Goal: Information Seeking & Learning: Learn about a topic

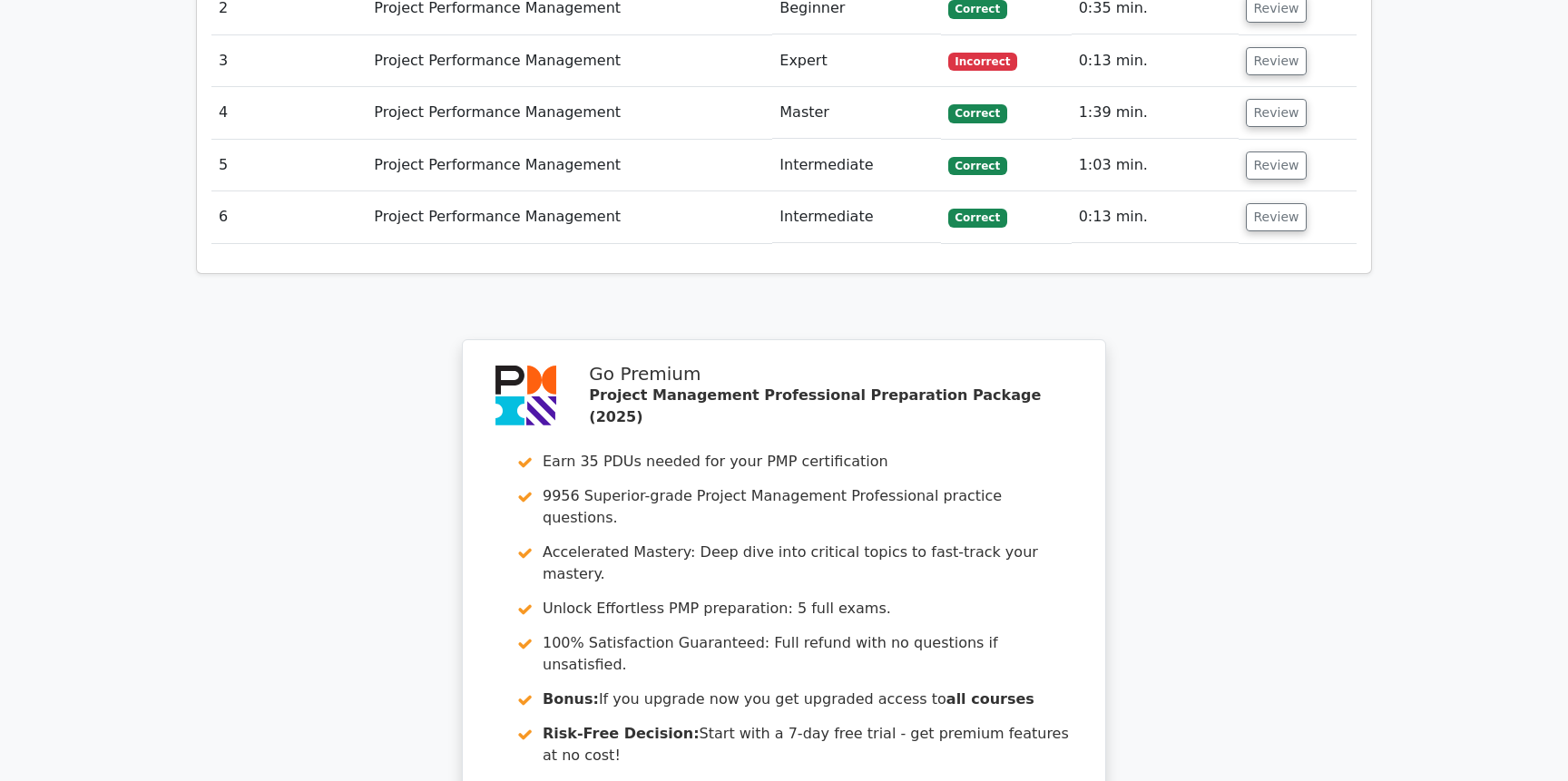
scroll to position [2769, 0]
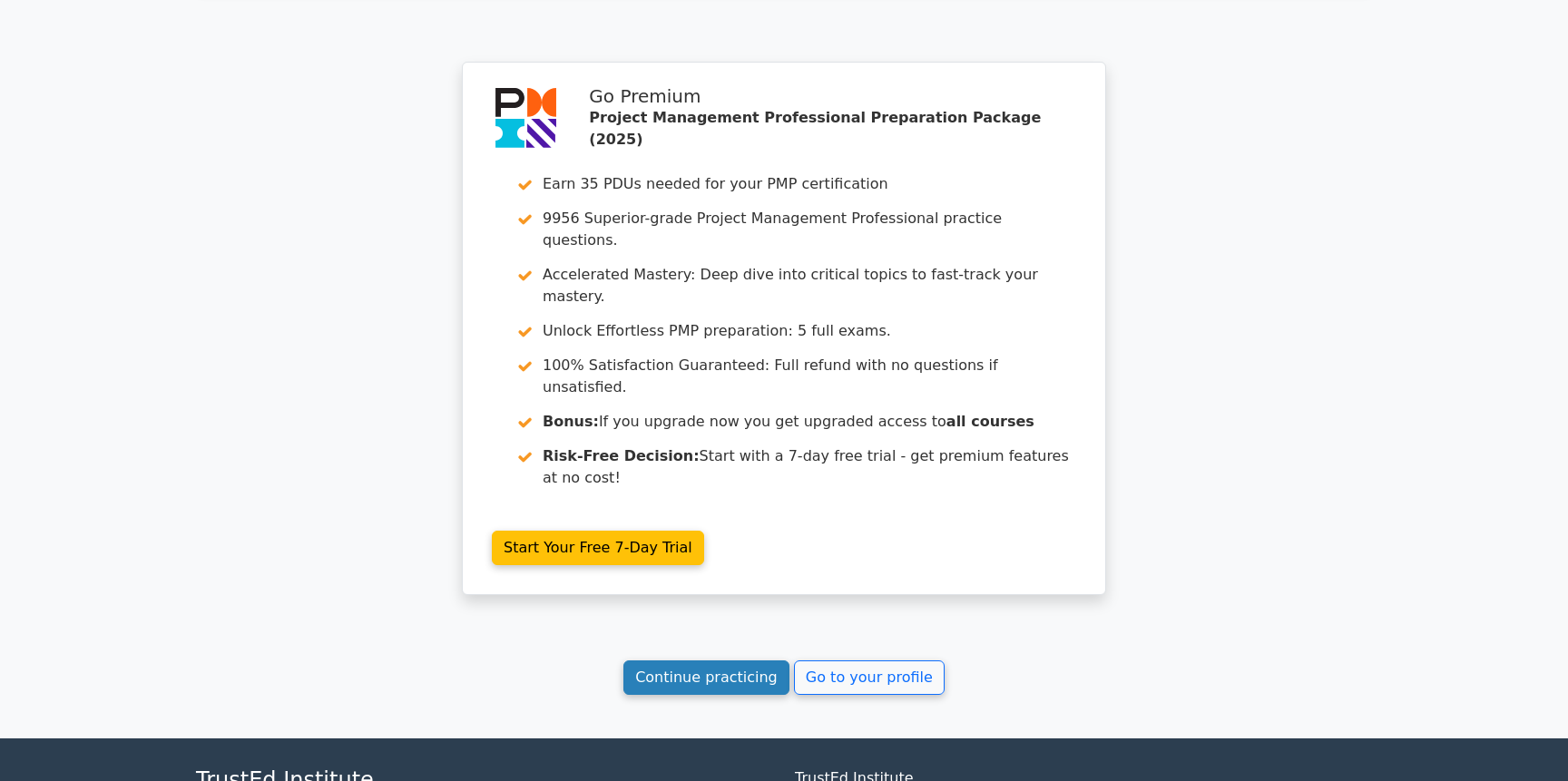
click at [727, 661] on link "Continue practicing" at bounding box center [707, 678] width 166 height 35
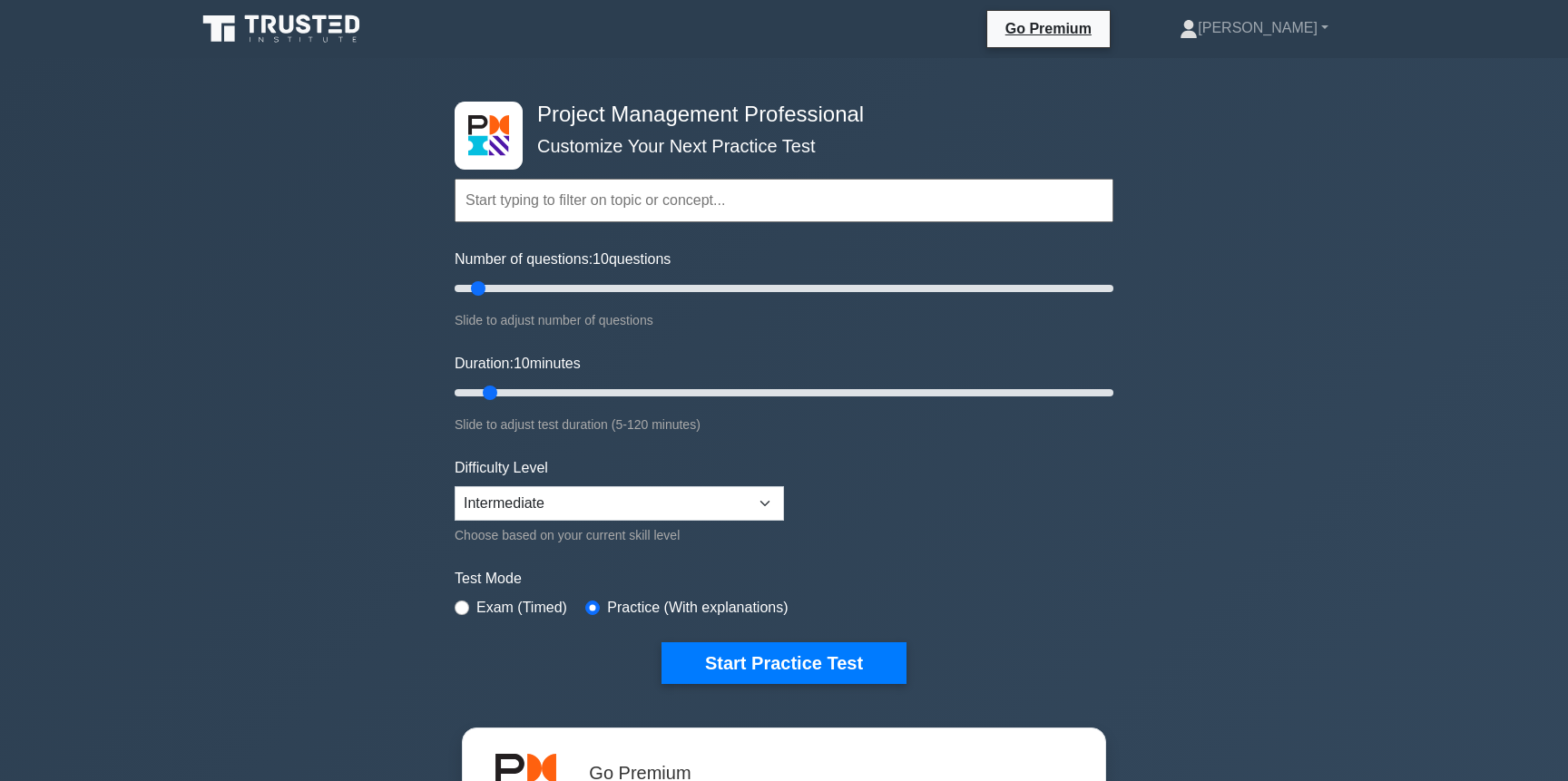
click at [587, 193] on input "text" at bounding box center [784, 200] width 659 height 44
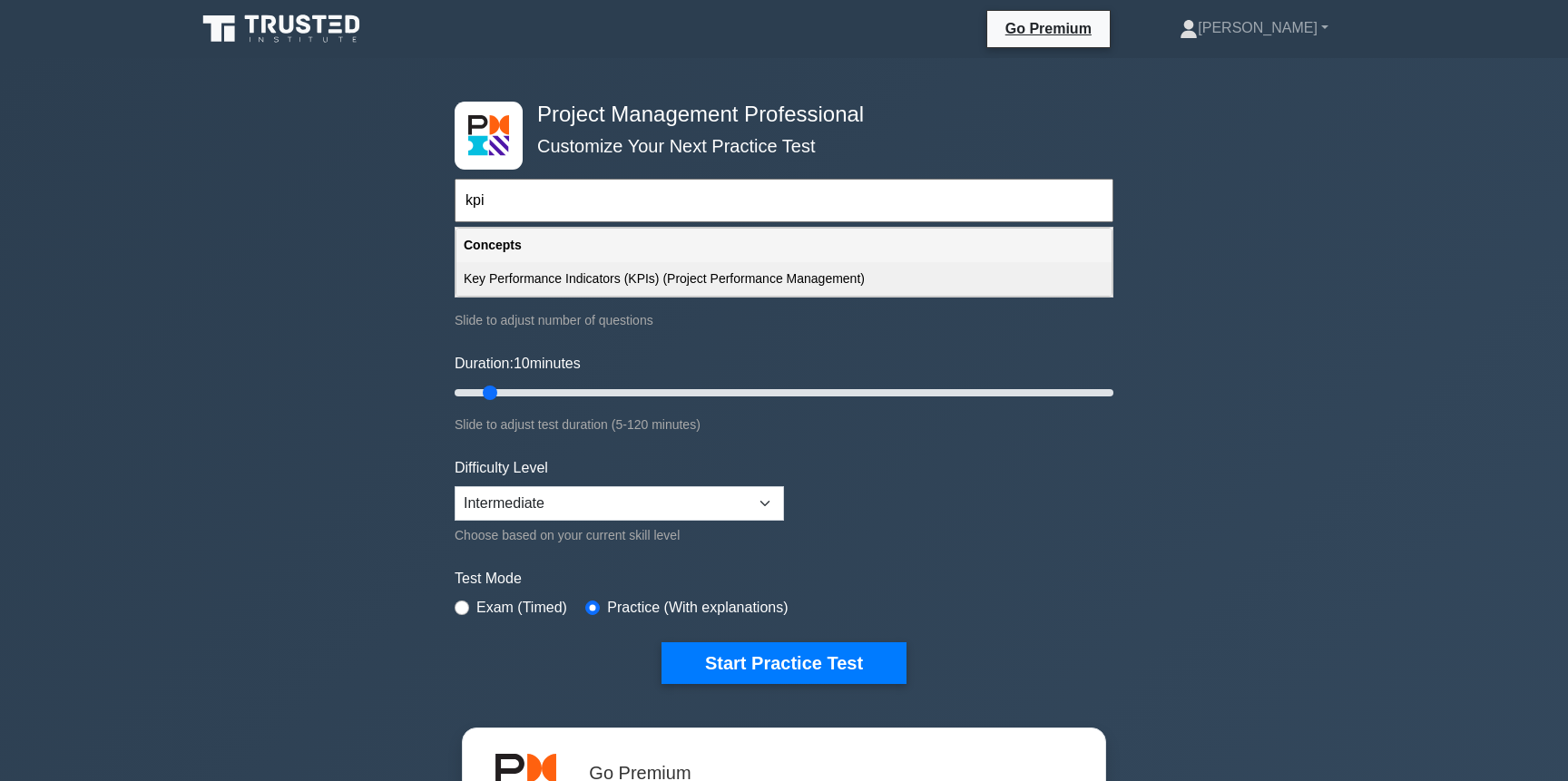
click at [637, 279] on div "Key Performance Indicators (KPIs) (Project Performance Management)" at bounding box center [784, 279] width 655 height 34
type input "Key Performance Indicators (KPIs) (Project Performance Management)"
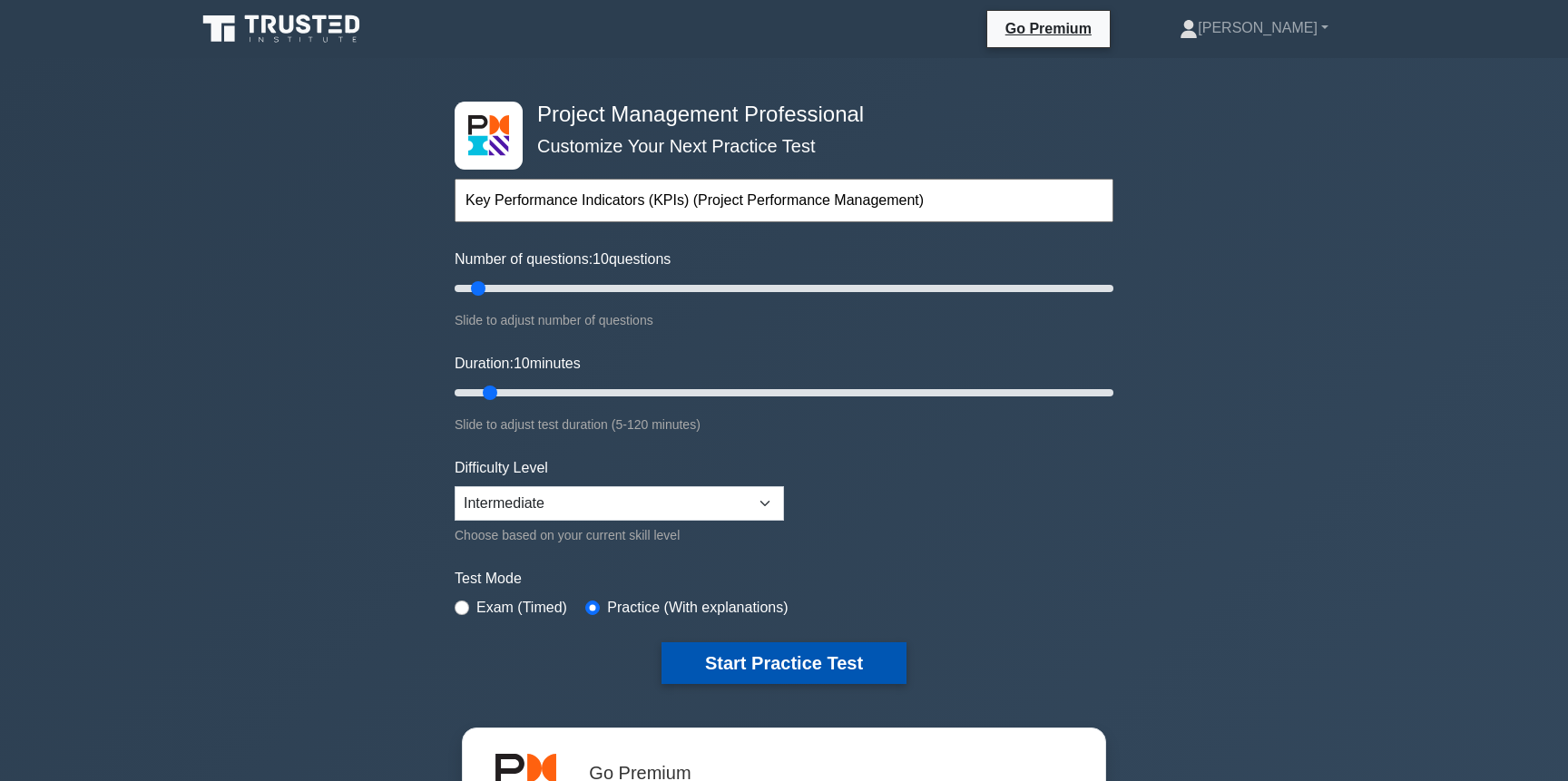
click at [769, 670] on button "Start Practice Test" at bounding box center [784, 663] width 245 height 42
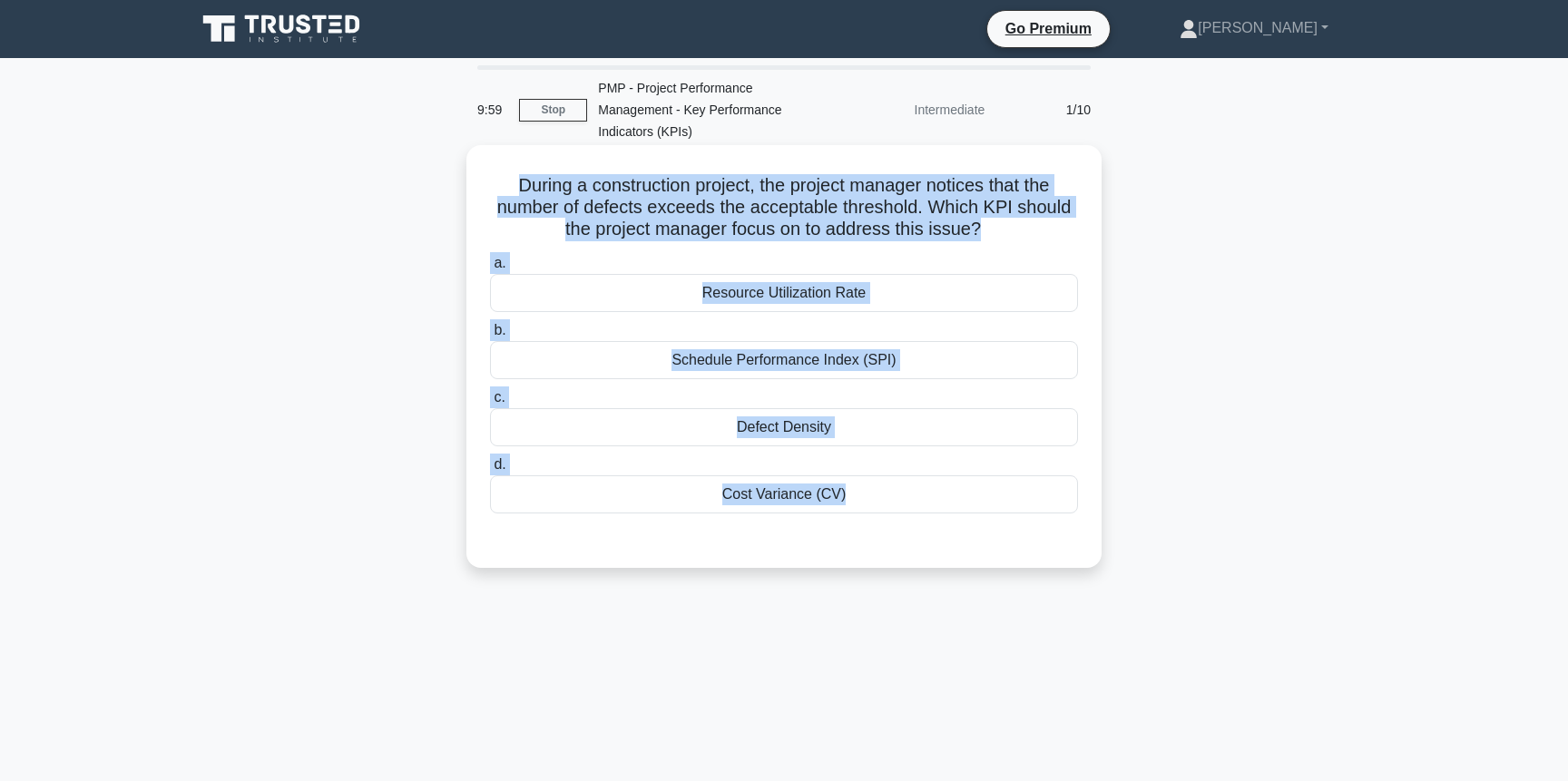
drag, startPoint x: 511, startPoint y: 158, endPoint x: 972, endPoint y: 544, distance: 601.3
click at [972, 544] on div "During a construction project, the project manager notices that the number of d…" at bounding box center [784, 356] width 635 height 423
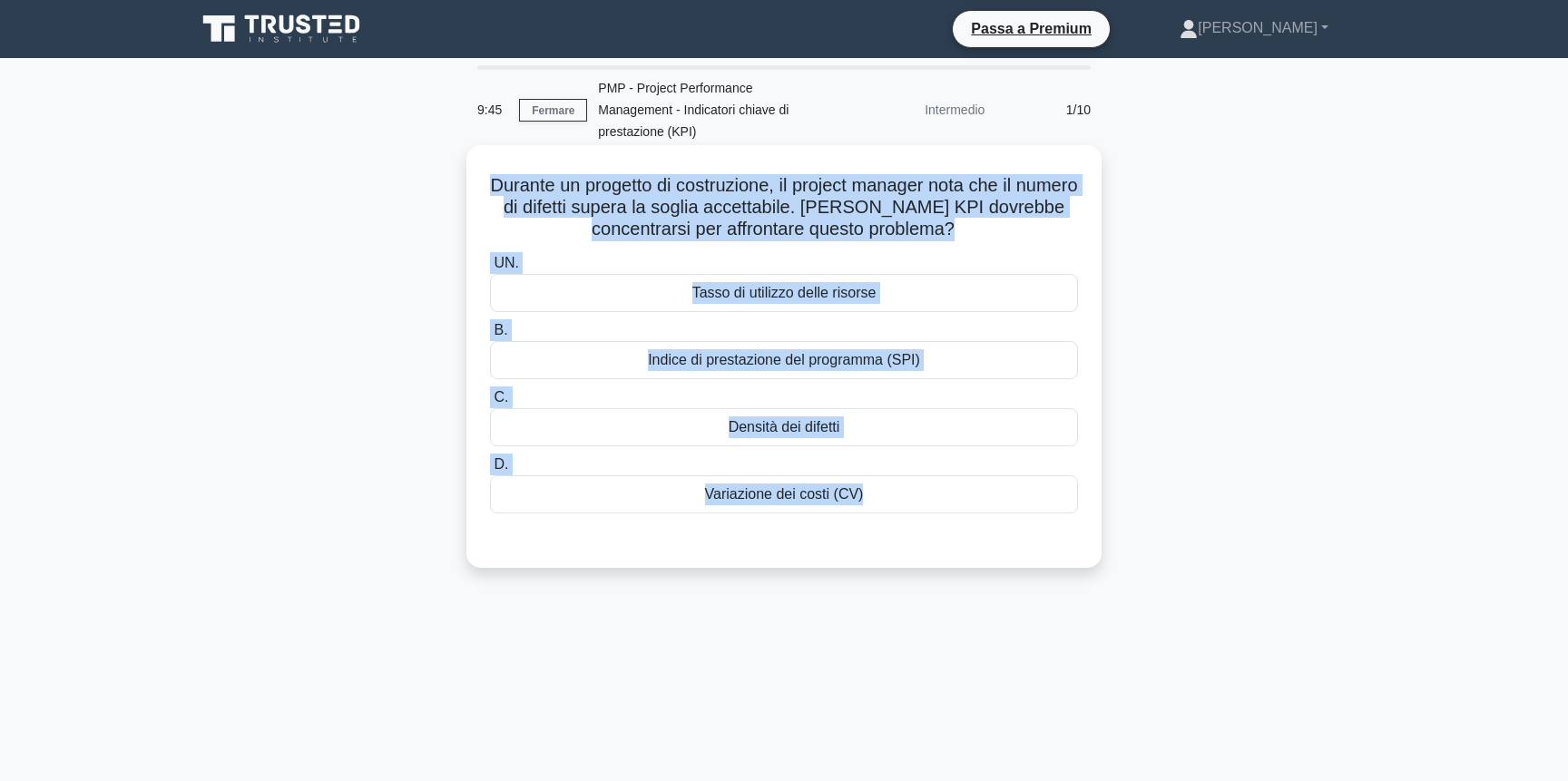
click at [912, 409] on div "Densità dei difetti" at bounding box center [784, 427] width 588 height 38
click at [490, 404] on input "C. Densità dei difetti" at bounding box center [490, 397] width 0 height 12
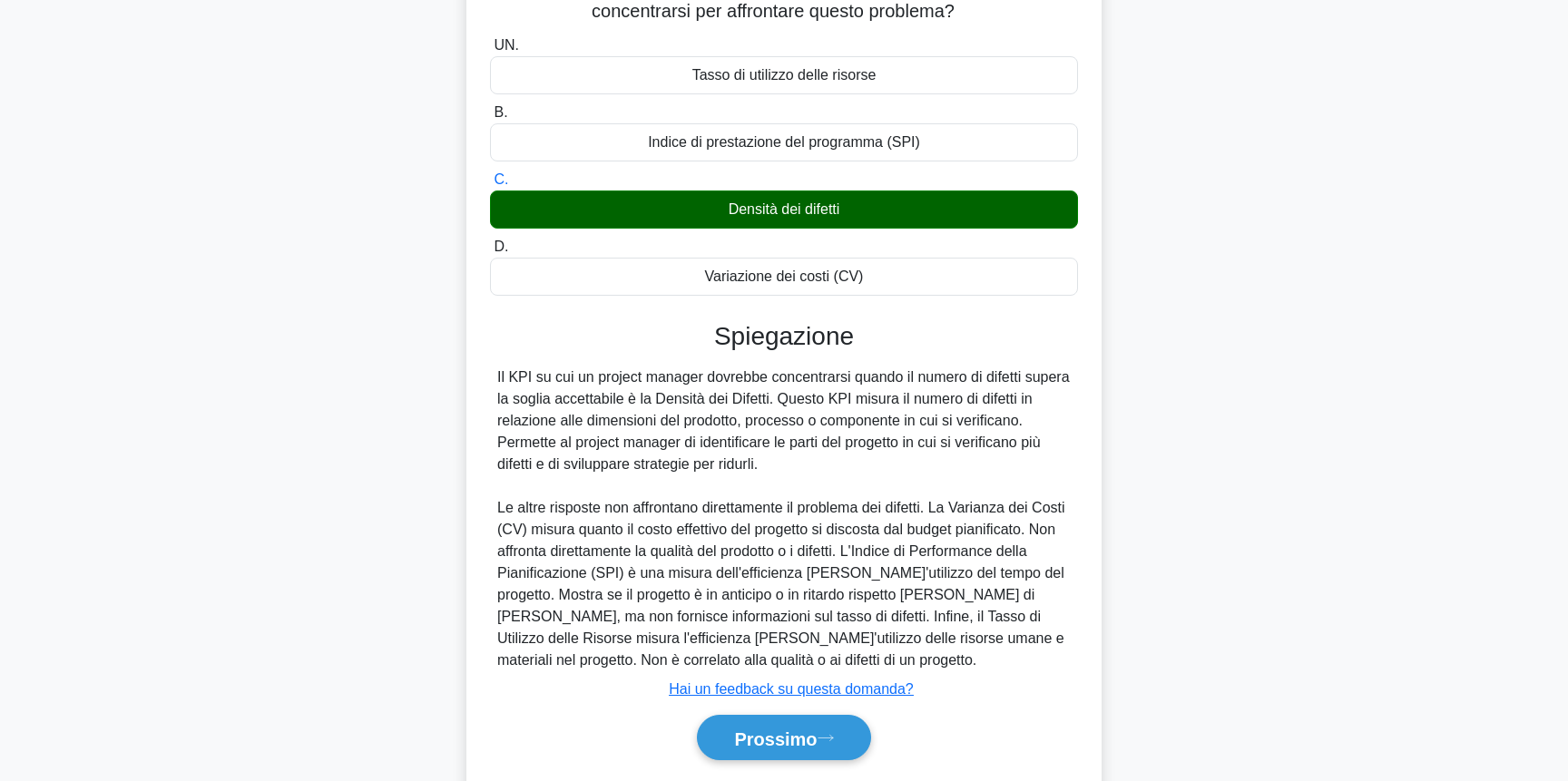
scroll to position [230, 0]
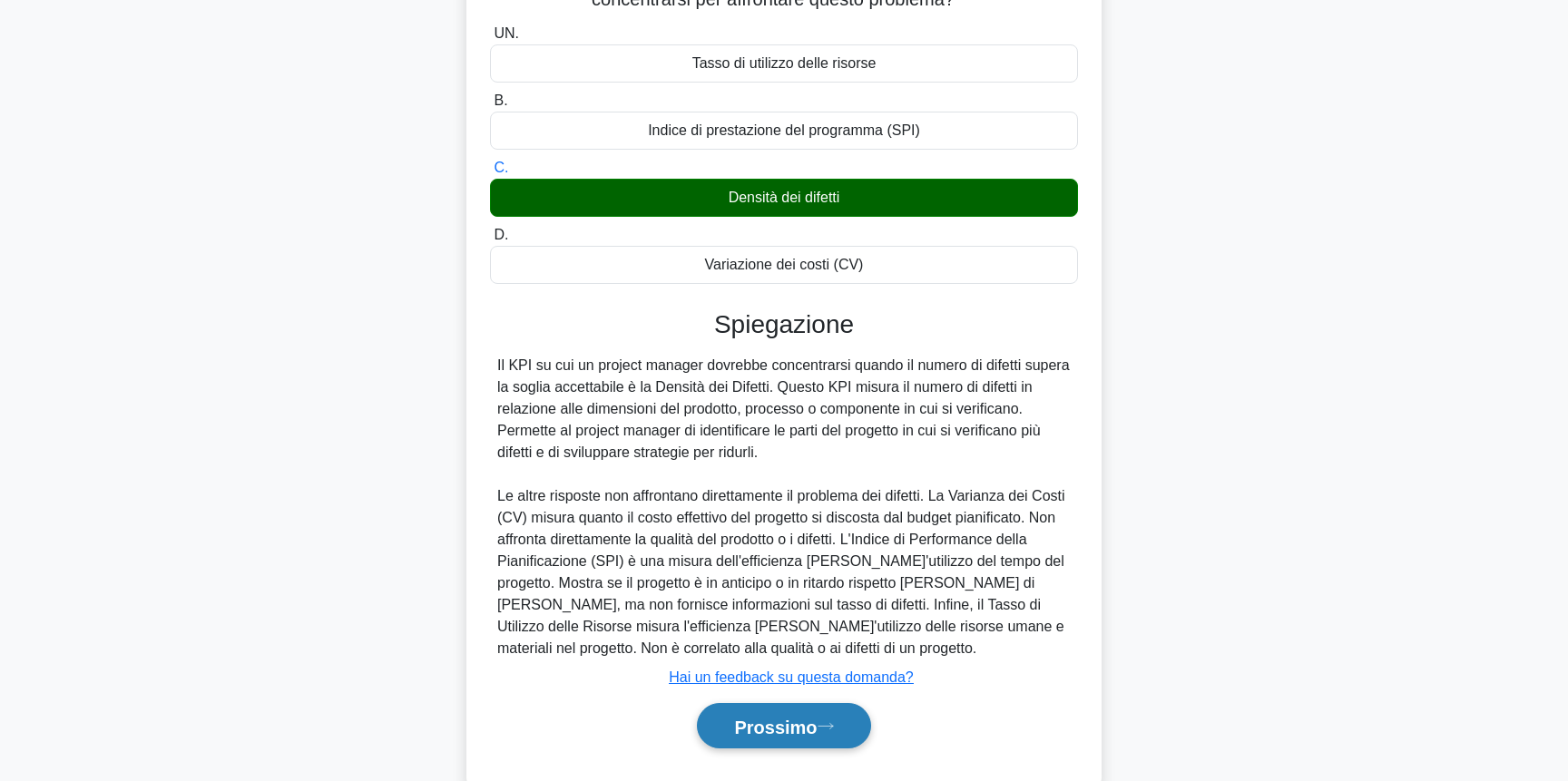
click at [784, 716] on font "Prossimo" at bounding box center [775, 726] width 83 height 20
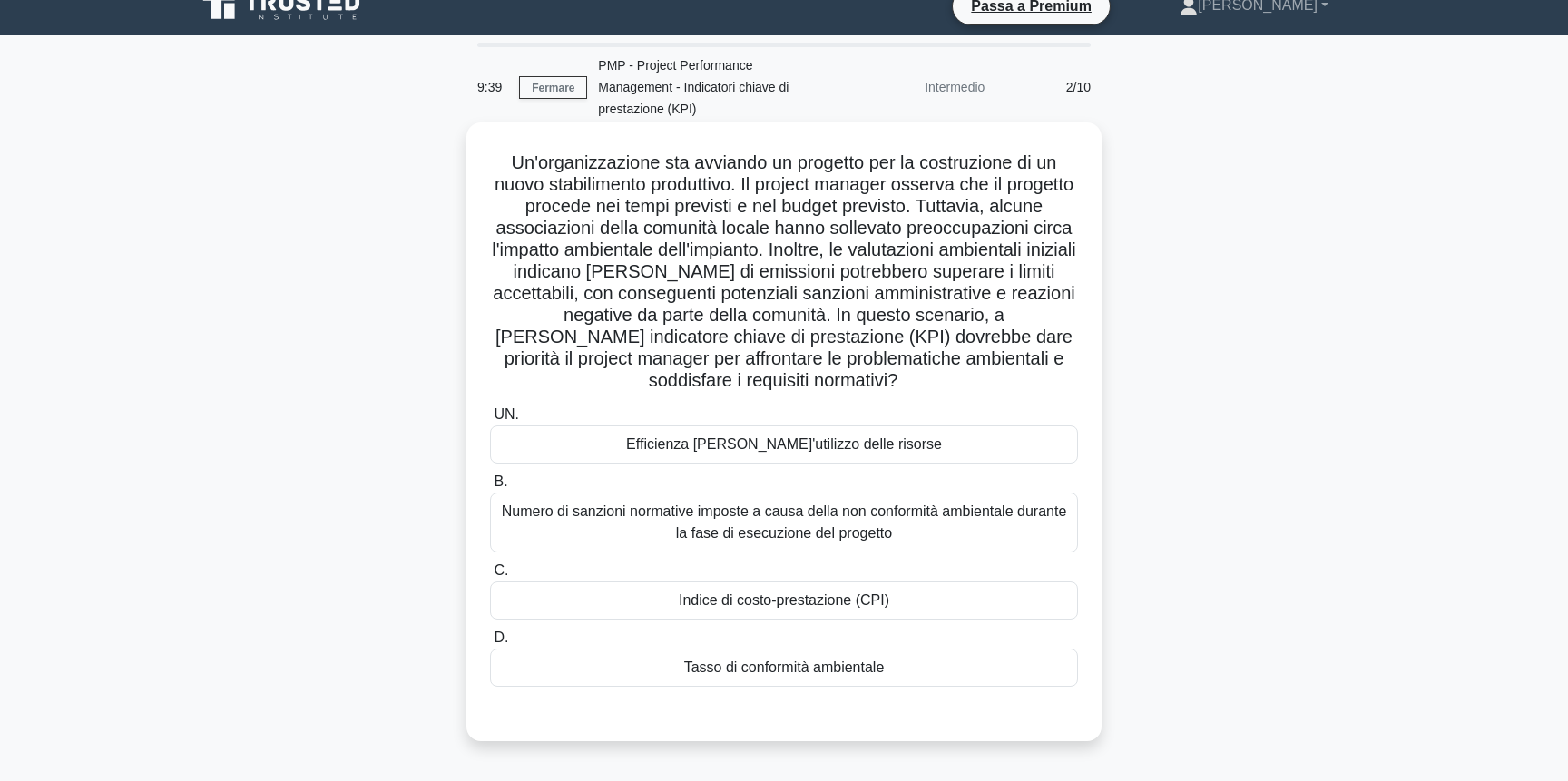
scroll to position [0, 0]
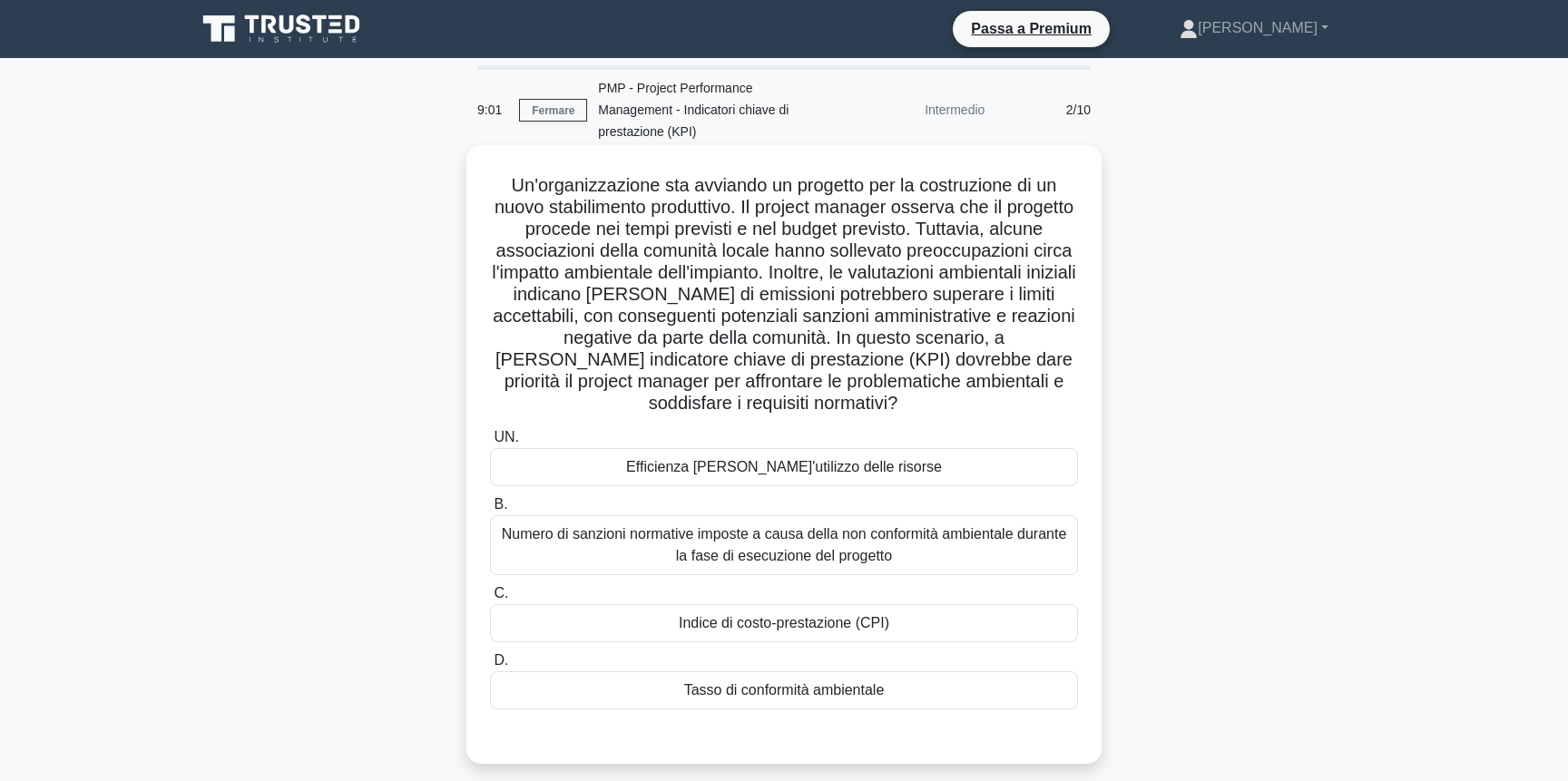
click at [879, 683] on font "Tasso di conformità ambientale" at bounding box center [785, 690] width 201 height 15
click at [490, 655] on input "D. Tasso di conformità ambientale" at bounding box center [490, 661] width 0 height 12
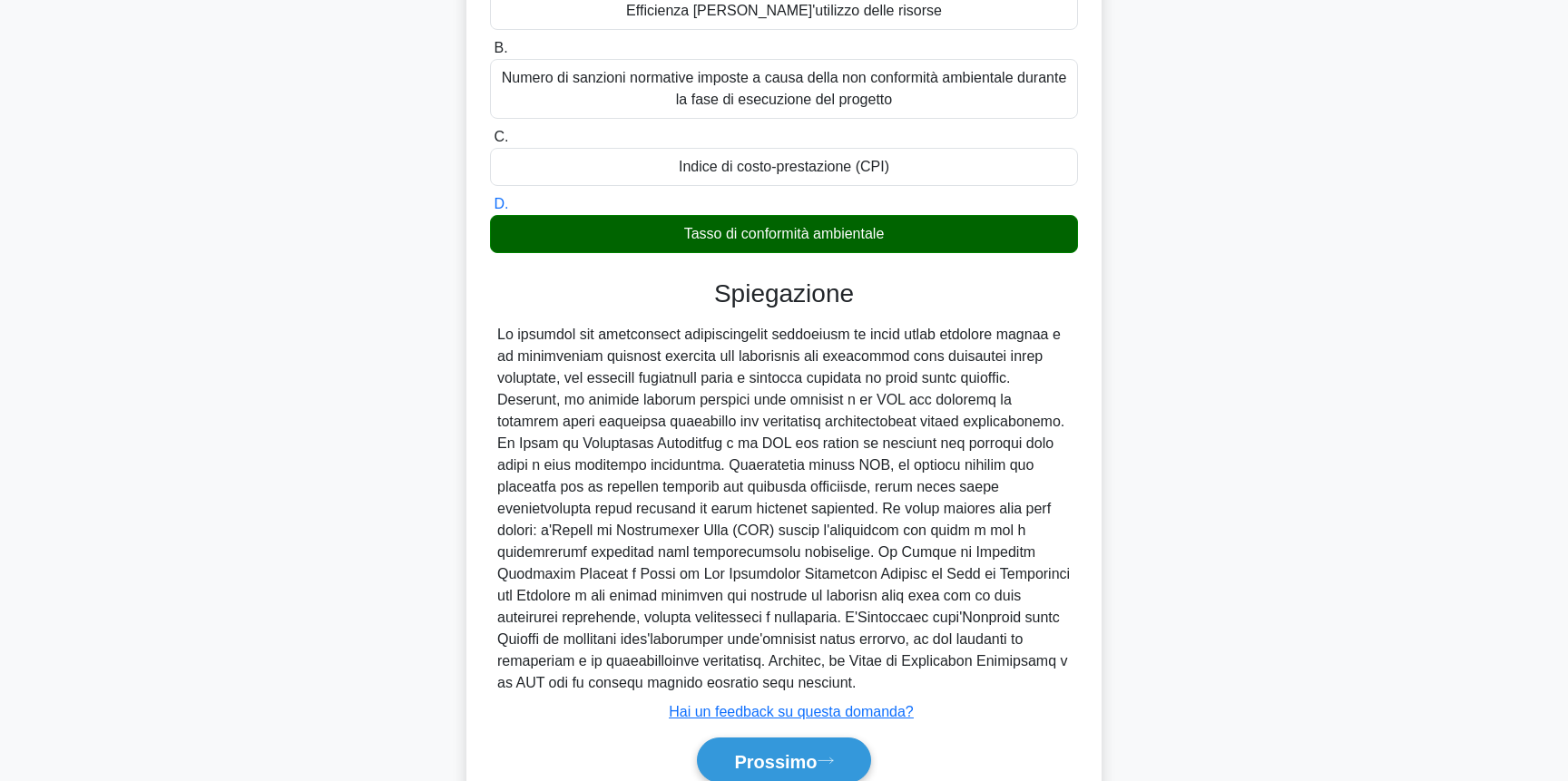
scroll to position [471, 0]
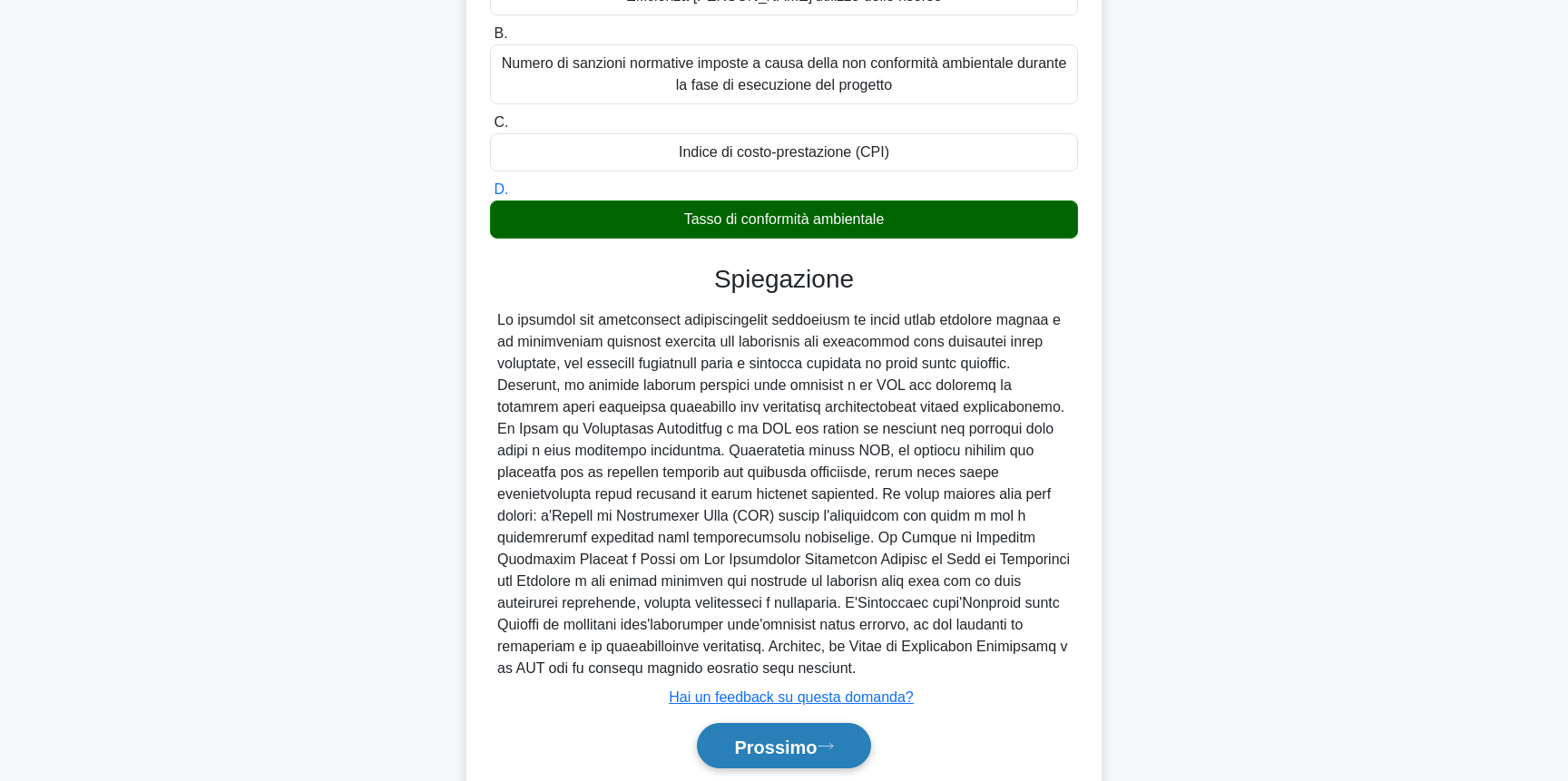
click at [743, 736] on font "Prossimo" at bounding box center [775, 746] width 83 height 20
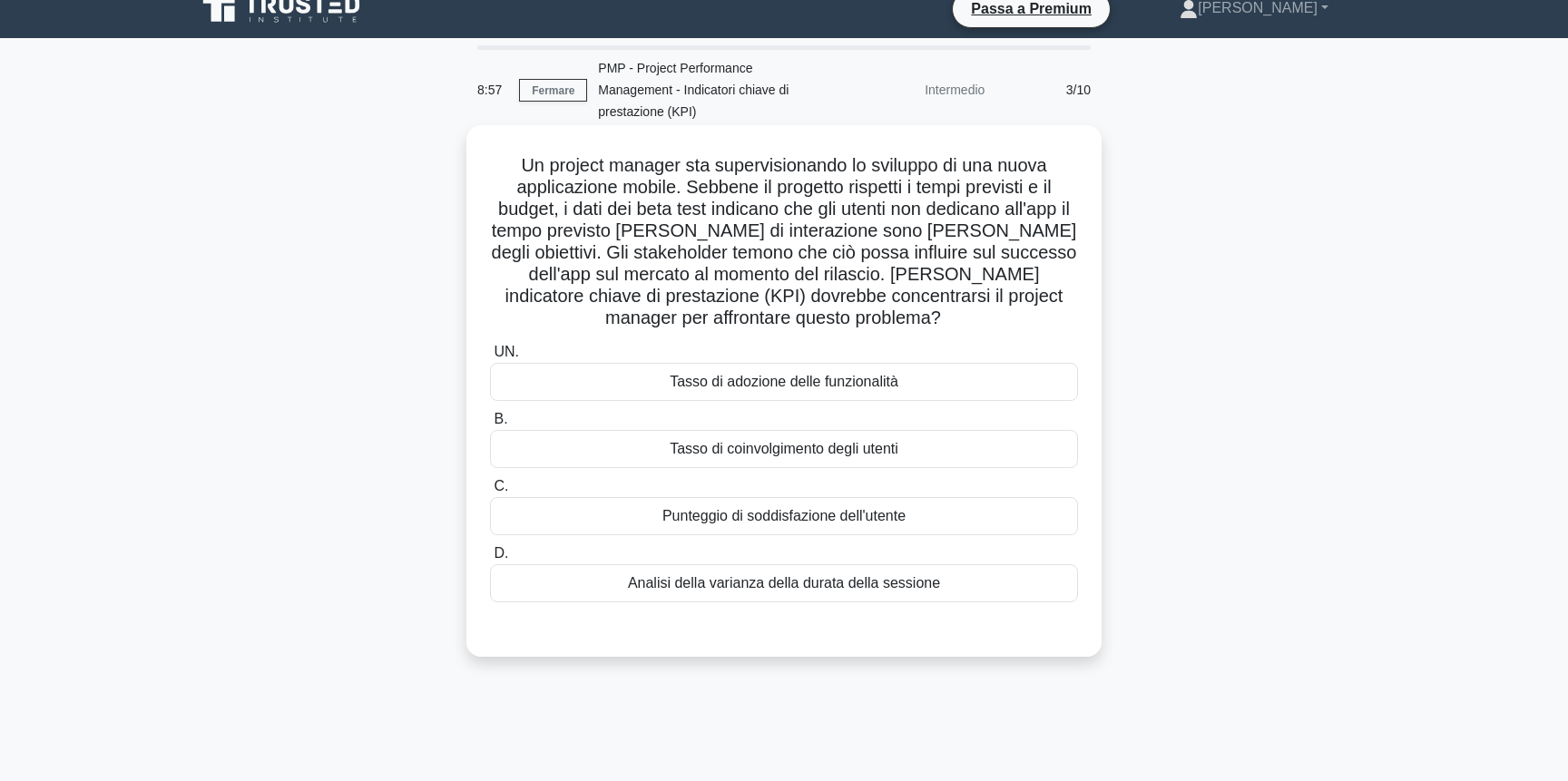
scroll to position [0, 0]
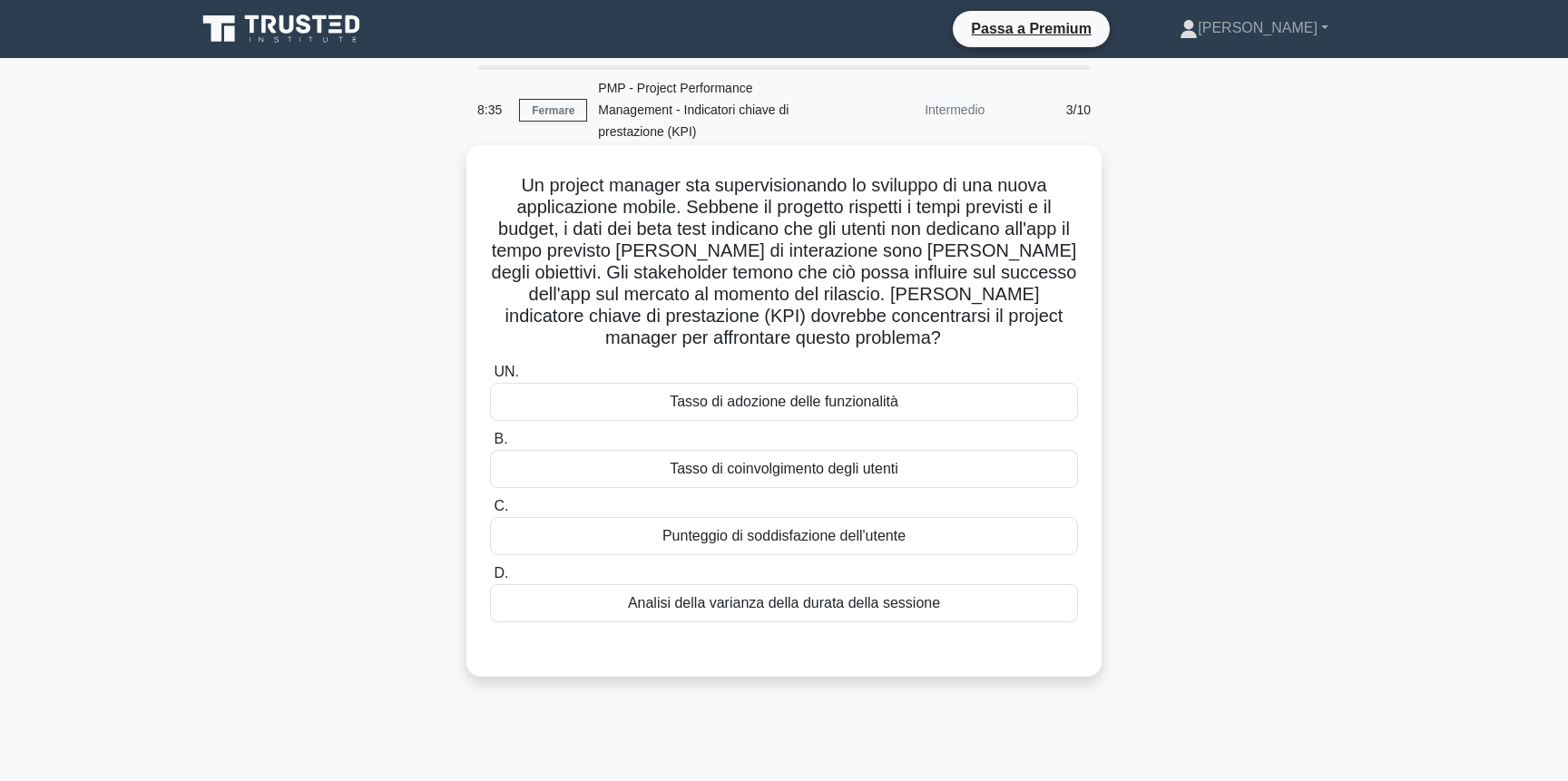
click at [963, 455] on div "Tasso di coinvolgimento degli utenti" at bounding box center [784, 469] width 588 height 38
click at [490, 446] on input "B. Tasso di coinvolgimento degli utenti" at bounding box center [490, 439] width 0 height 12
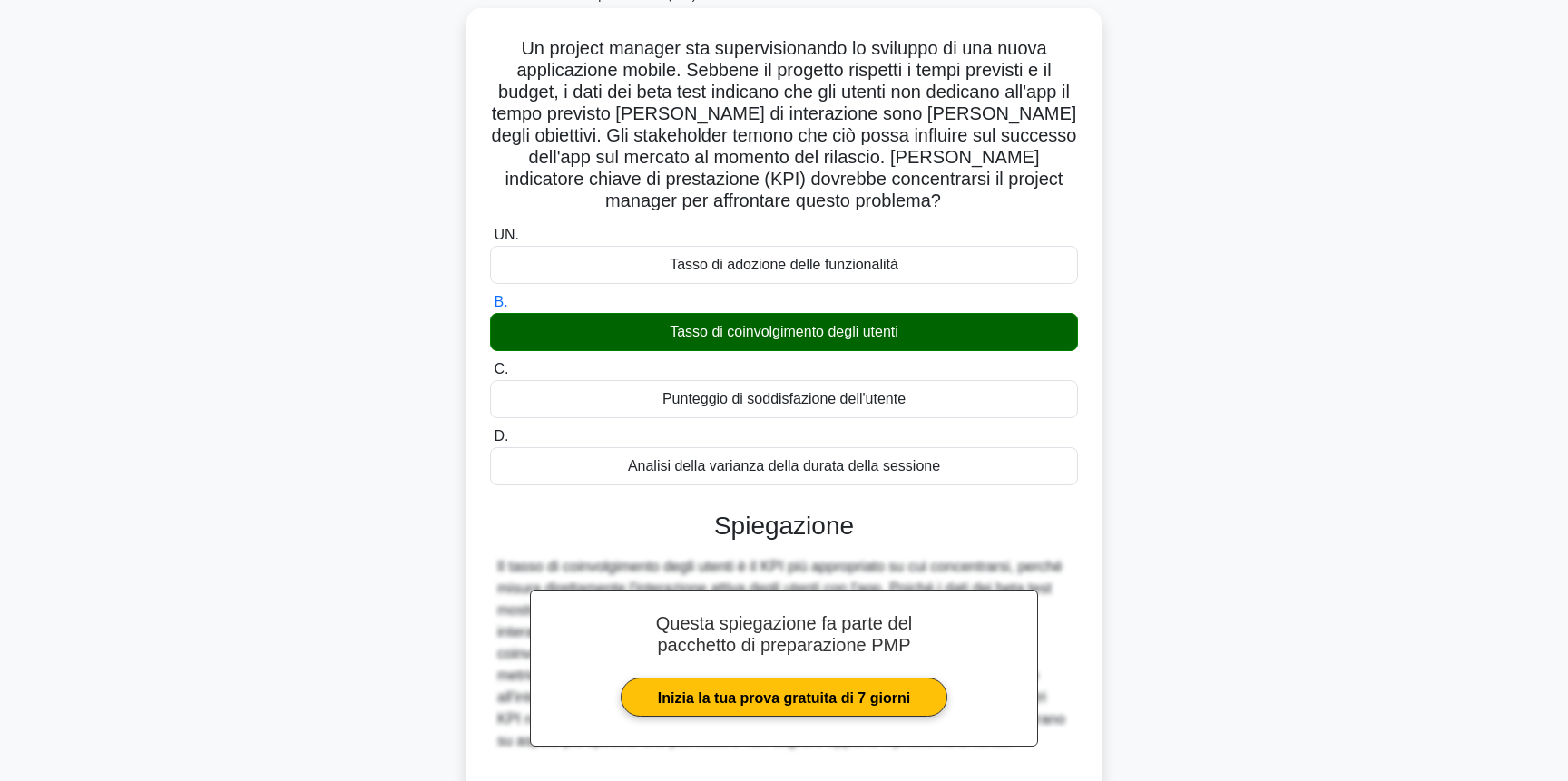
scroll to position [275, 0]
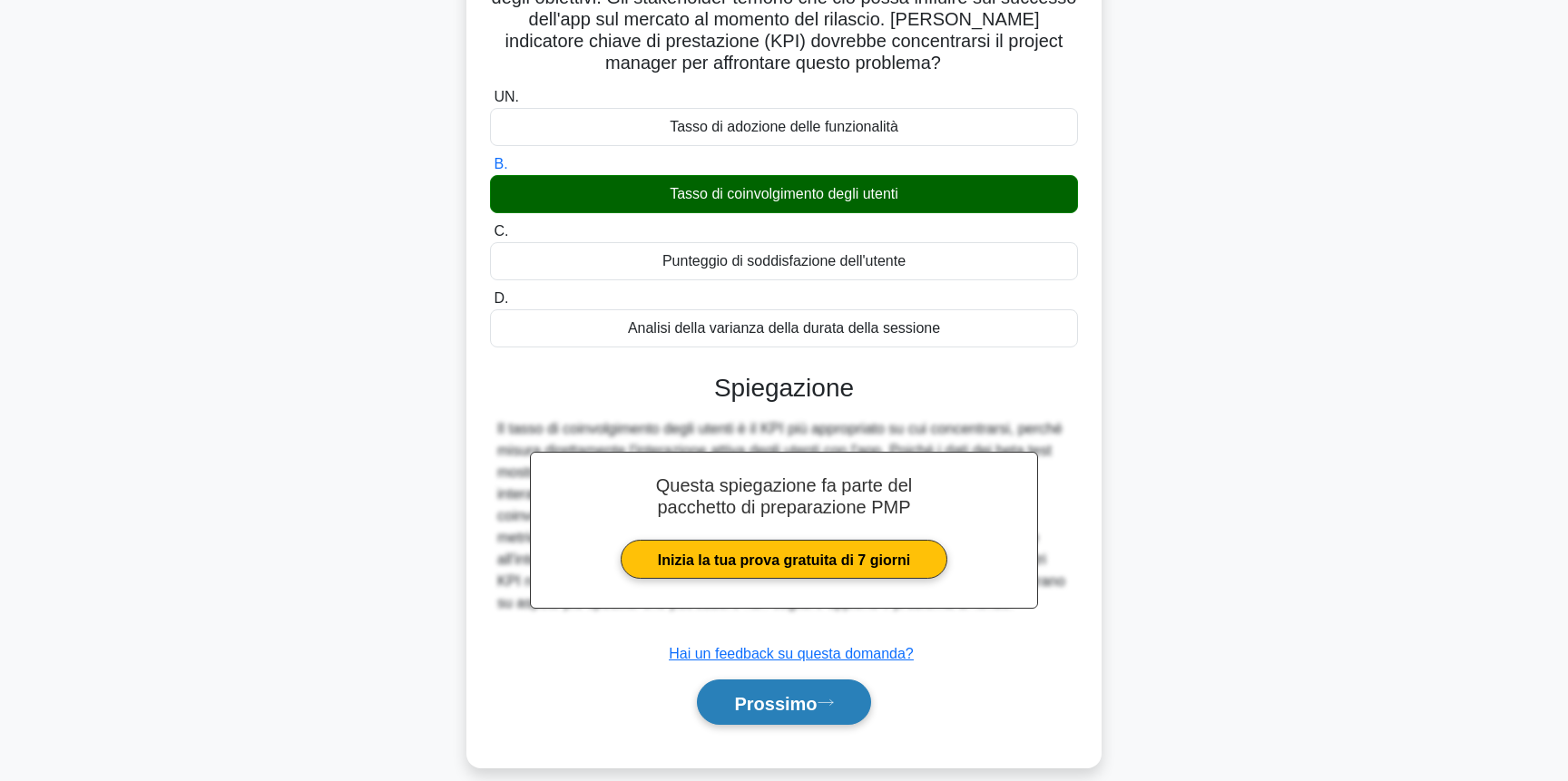
click at [810, 694] on font "Prossimo" at bounding box center [775, 704] width 83 height 20
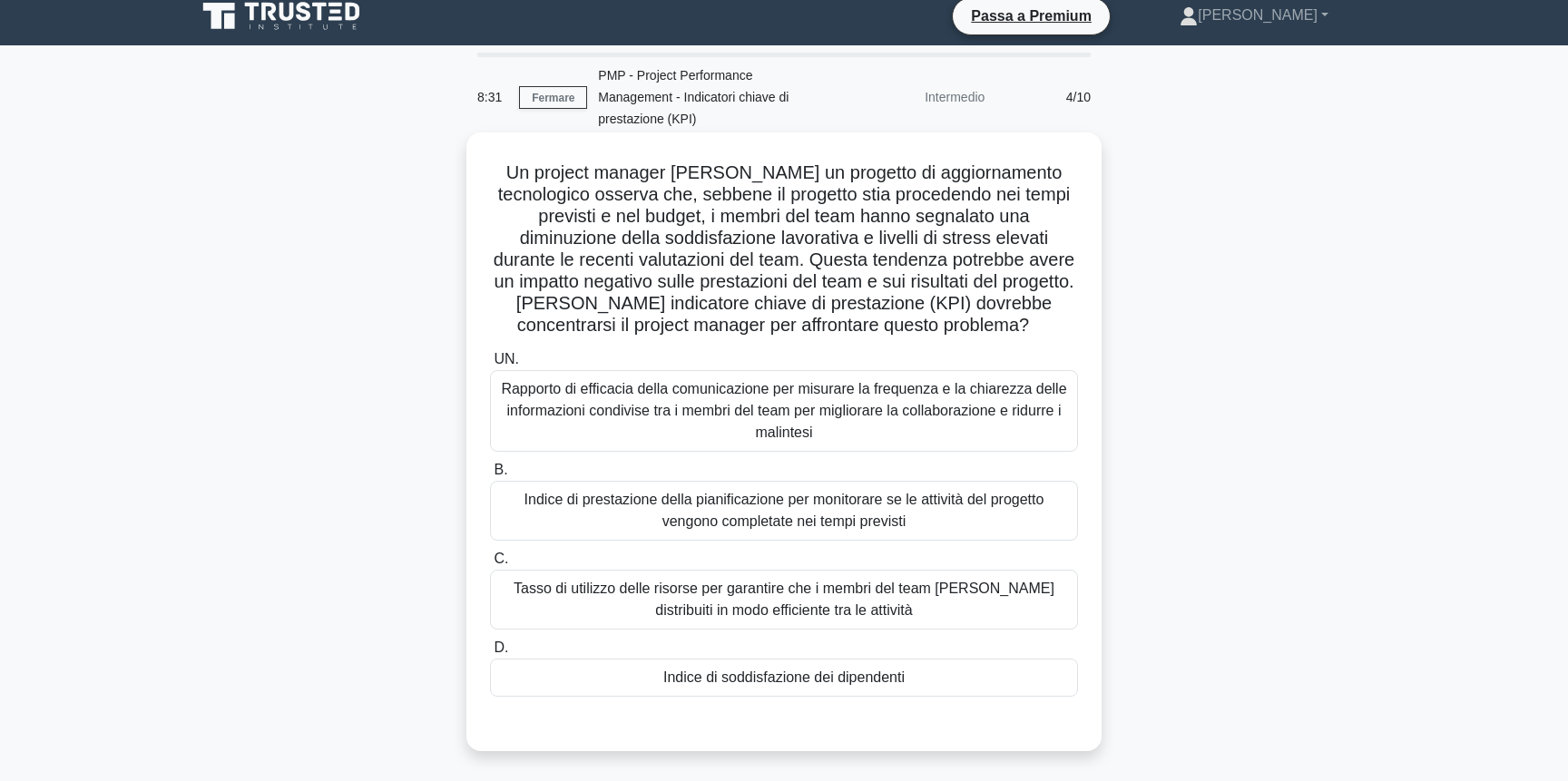
scroll to position [17, 0]
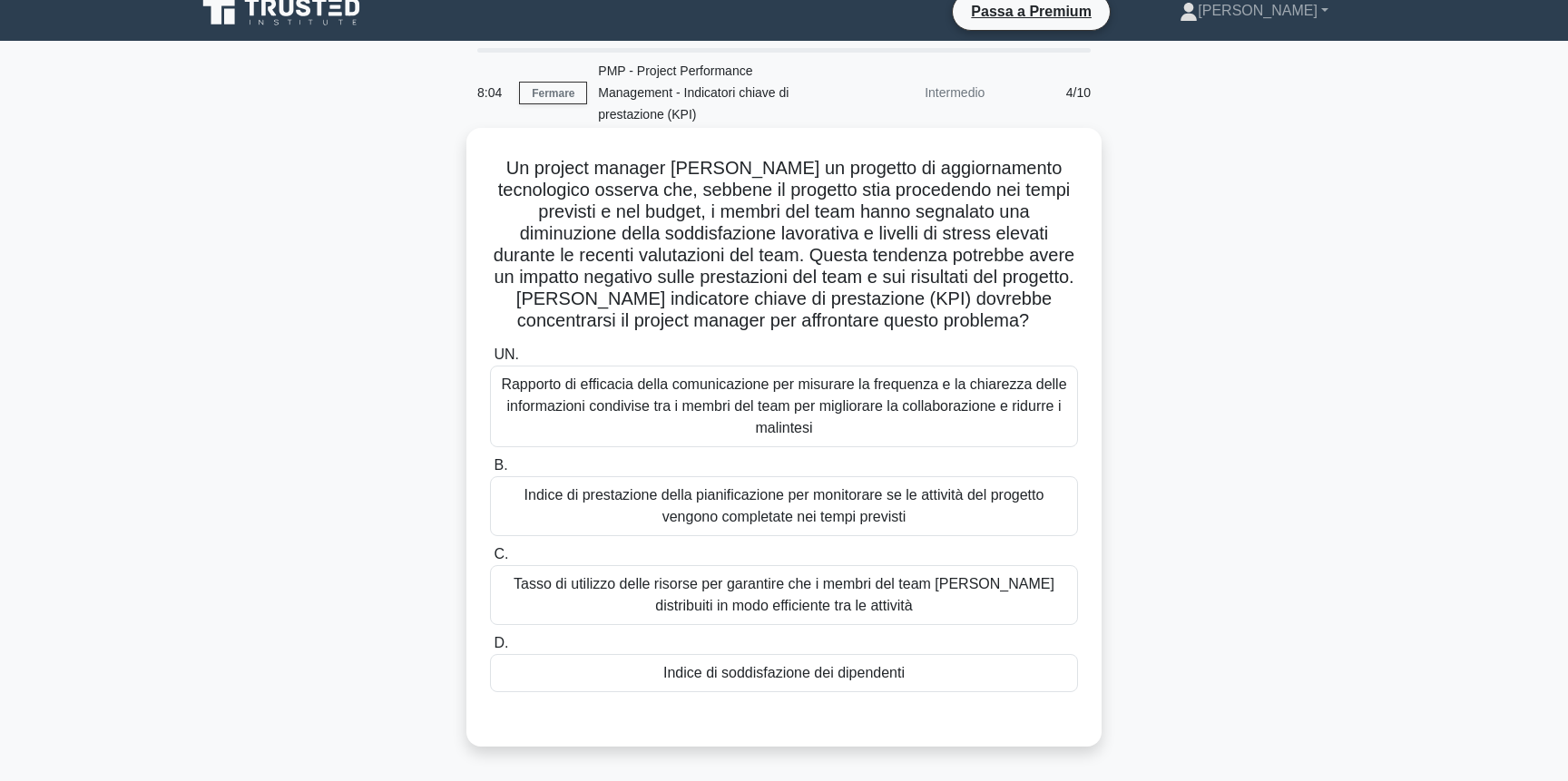
click at [939, 657] on div "Indice di soddisfazione dei dipendenti" at bounding box center [784, 673] width 588 height 38
click at [490, 650] on input "D. Indice di soddisfazione dei dipendenti" at bounding box center [490, 643] width 0 height 12
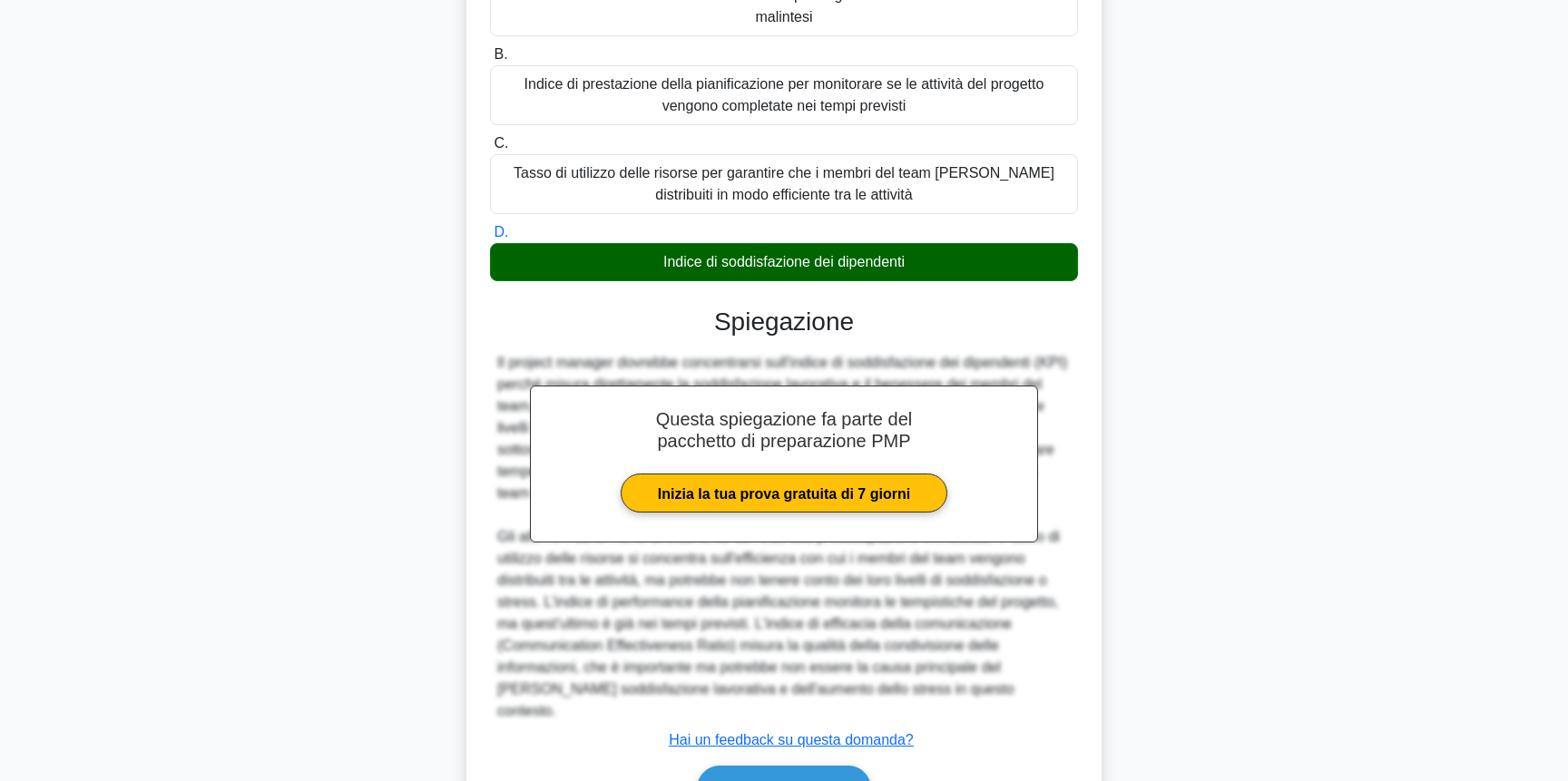
scroll to position [431, 0]
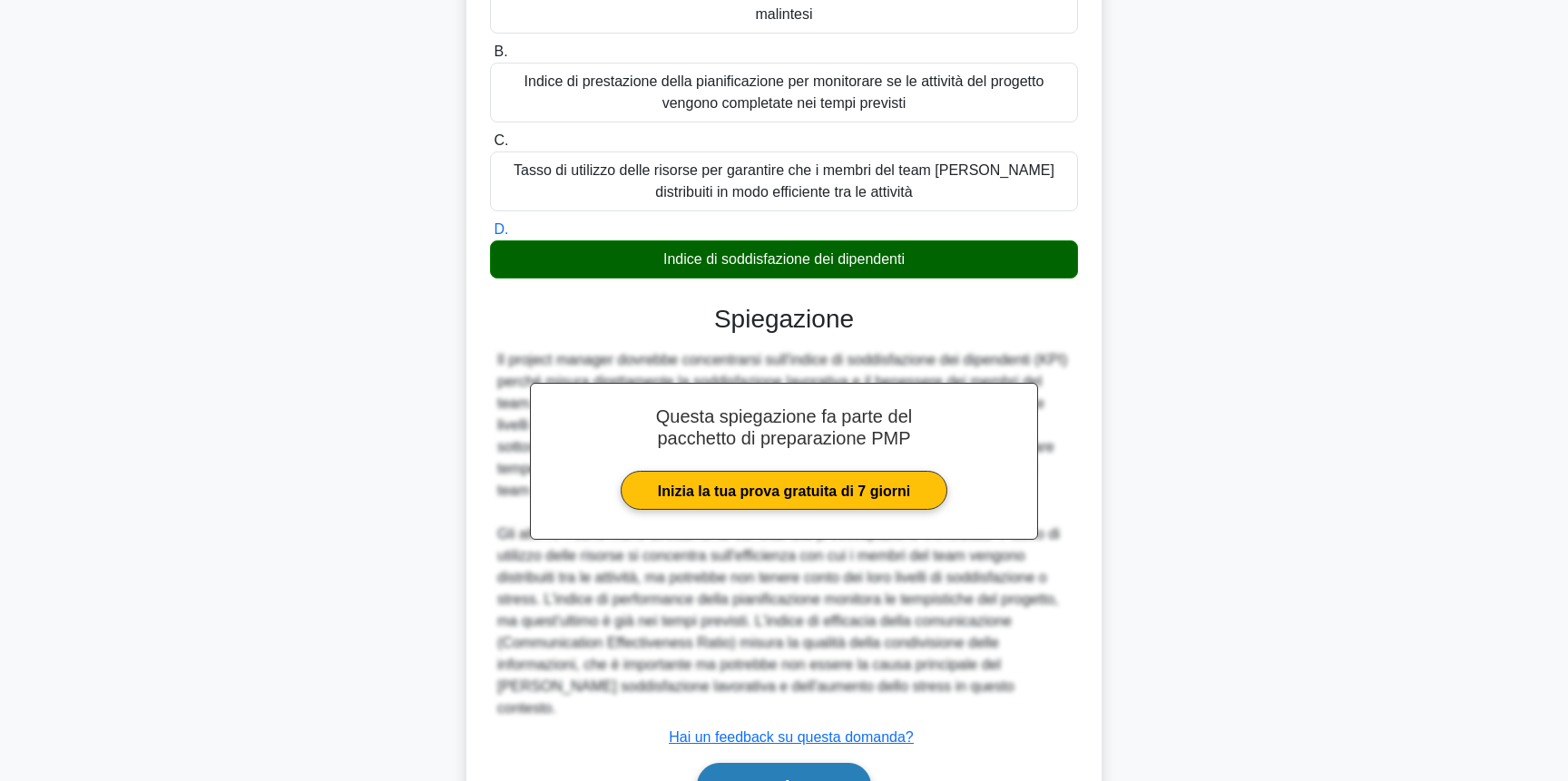
click at [825, 780] on icon at bounding box center [826, 786] width 16 height 10
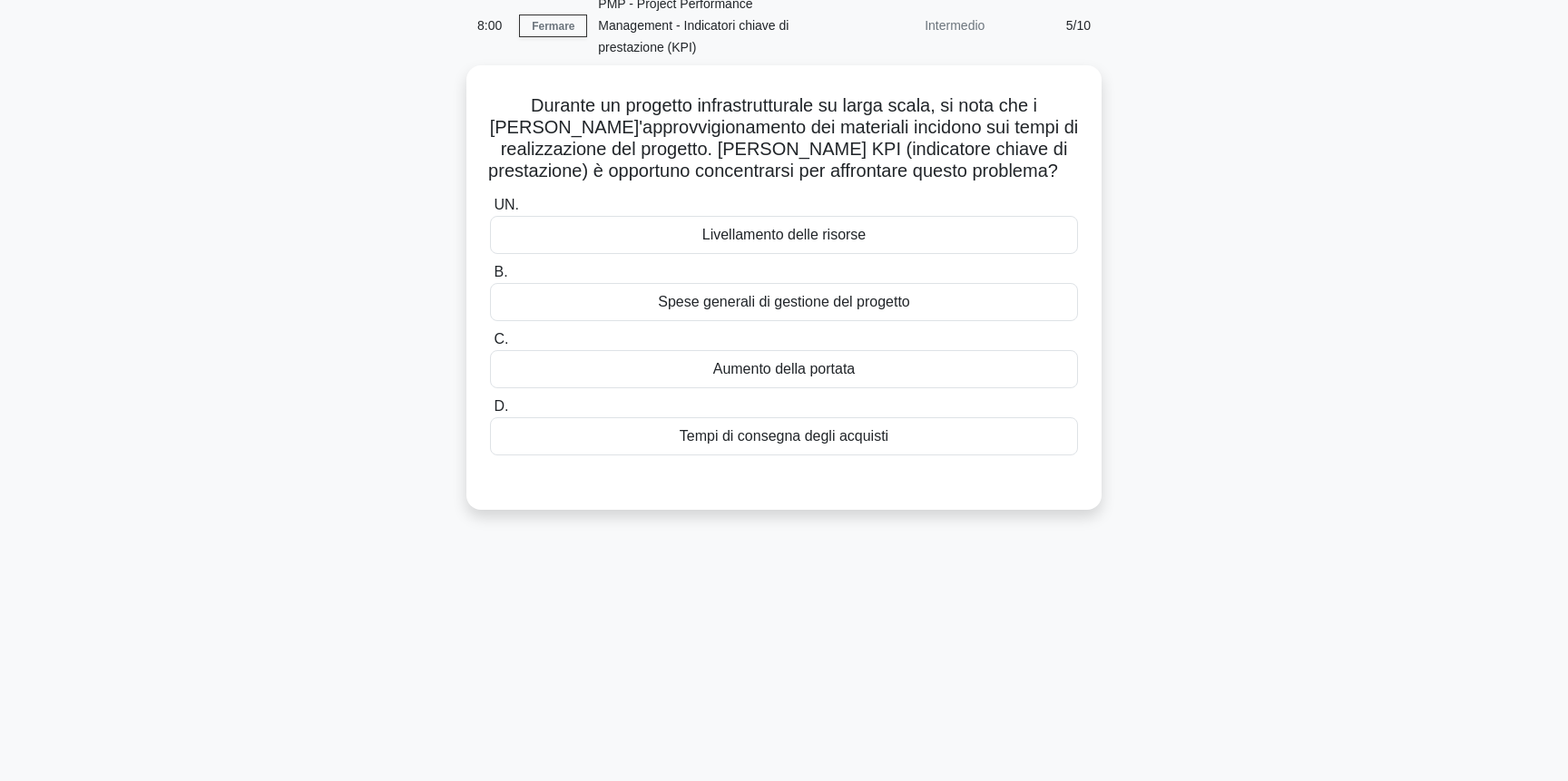
scroll to position [77, 0]
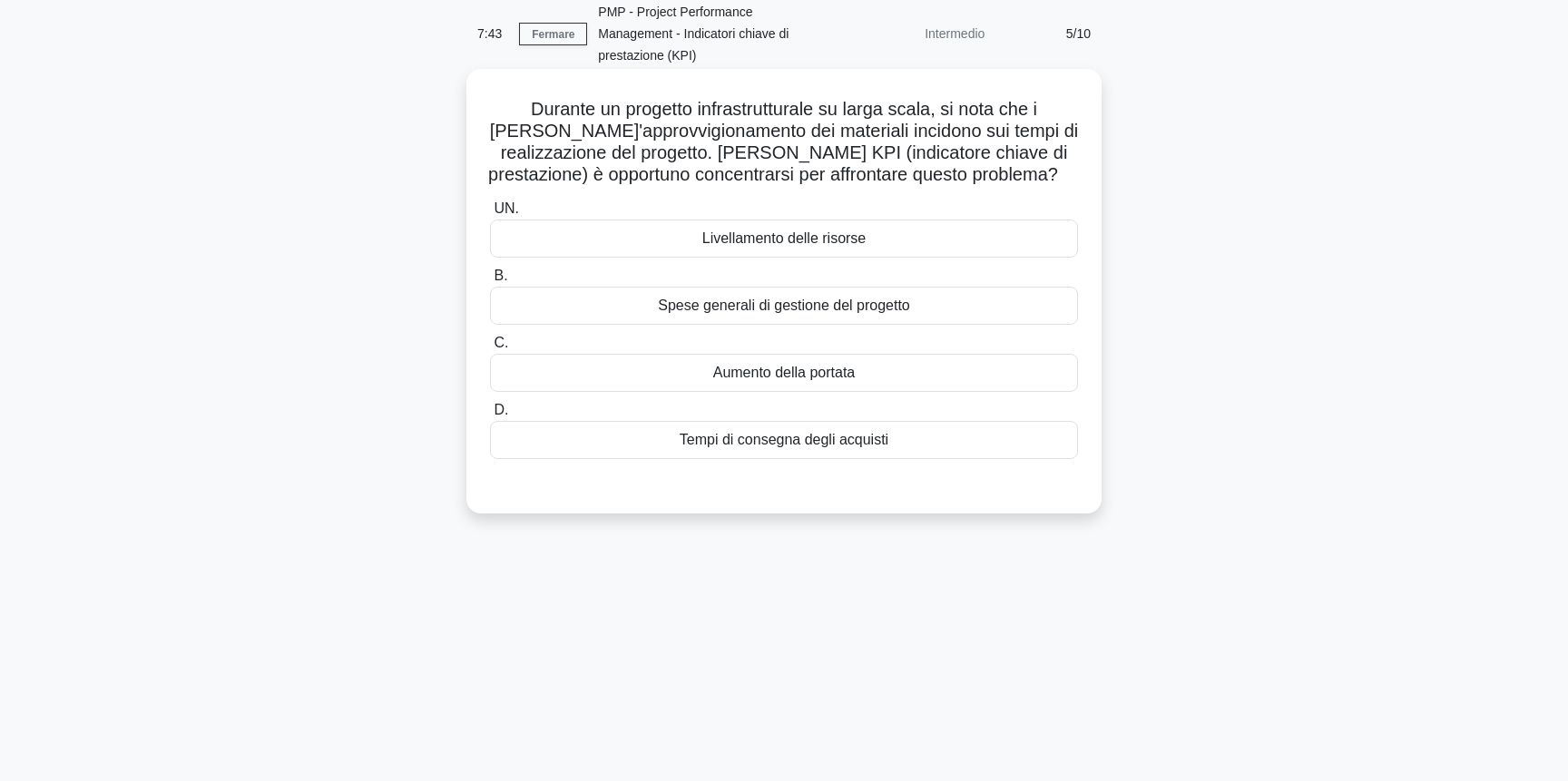
click at [845, 432] on font "Tempi di consegna degli acquisti" at bounding box center [784, 439] width 209 height 15
click at [490, 416] on input "D. Tempi di consegna degli acquisti" at bounding box center [490, 410] width 0 height 12
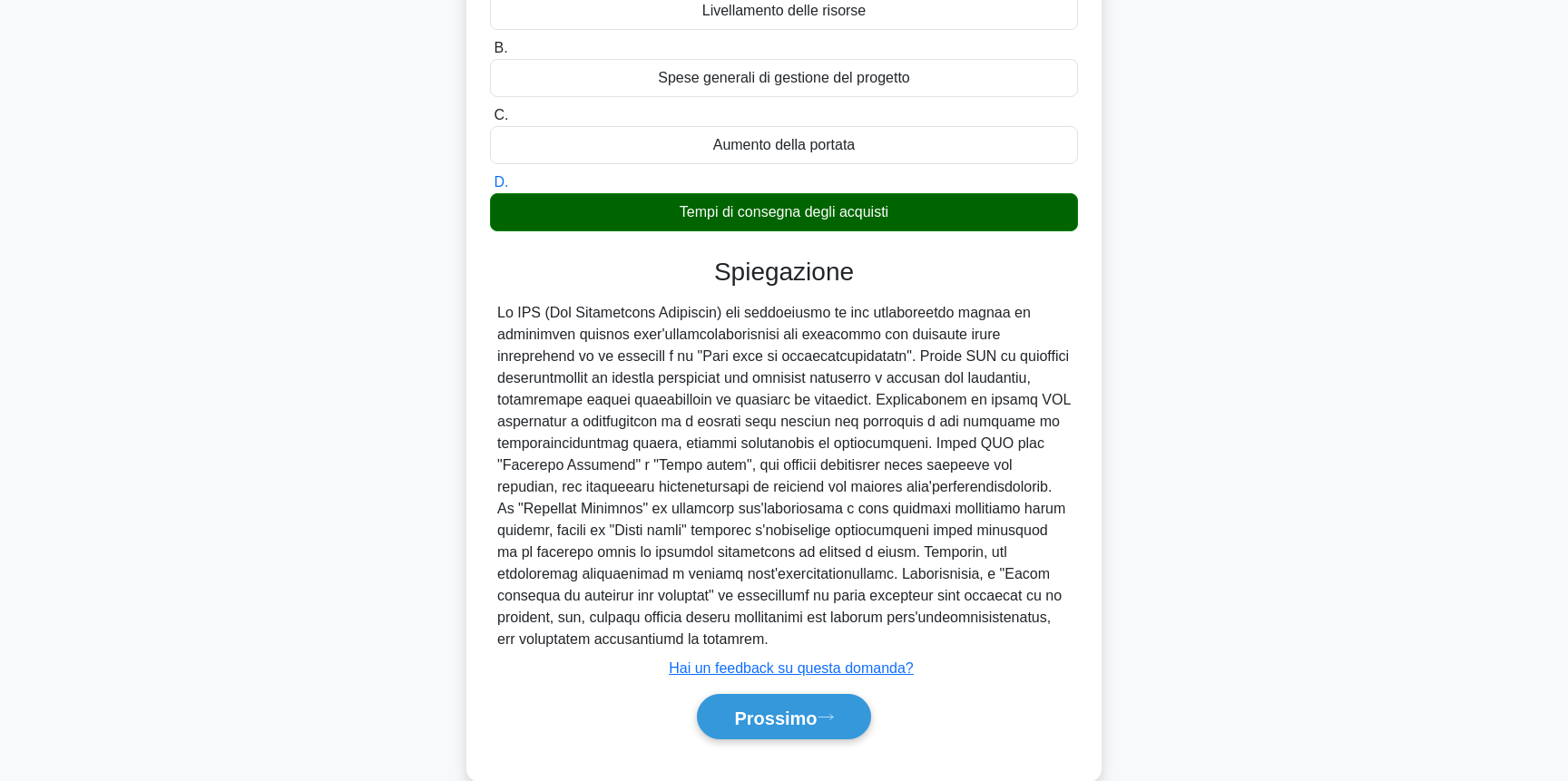
scroll to position [318, 0]
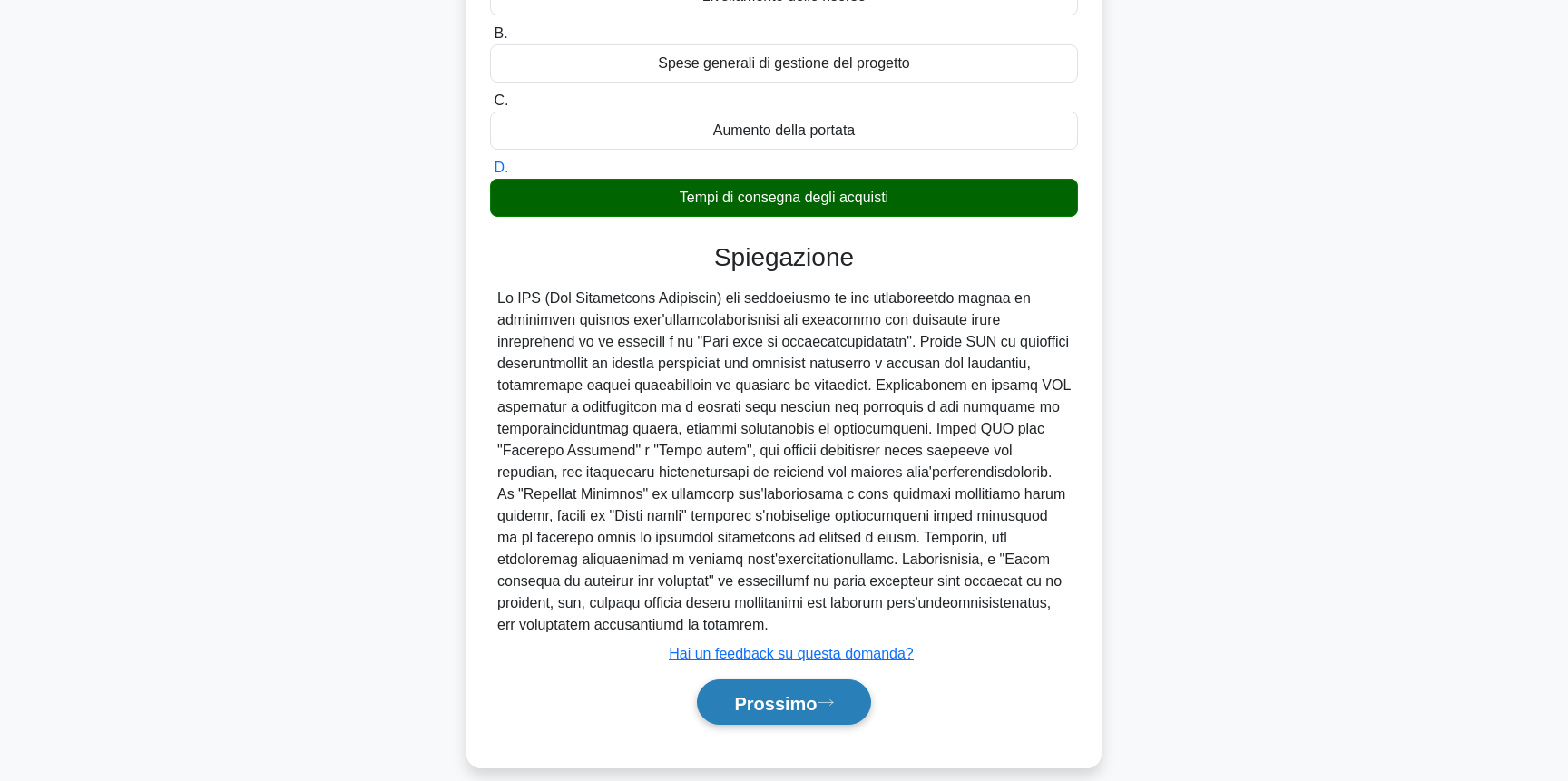
click at [817, 694] on font "Prossimo" at bounding box center [775, 704] width 83 height 20
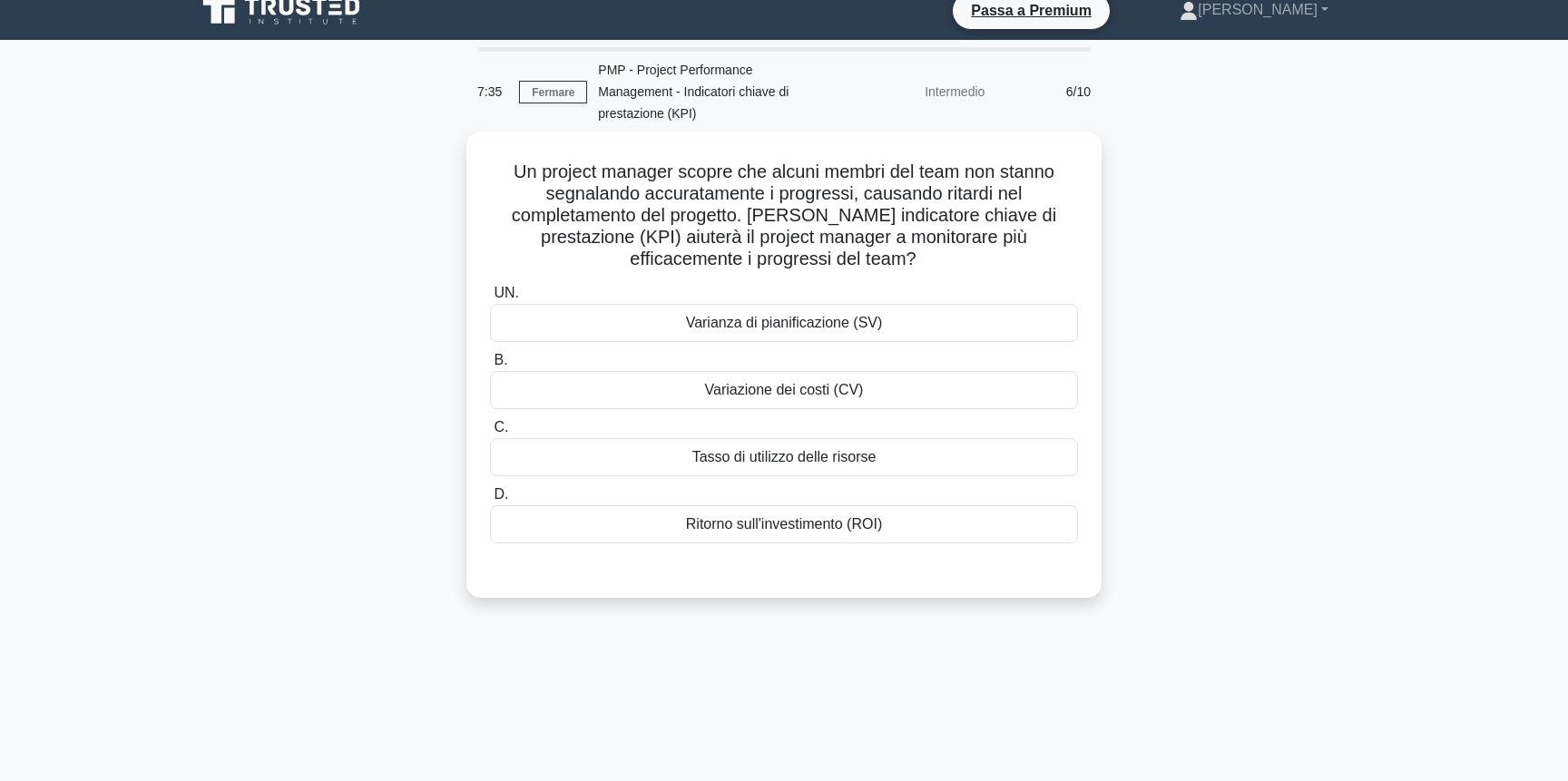
scroll to position [0, 0]
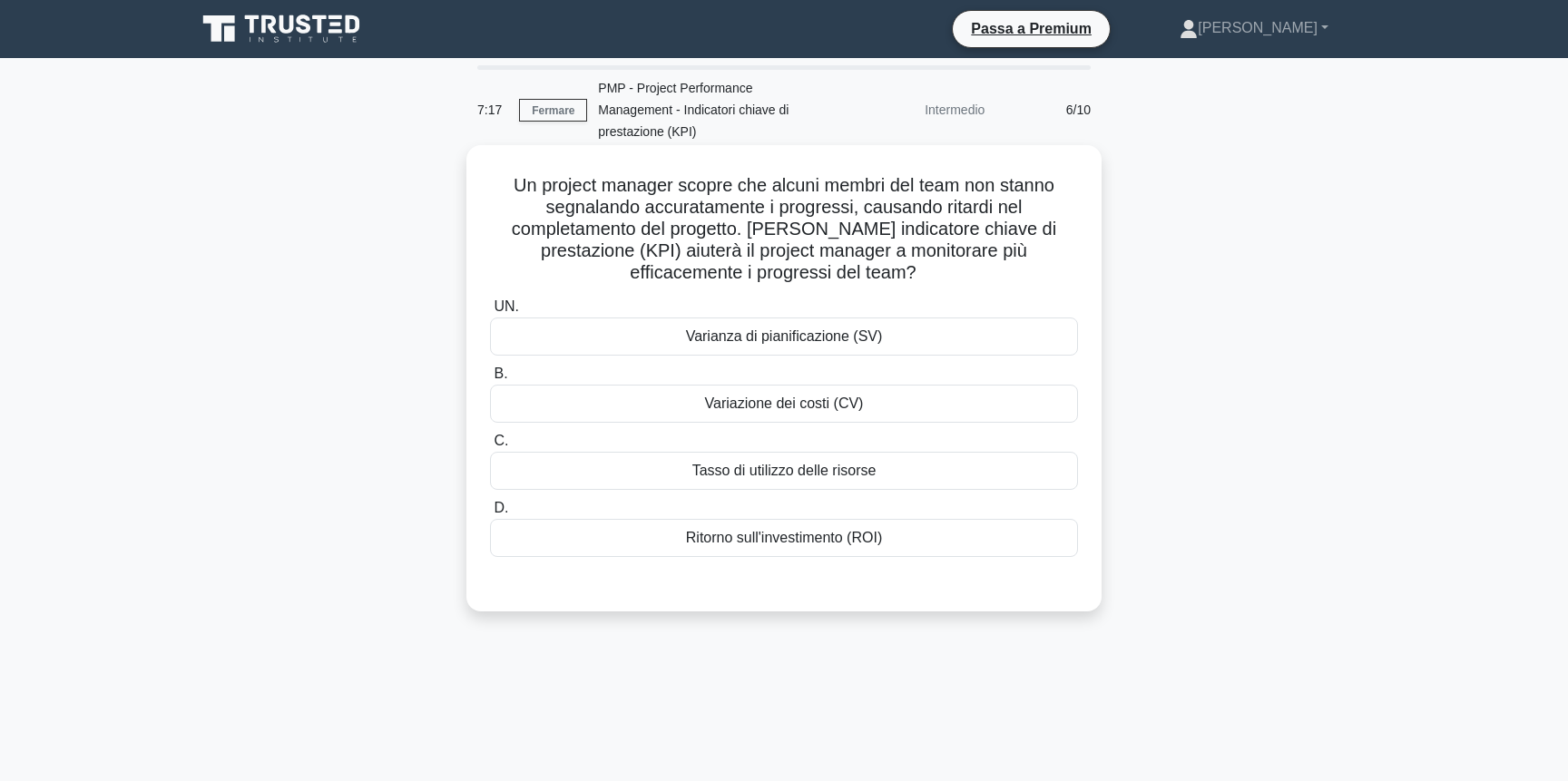
click at [912, 317] on div "Varianza di pianificazione (SV)" at bounding box center [784, 336] width 588 height 38
click at [490, 313] on input "UN. Varianza di pianificazione (SV)" at bounding box center [490, 306] width 0 height 12
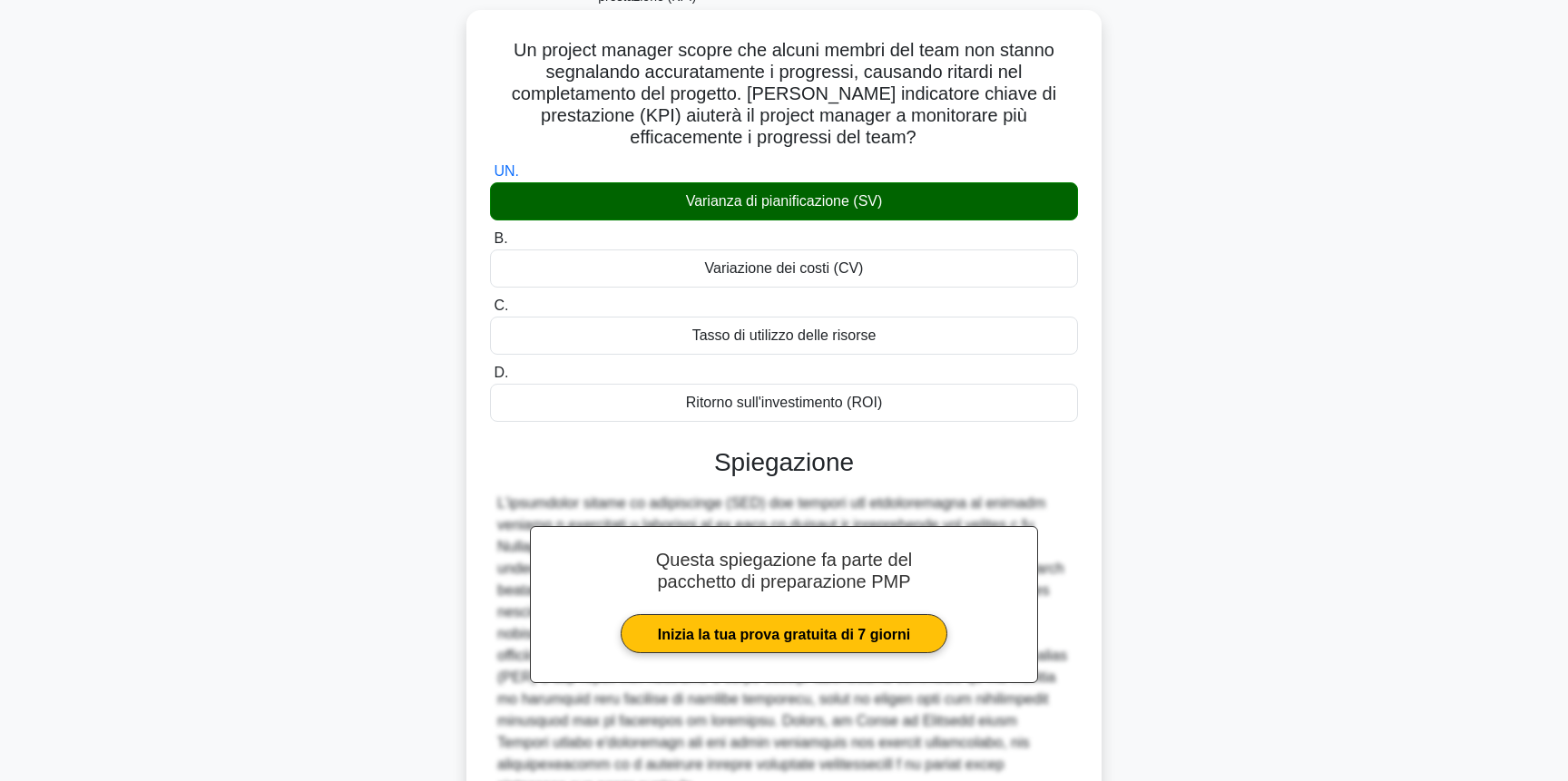
scroll to position [275, 0]
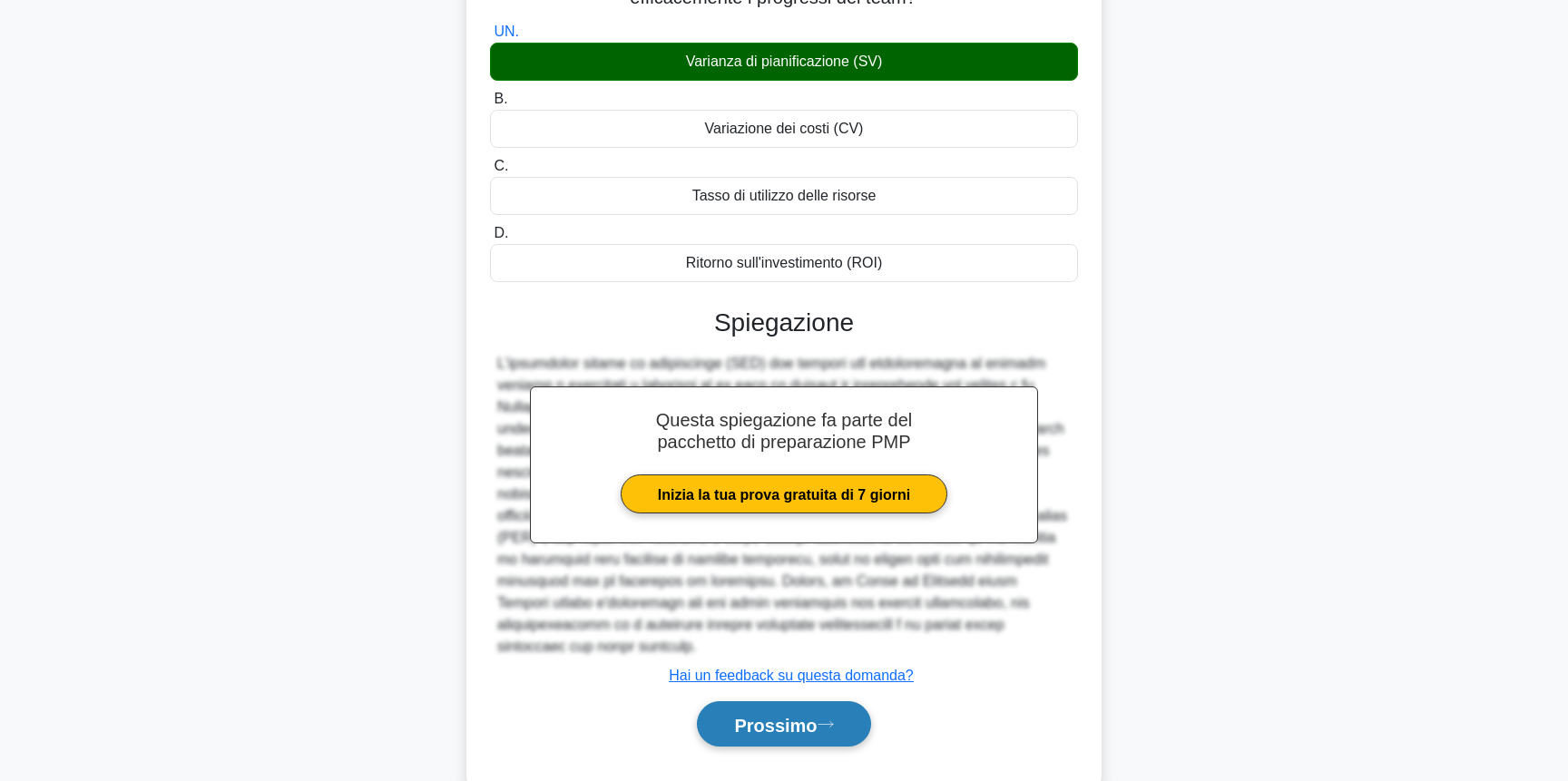
click at [781, 714] on font "Prossimo" at bounding box center [775, 724] width 83 height 20
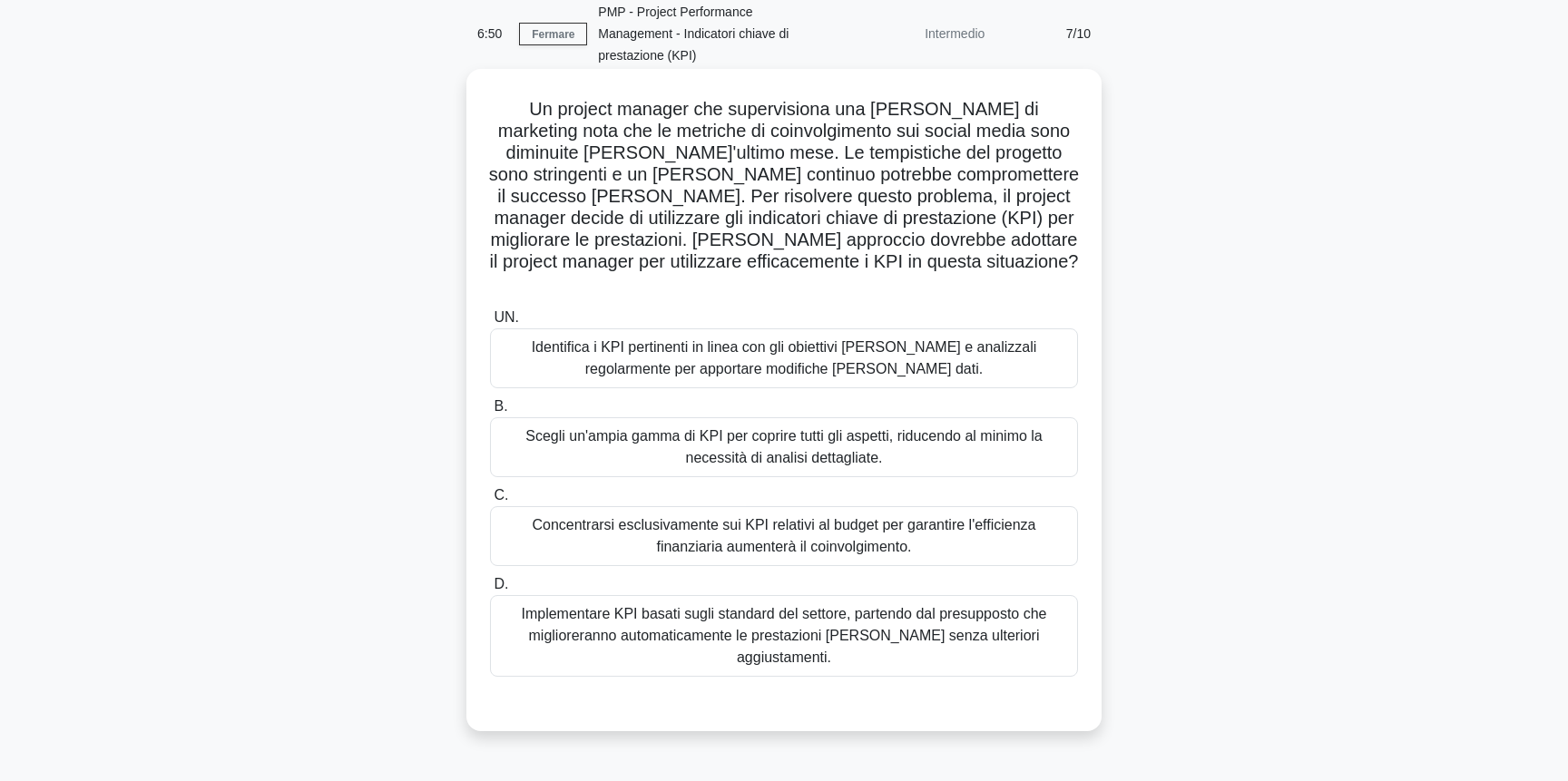
scroll to position [83, 0]
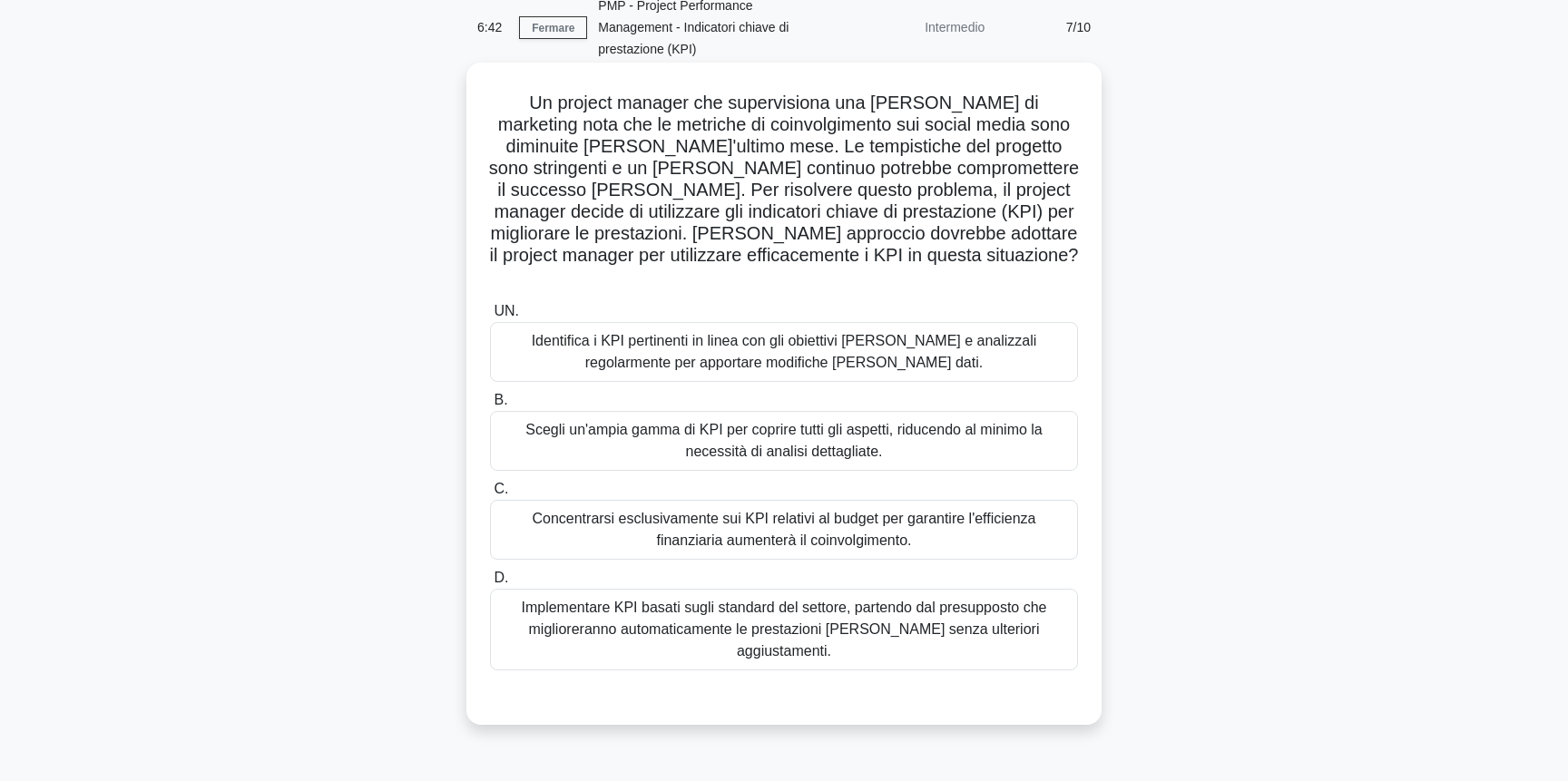
click at [852, 333] on font "Identifica i KPI pertinenti in linea con gli obiettivi della campagna e analizz…" at bounding box center [784, 351] width 505 height 37
click at [490, 314] on input "UN. Identifica i KPI pertinenti in linea con gli obiettivi della campagna e ana…" at bounding box center [490, 311] width 0 height 12
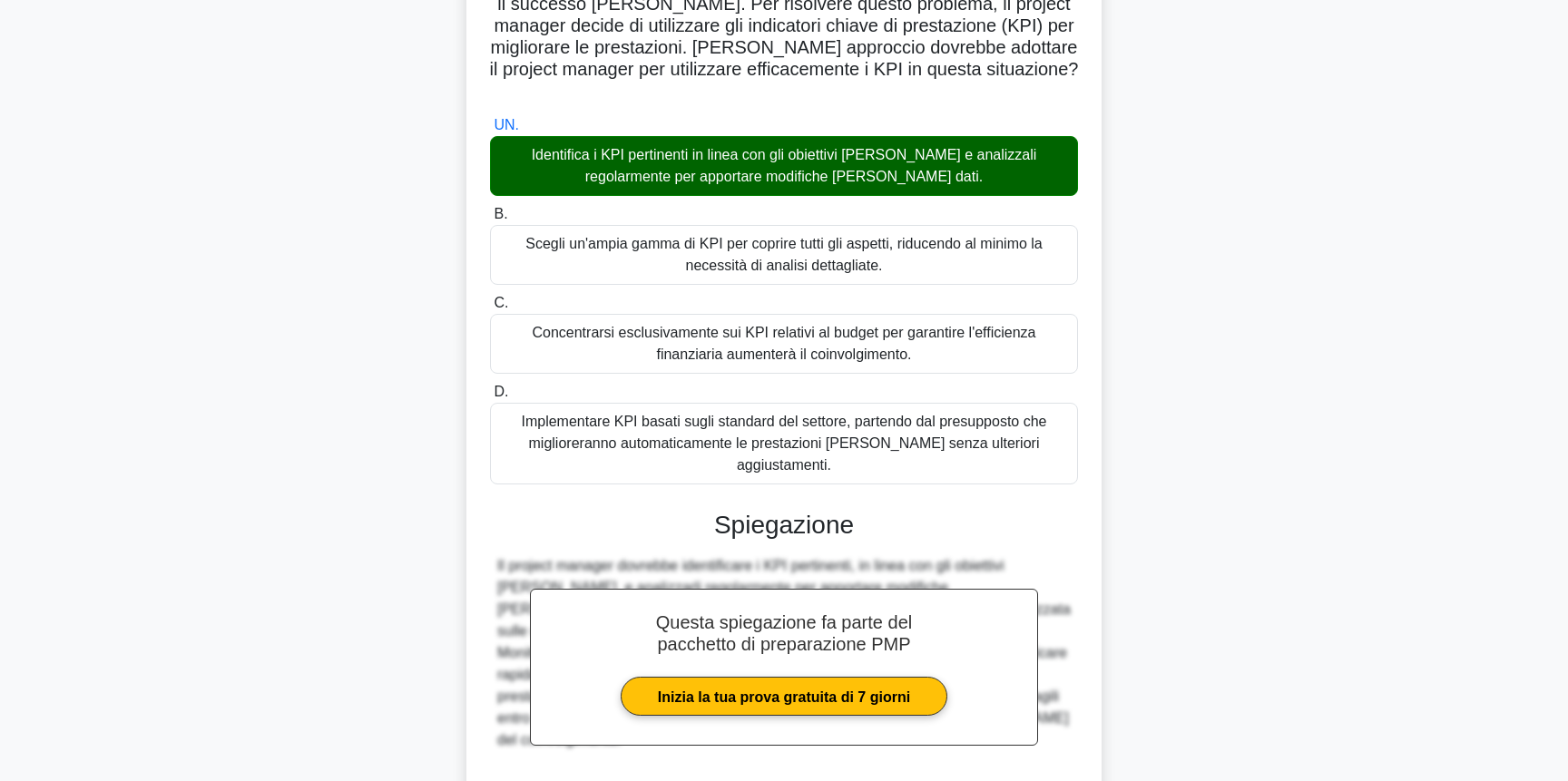
scroll to position [384, 0]
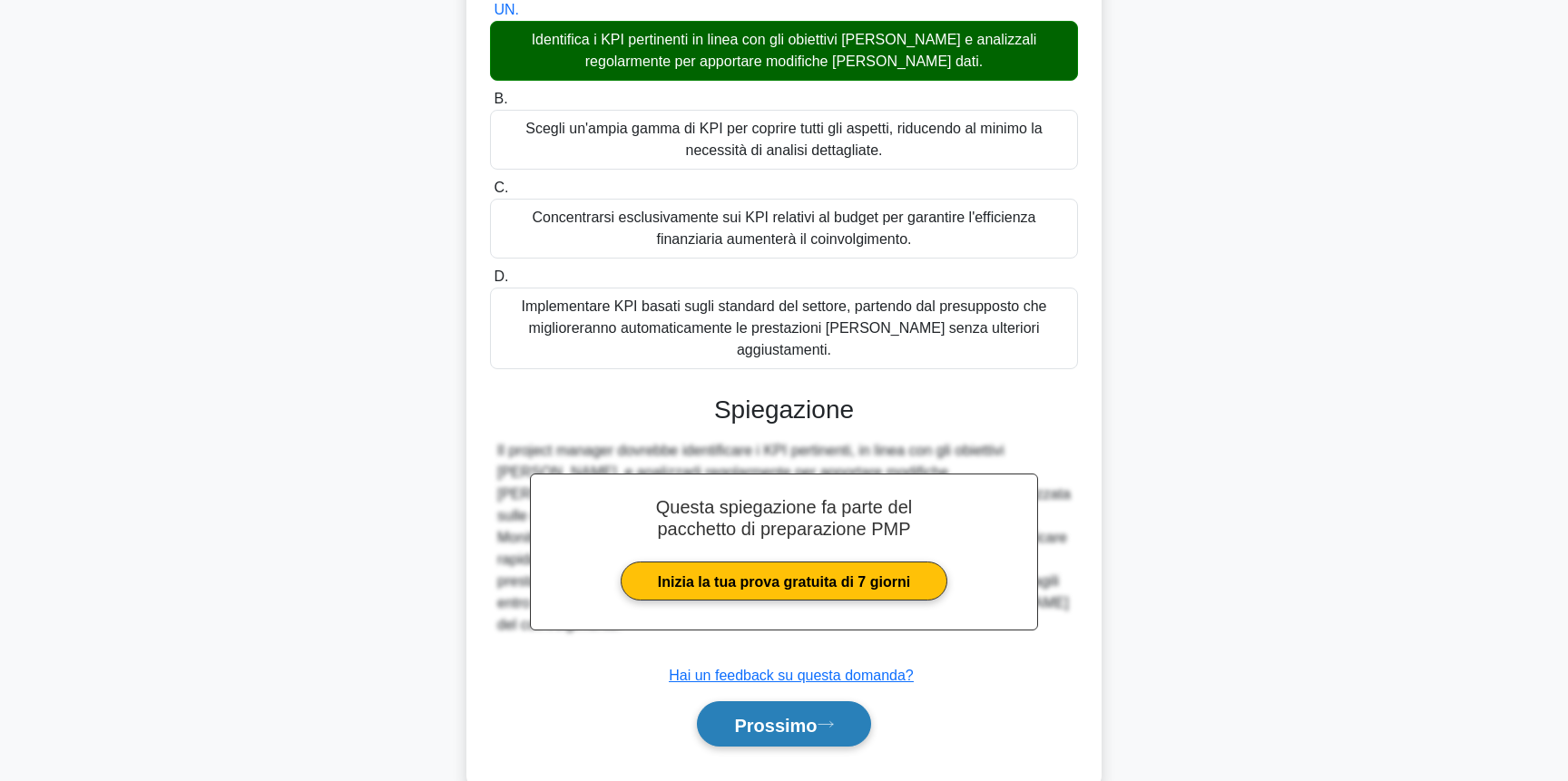
click at [787, 714] on font "Prossimo" at bounding box center [775, 724] width 83 height 20
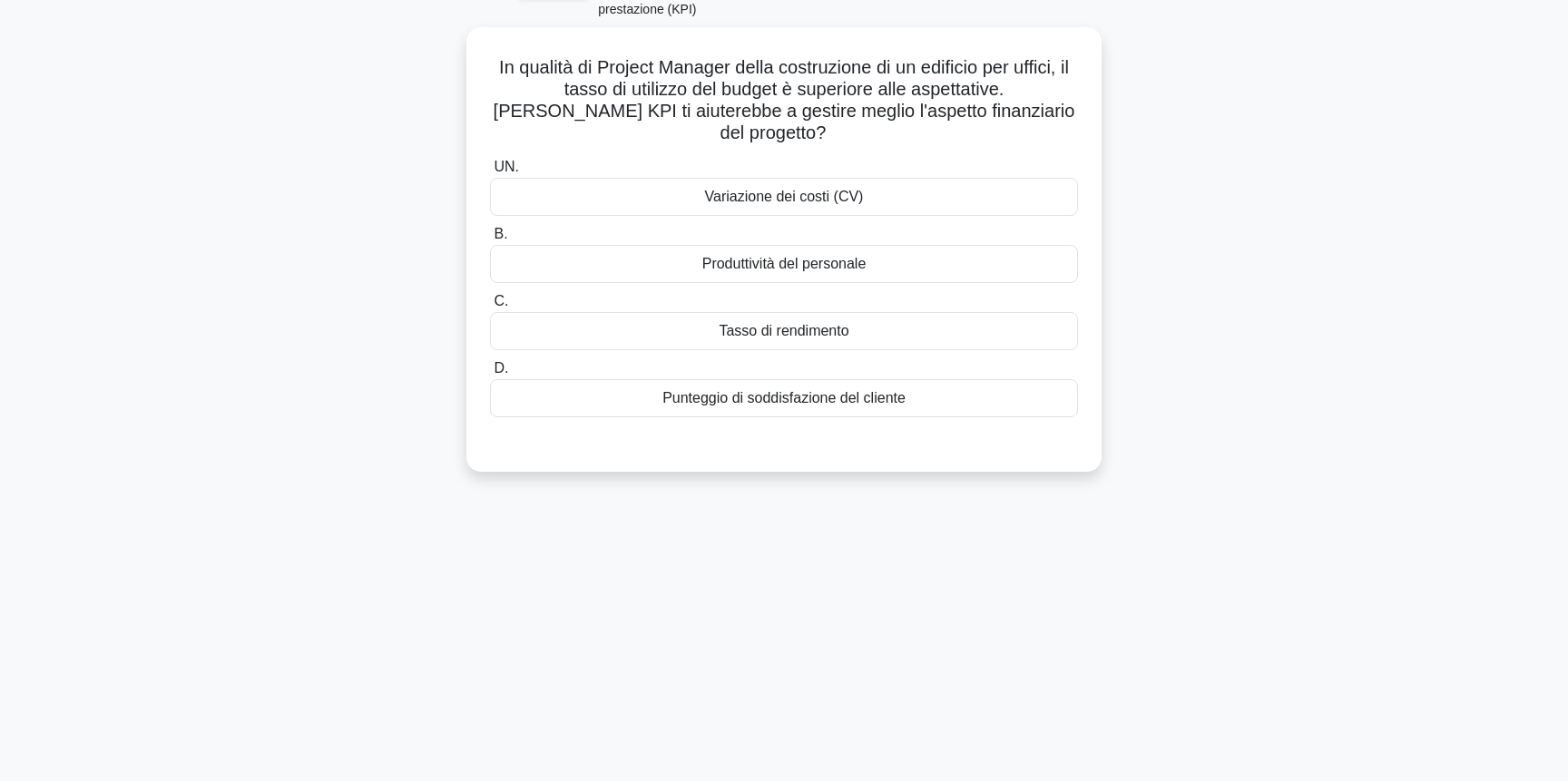
scroll to position [0, 0]
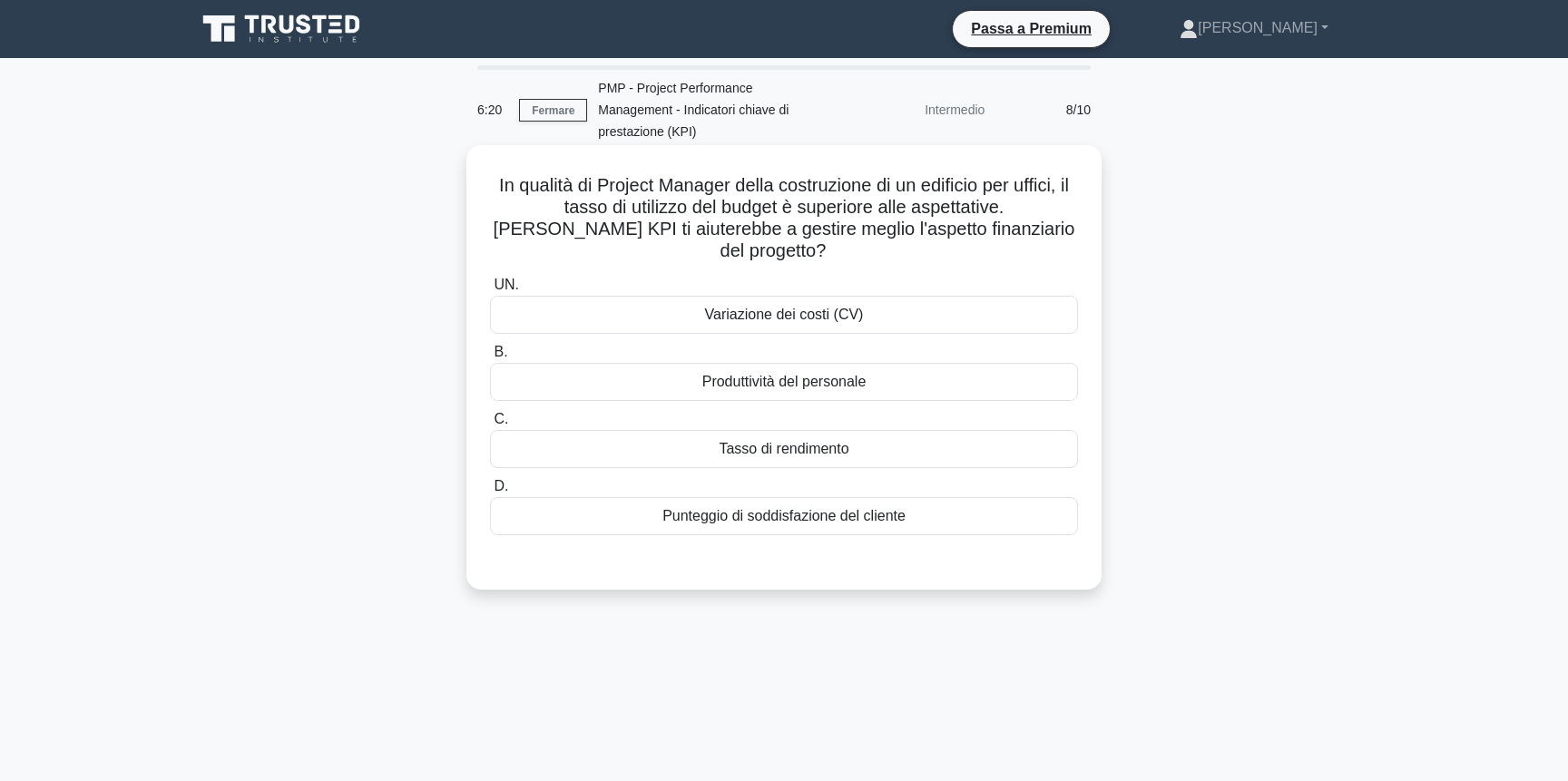
click at [887, 430] on div "Tasso di rendimento" at bounding box center [784, 449] width 588 height 38
click at [490, 414] on input "C. Tasso di rendimento" at bounding box center [490, 419] width 0 height 12
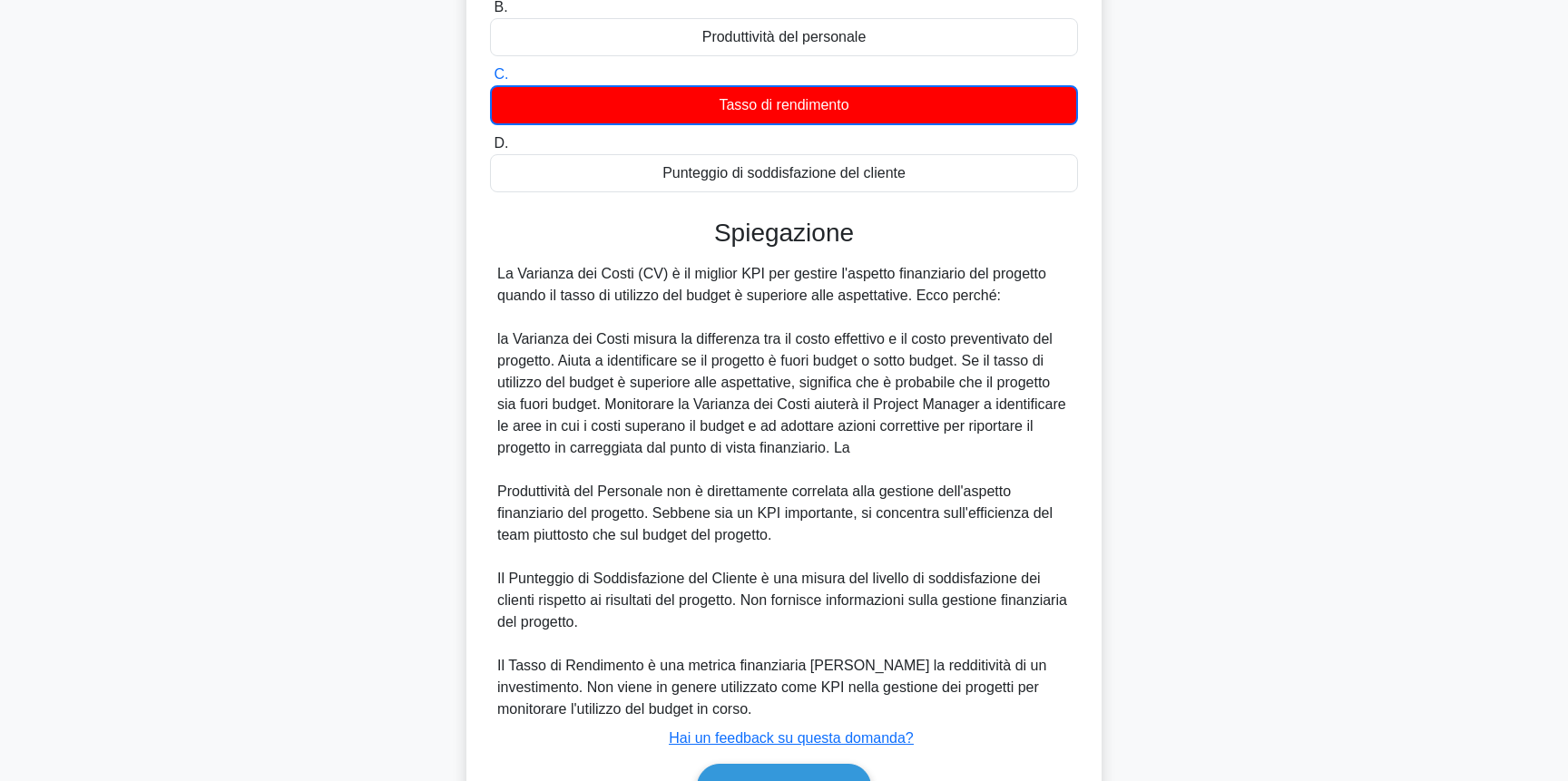
scroll to position [407, 0]
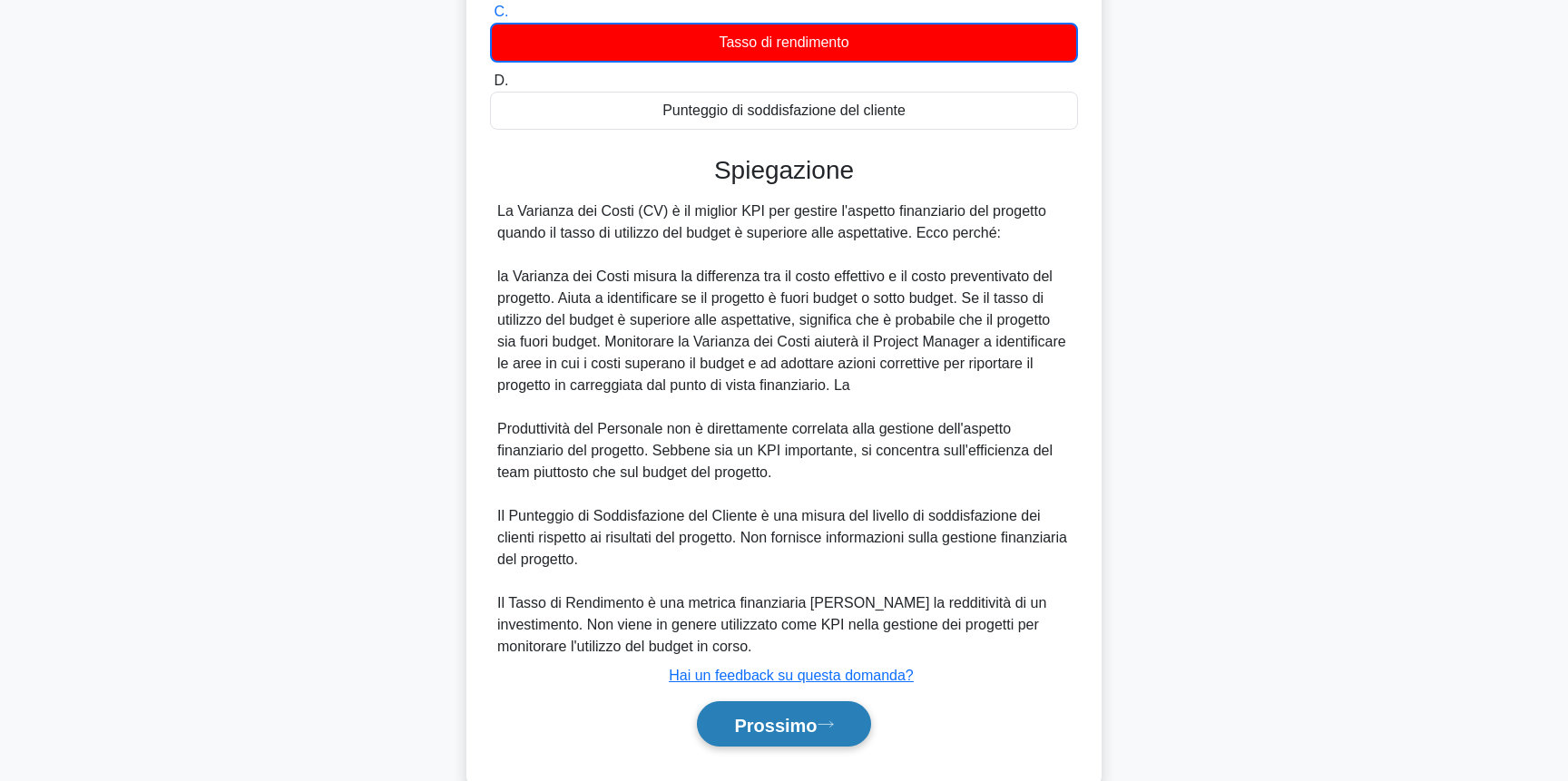
click at [817, 714] on font "Prossimo" at bounding box center [775, 724] width 83 height 20
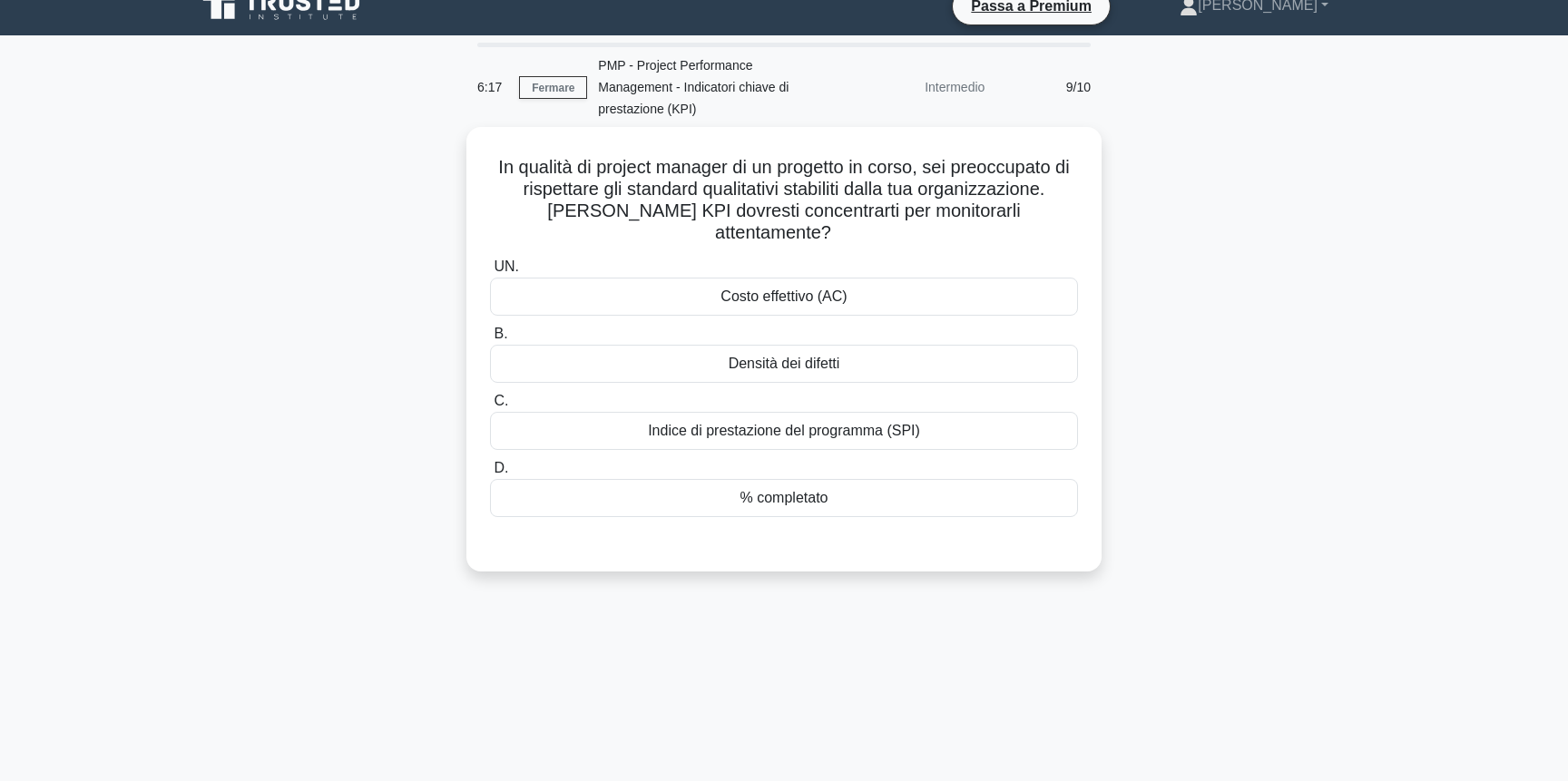
scroll to position [0, 0]
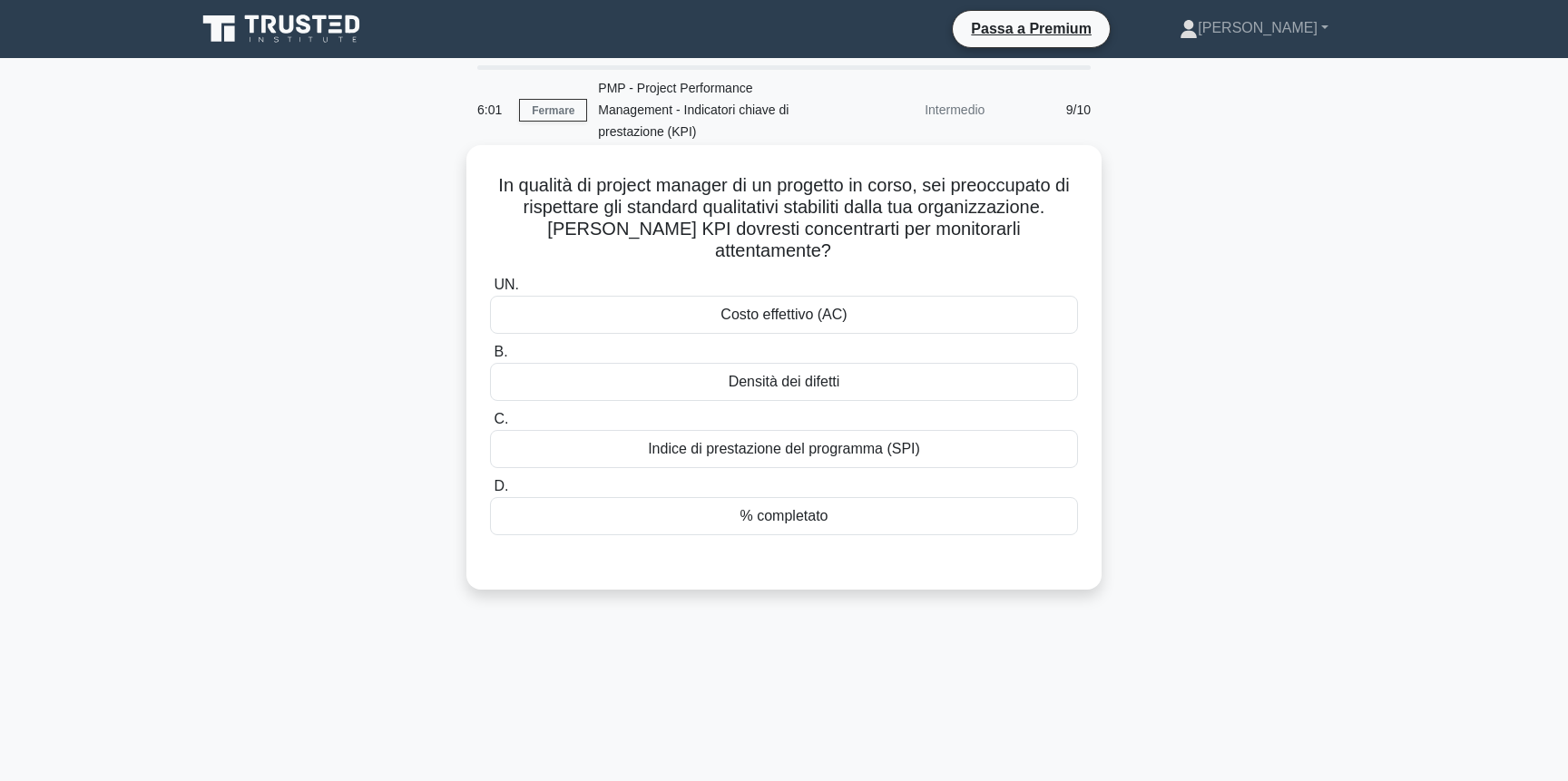
click at [926, 430] on div "Indice di prestazione del programma (SPI)" at bounding box center [784, 449] width 588 height 38
click at [490, 414] on input "C. Indice di prestazione del programma (SPI)" at bounding box center [490, 419] width 0 height 12
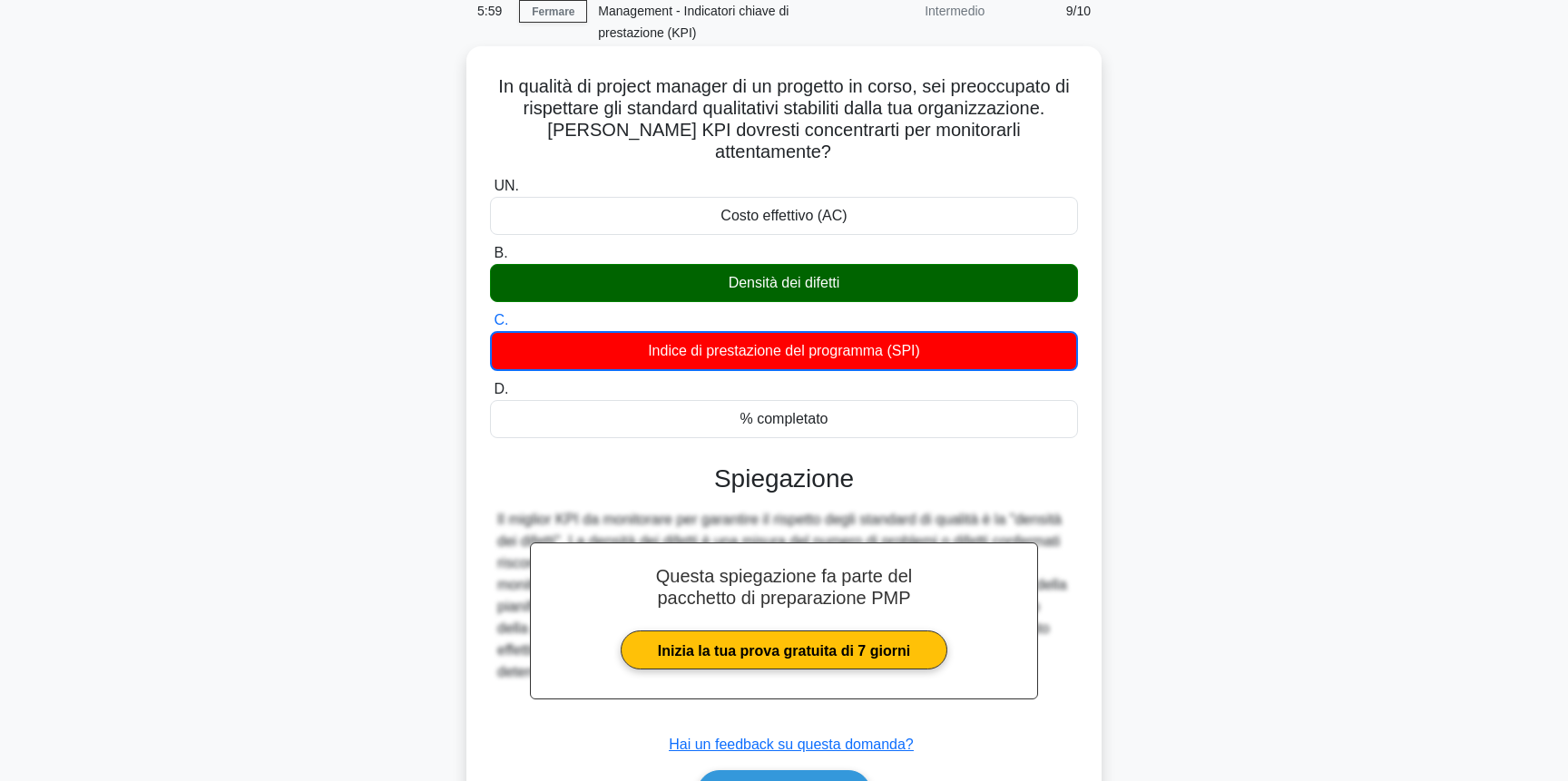
scroll to position [199, 0]
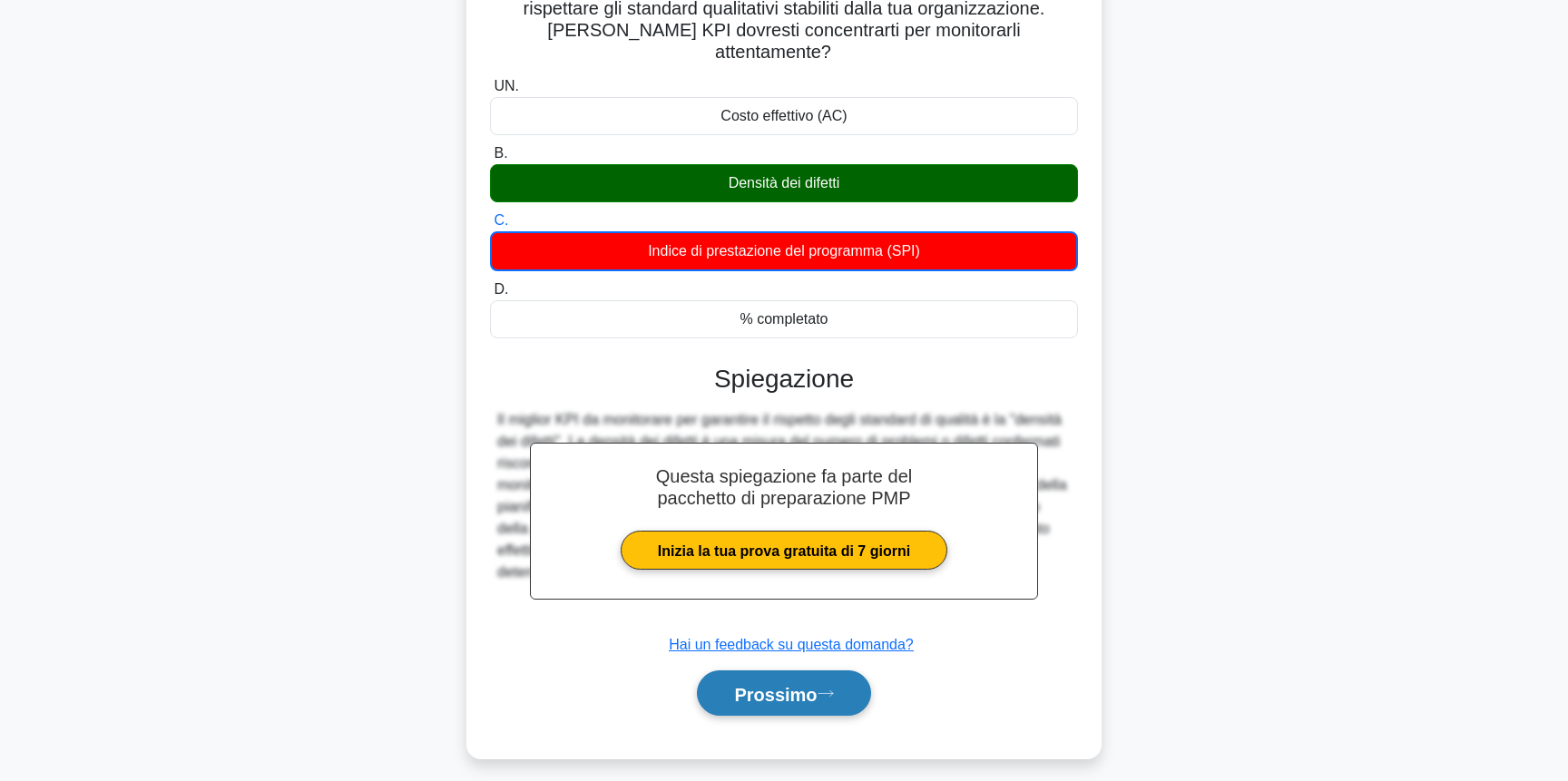
click at [760, 684] on font "Prossimo" at bounding box center [775, 694] width 83 height 20
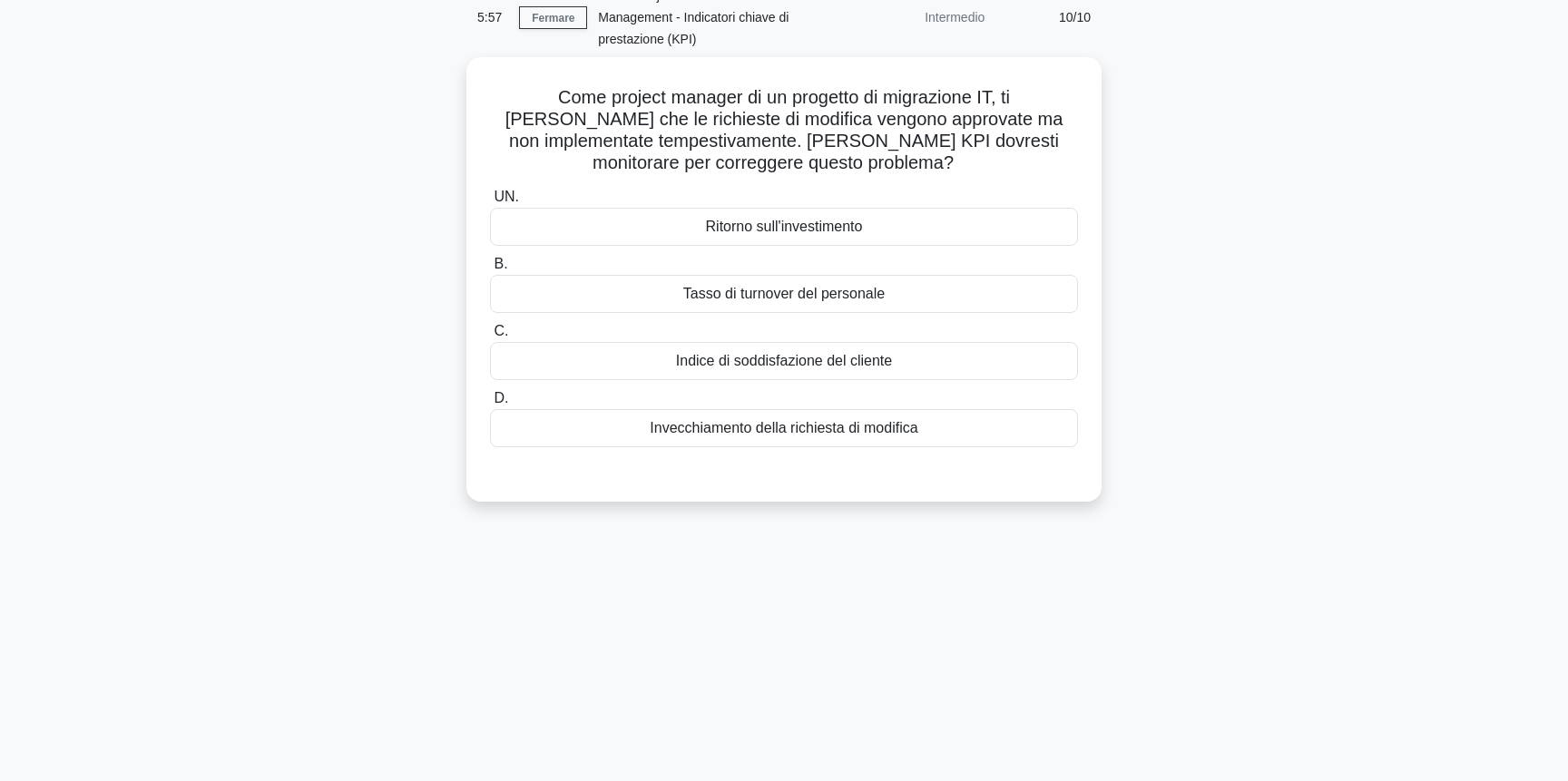
scroll to position [0, 0]
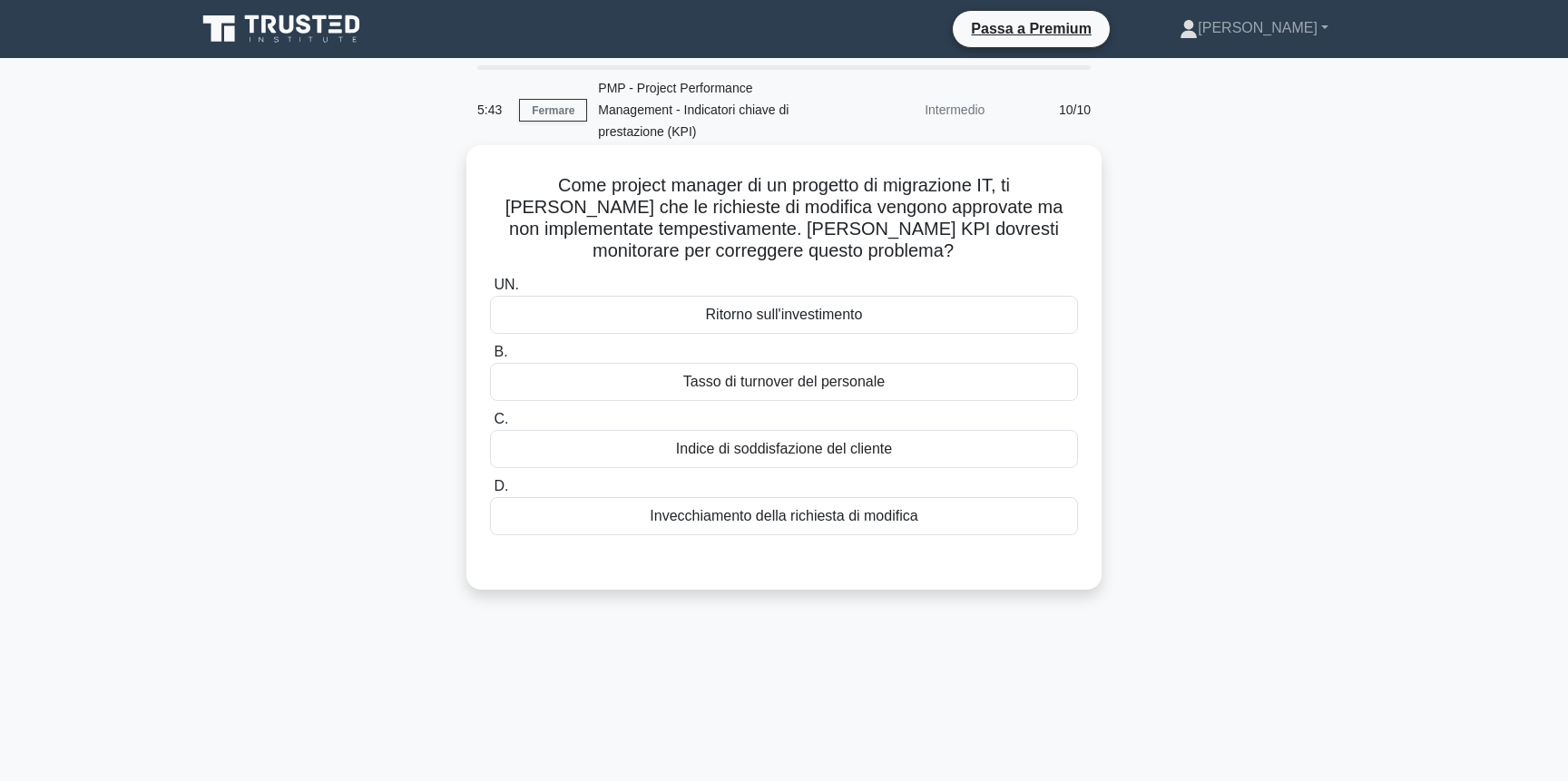
click at [940, 498] on div "Invecchiamento della richiesta di modifica" at bounding box center [784, 517] width 588 height 38
click at [490, 493] on input "D. Invecchiamento della richiesta di modifica" at bounding box center [490, 487] width 0 height 12
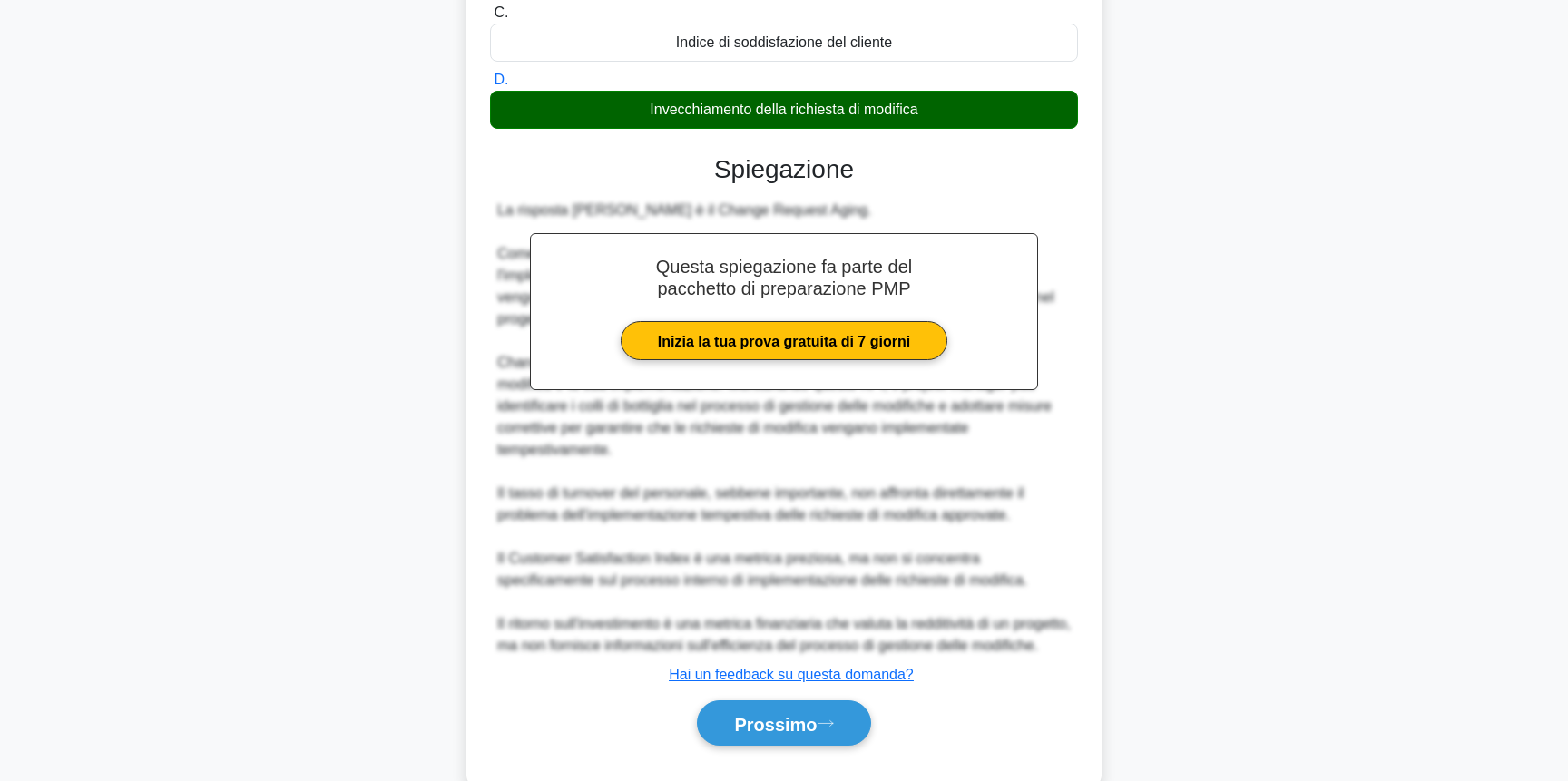
scroll to position [449, 0]
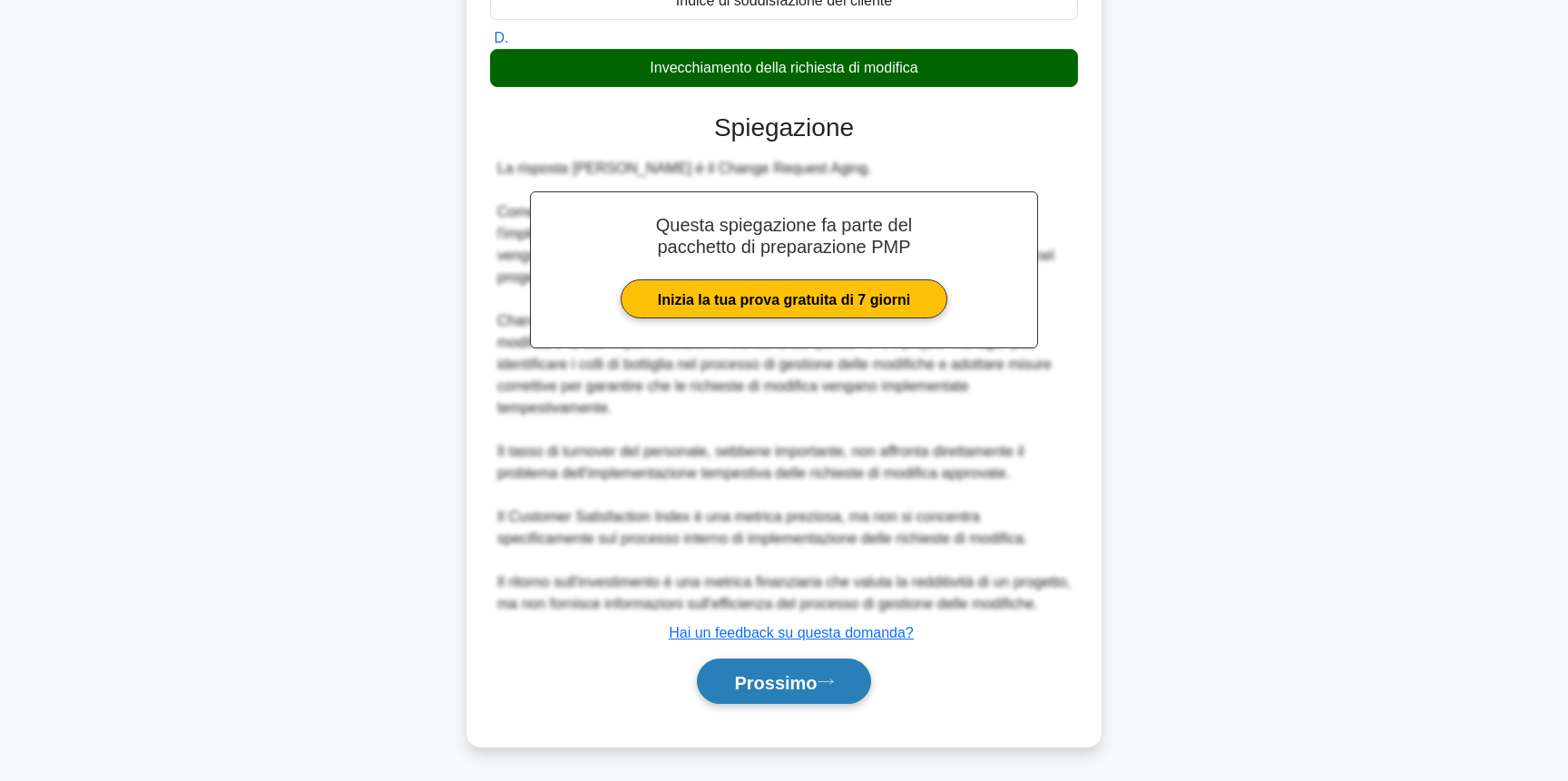
click at [798, 685] on font "Prossimo" at bounding box center [775, 683] width 83 height 20
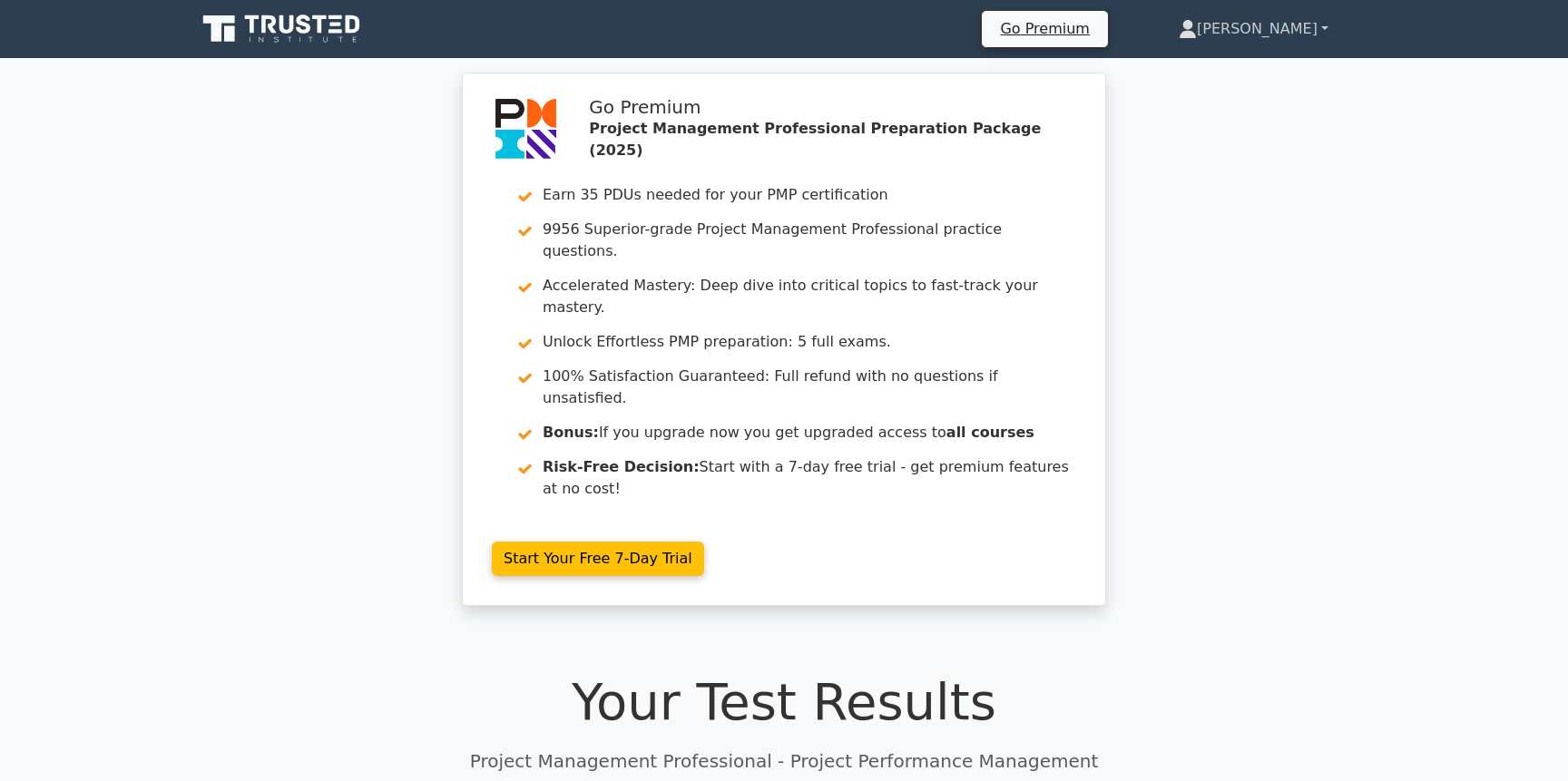
click at [1293, 32] on link "[PERSON_NAME]" at bounding box center [1253, 29] width 237 height 36
click at [1248, 99] on link "Settings" at bounding box center [1207, 101] width 143 height 29
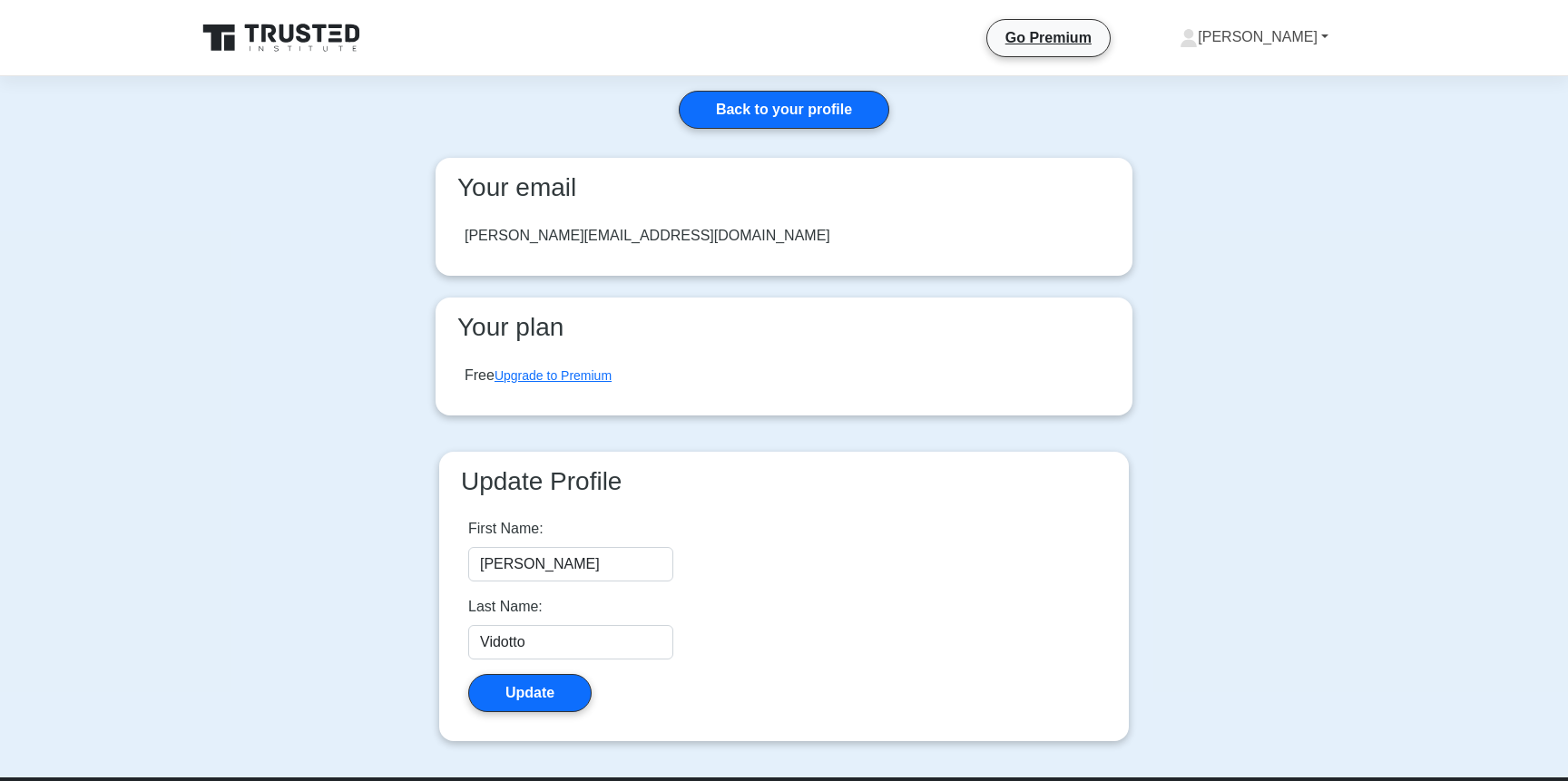
click at [1281, 39] on link "[PERSON_NAME]" at bounding box center [1253, 37] width 236 height 36
click at [1276, 83] on link "Profile" at bounding box center [1208, 80] width 143 height 29
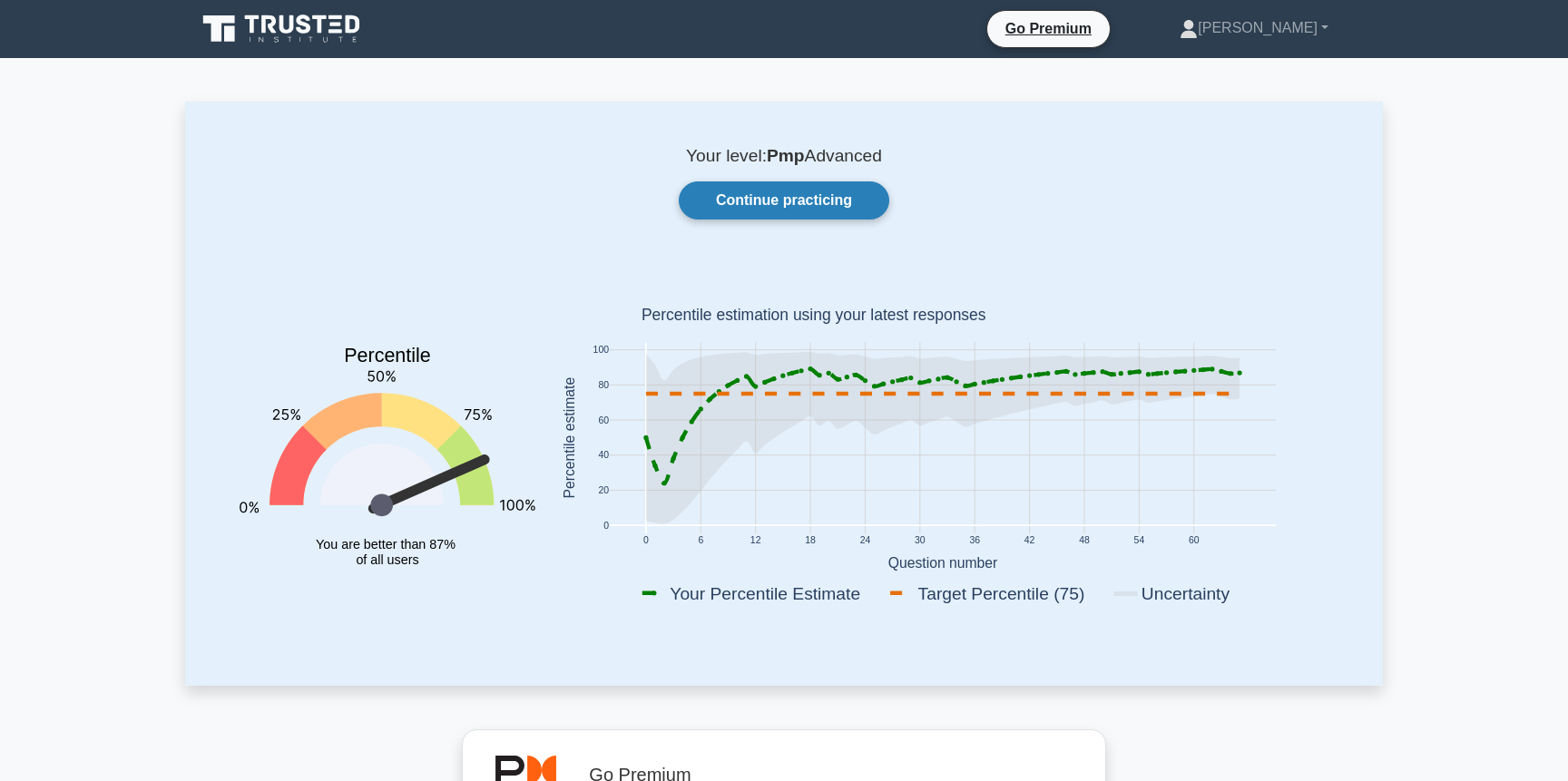
click at [828, 193] on link "Continue practicing" at bounding box center [784, 200] width 211 height 38
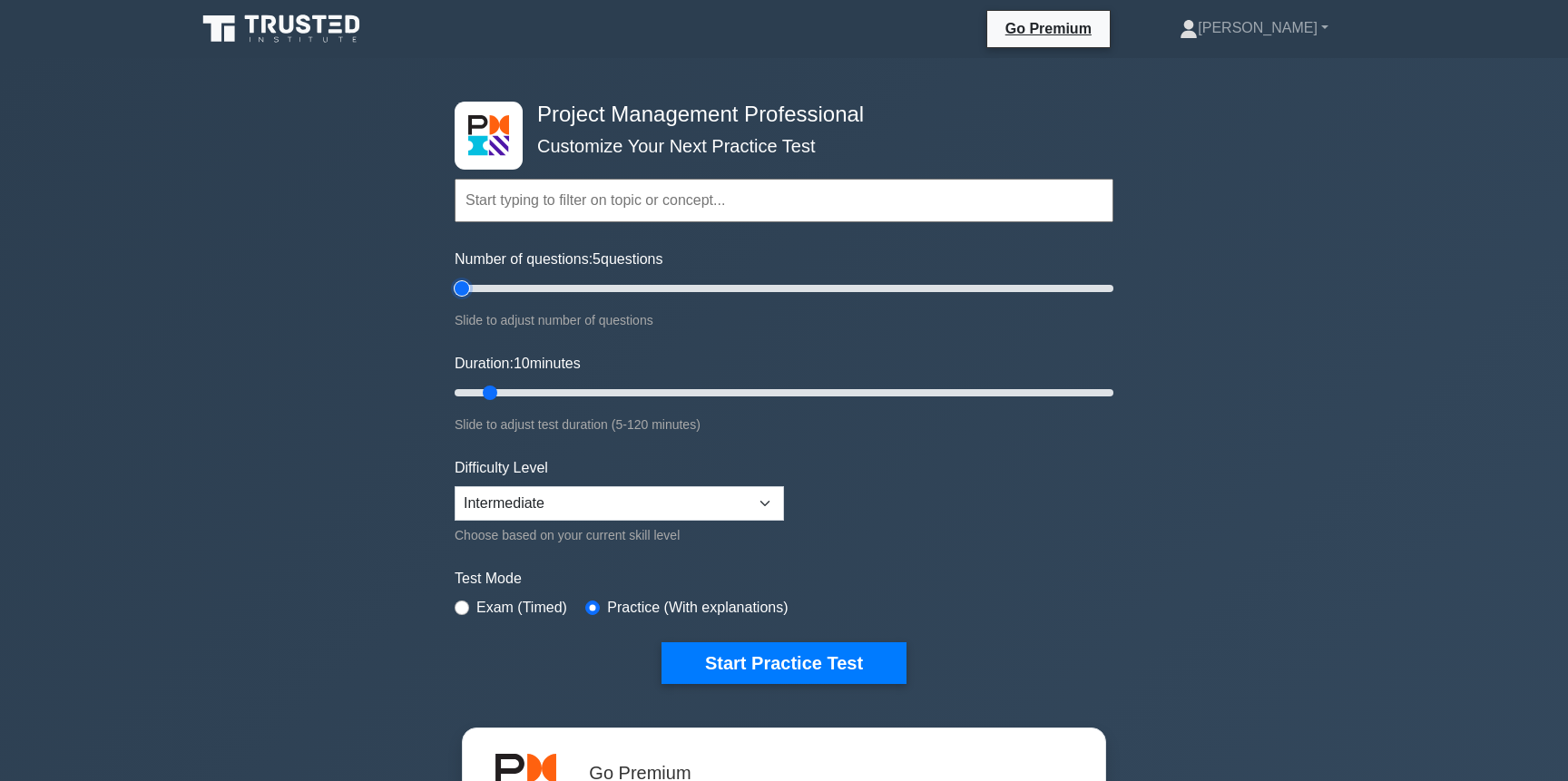
drag, startPoint x: 481, startPoint y: 291, endPoint x: 461, endPoint y: 293, distance: 20.1
type input "5"
click at [461, 293] on input "Number of questions: 5 questions" at bounding box center [784, 289] width 659 height 22
drag, startPoint x: 492, startPoint y: 391, endPoint x: 443, endPoint y: 391, distance: 49.0
type input "5"
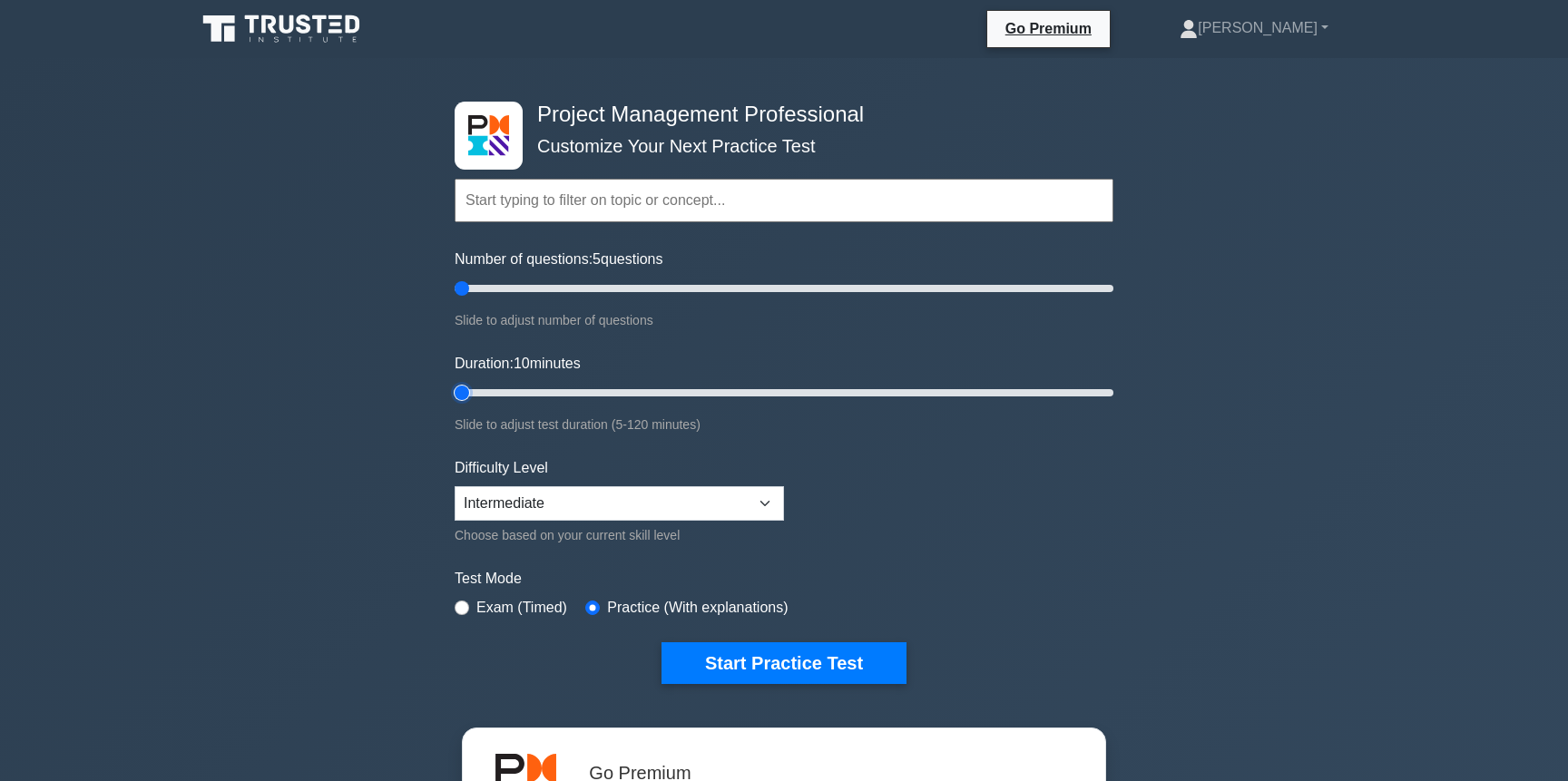
click at [455, 391] on input "Duration: 10 minutes" at bounding box center [784, 393] width 659 height 22
click at [577, 205] on input "text" at bounding box center [784, 200] width 659 height 44
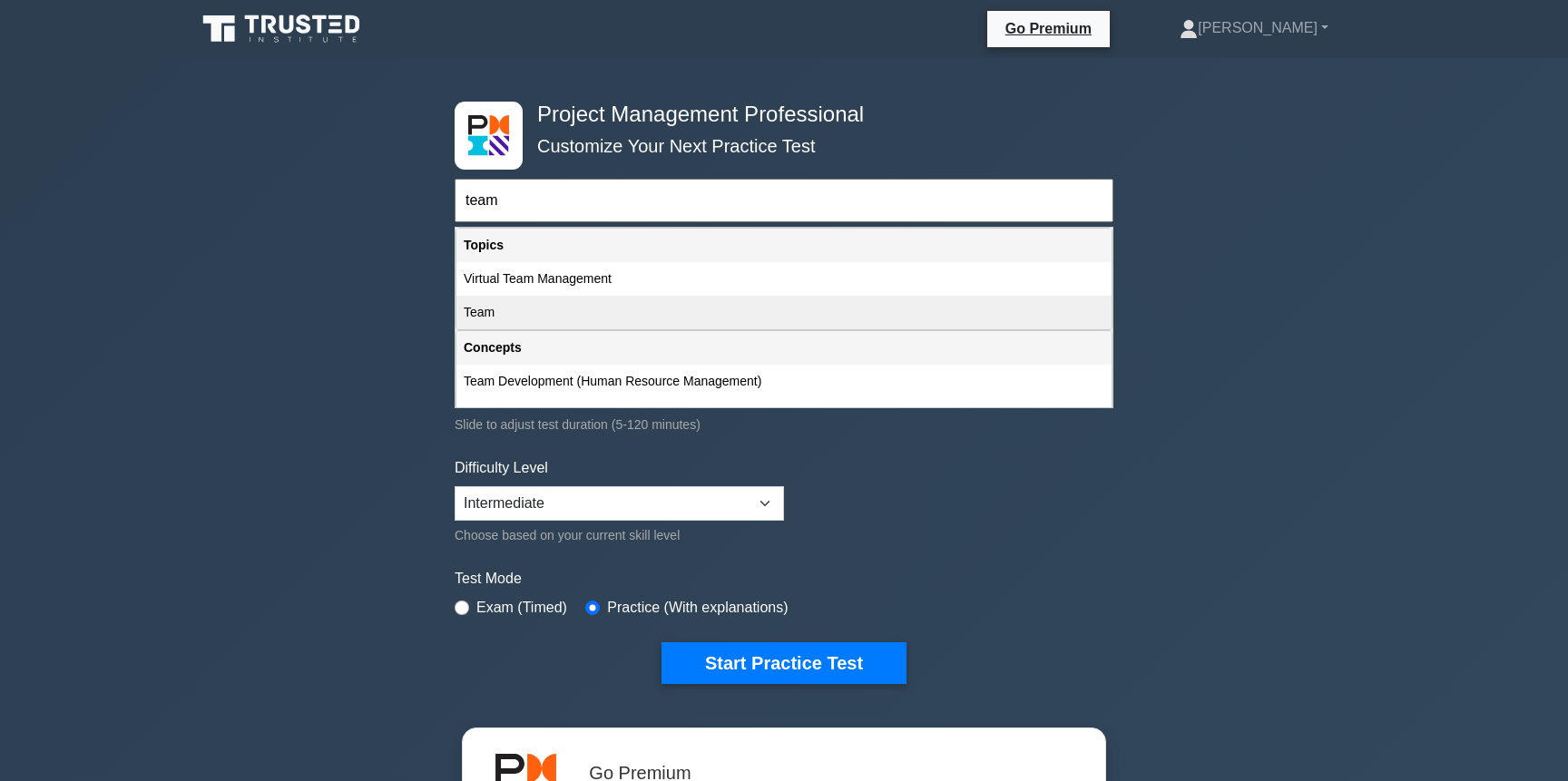
click at [511, 309] on div "Team" at bounding box center [784, 313] width 655 height 34
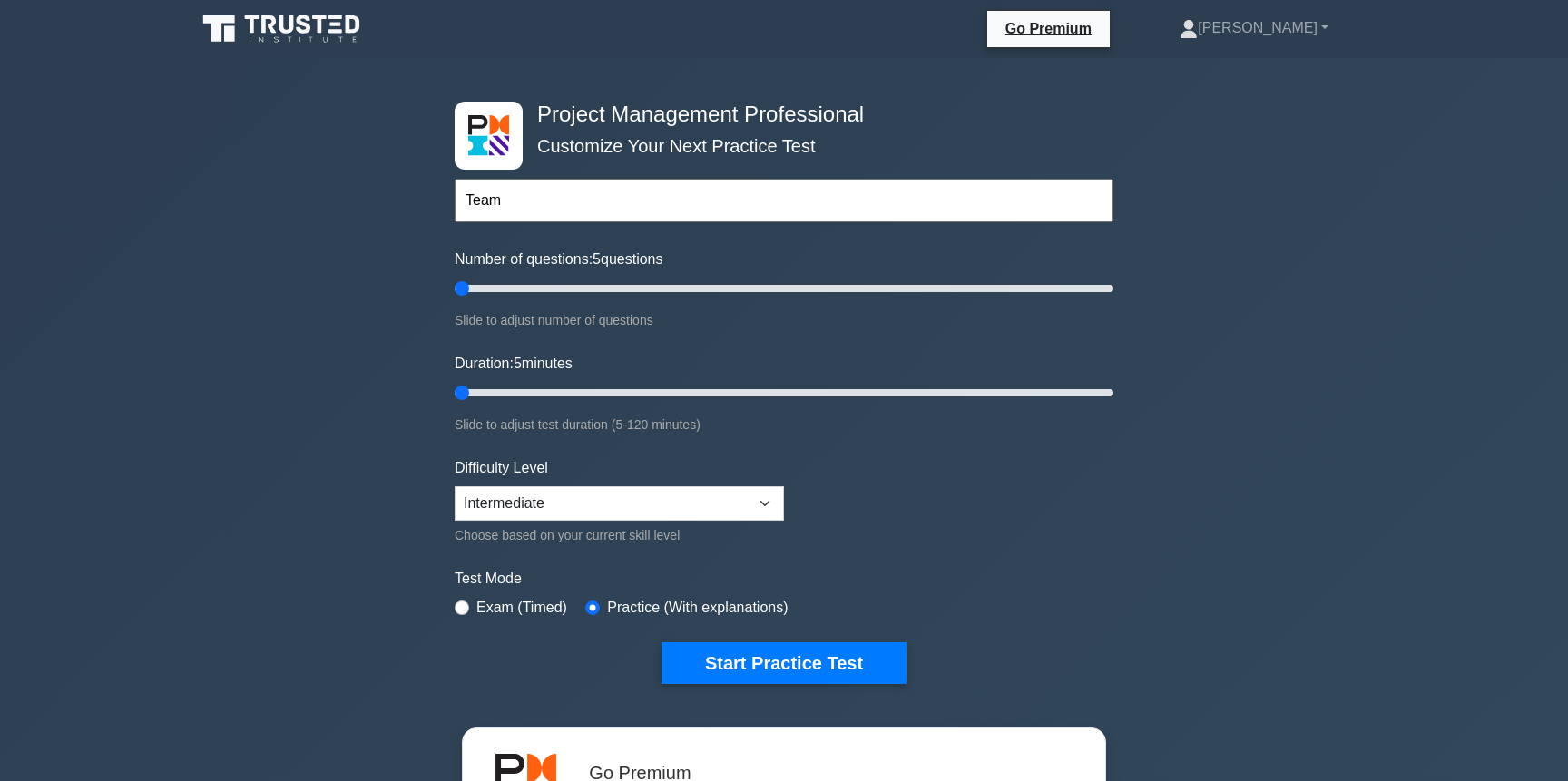
click at [531, 194] on input "Team" at bounding box center [784, 200] width 659 height 44
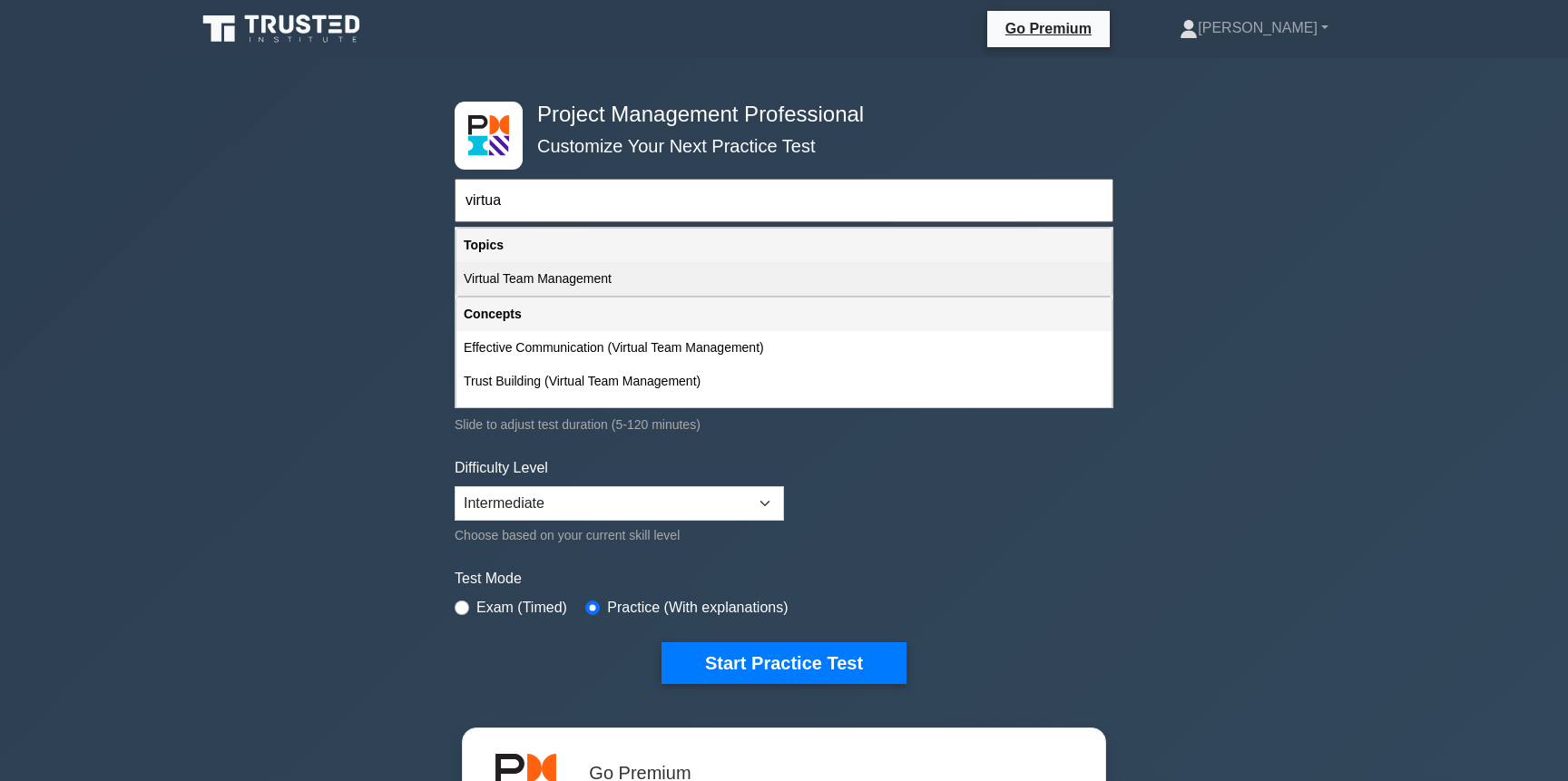
click at [516, 287] on div "Virtual Team Management" at bounding box center [784, 279] width 655 height 34
type input "Virtual Team Management"
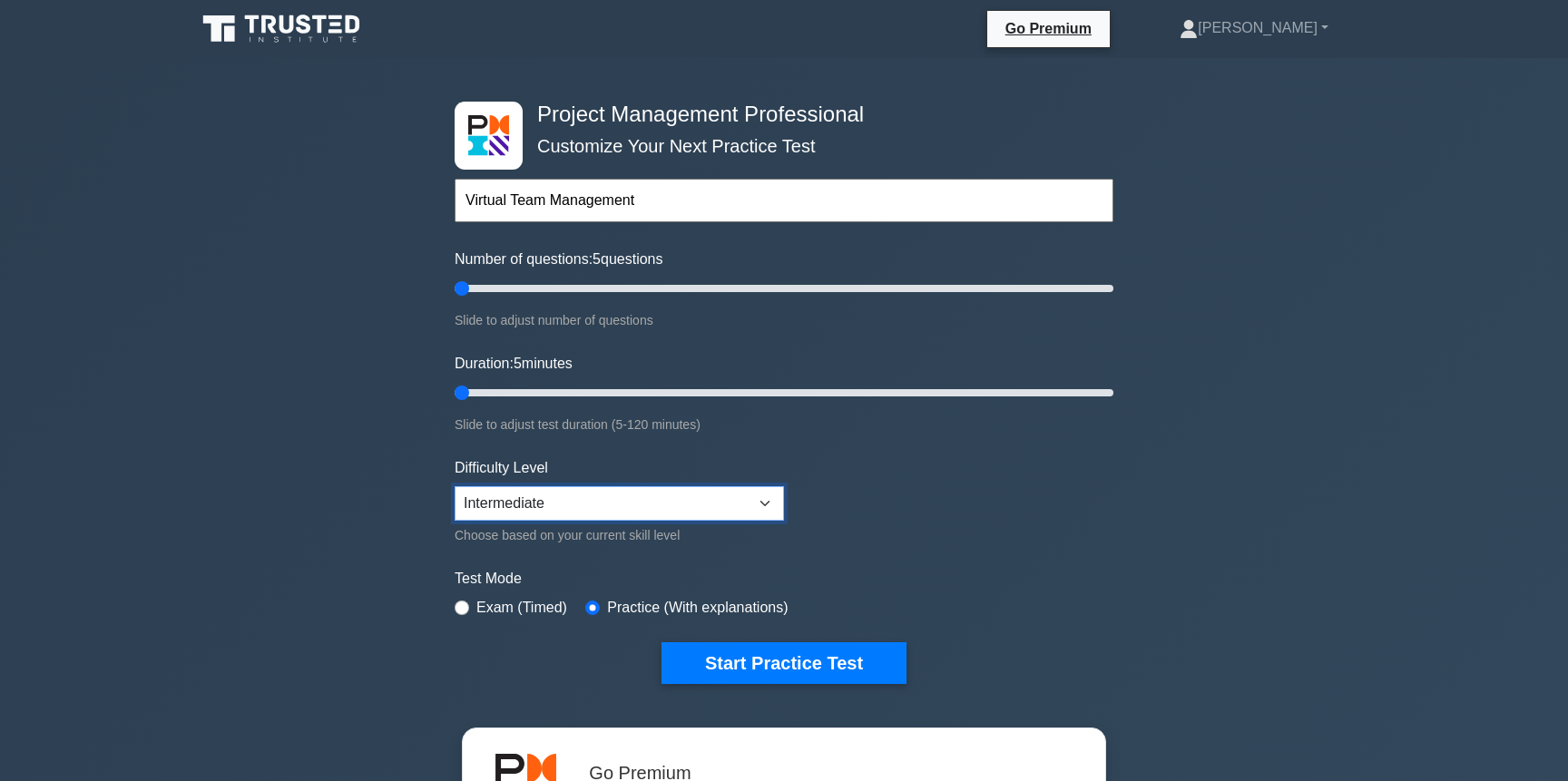
click at [730, 502] on select "Beginner Intermediate Expert" at bounding box center [619, 504] width 329 height 35
select select "expert"
click at [455, 487] on select "Beginner Intermediate Expert" at bounding box center [619, 504] width 329 height 35
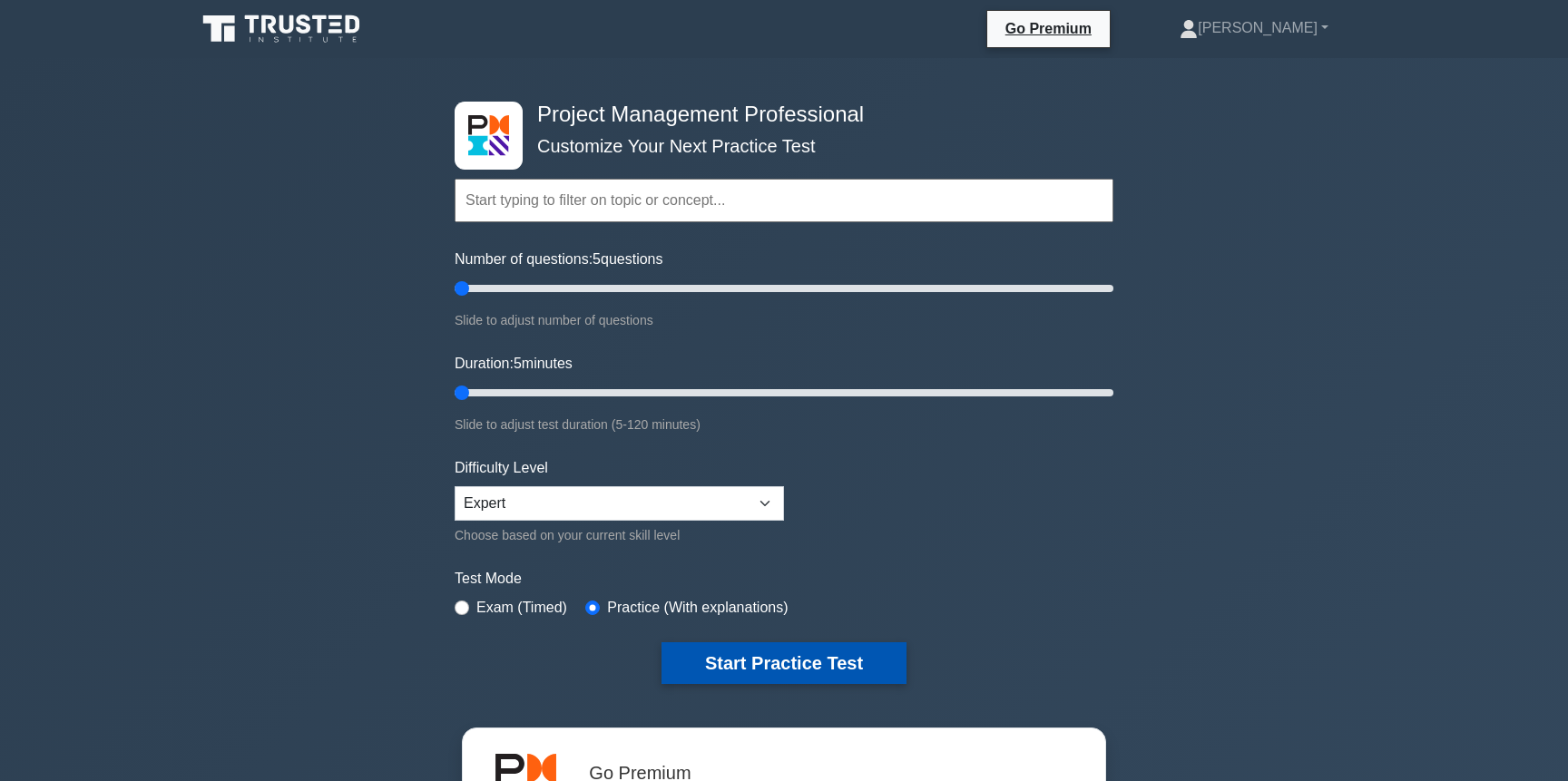
click at [816, 658] on button "Start Practice Test" at bounding box center [784, 663] width 245 height 42
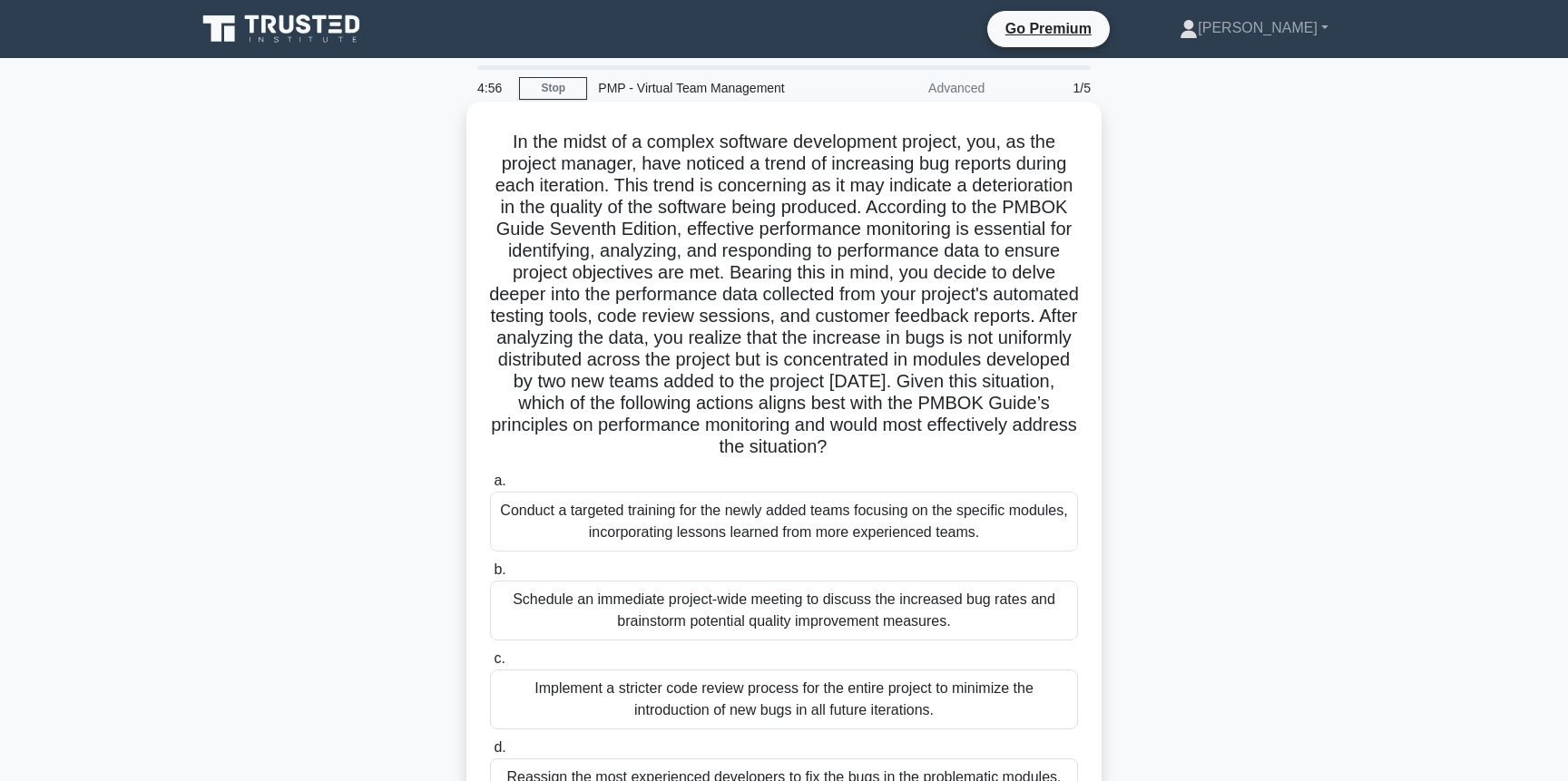
click at [507, 141] on h5 ".spinner_0XTQ{transform-origin:center;animation:spinner_y6GP .75s linear infini…" at bounding box center [784, 294] width 592 height 328
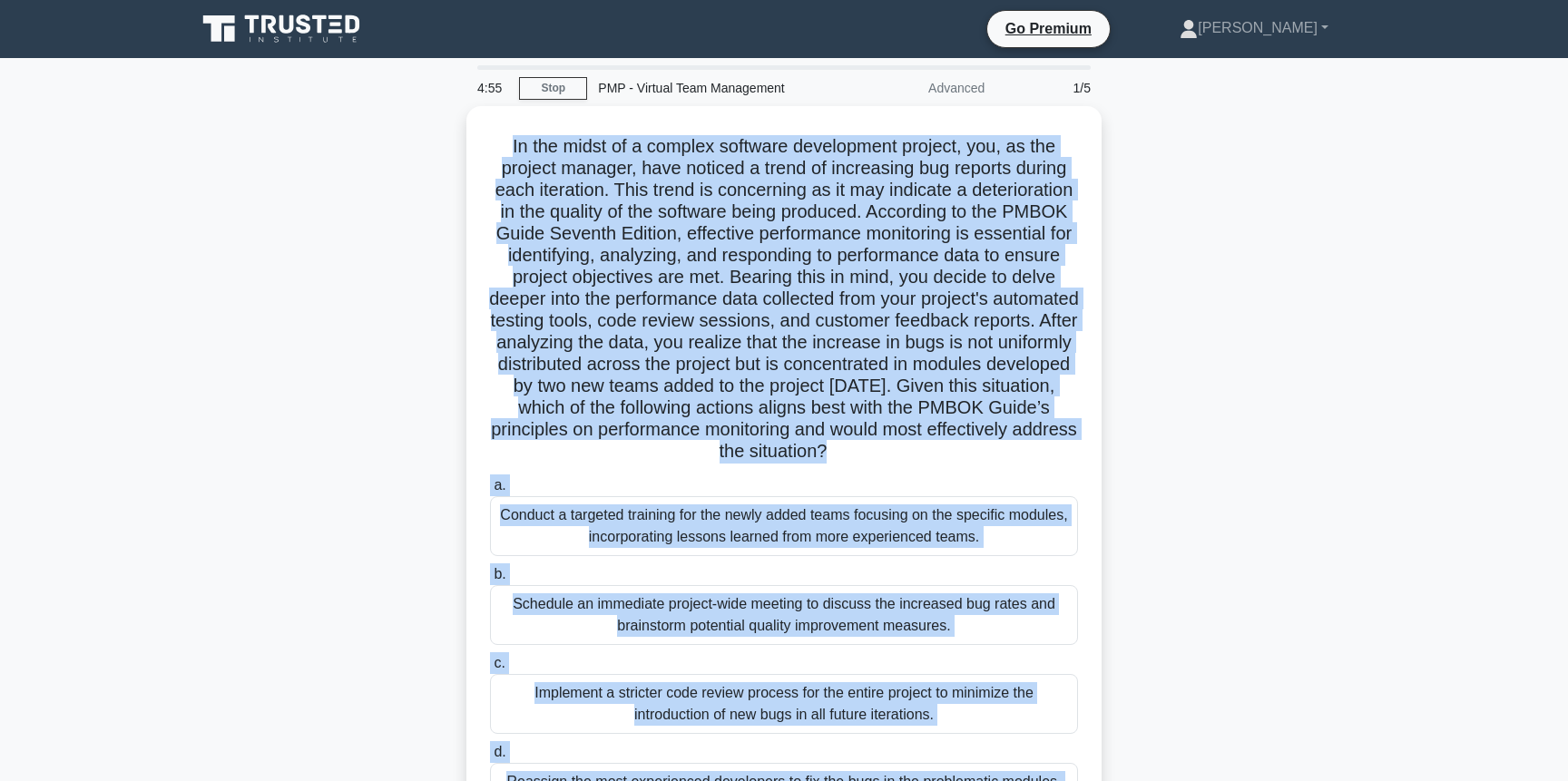
scroll to position [199, 0]
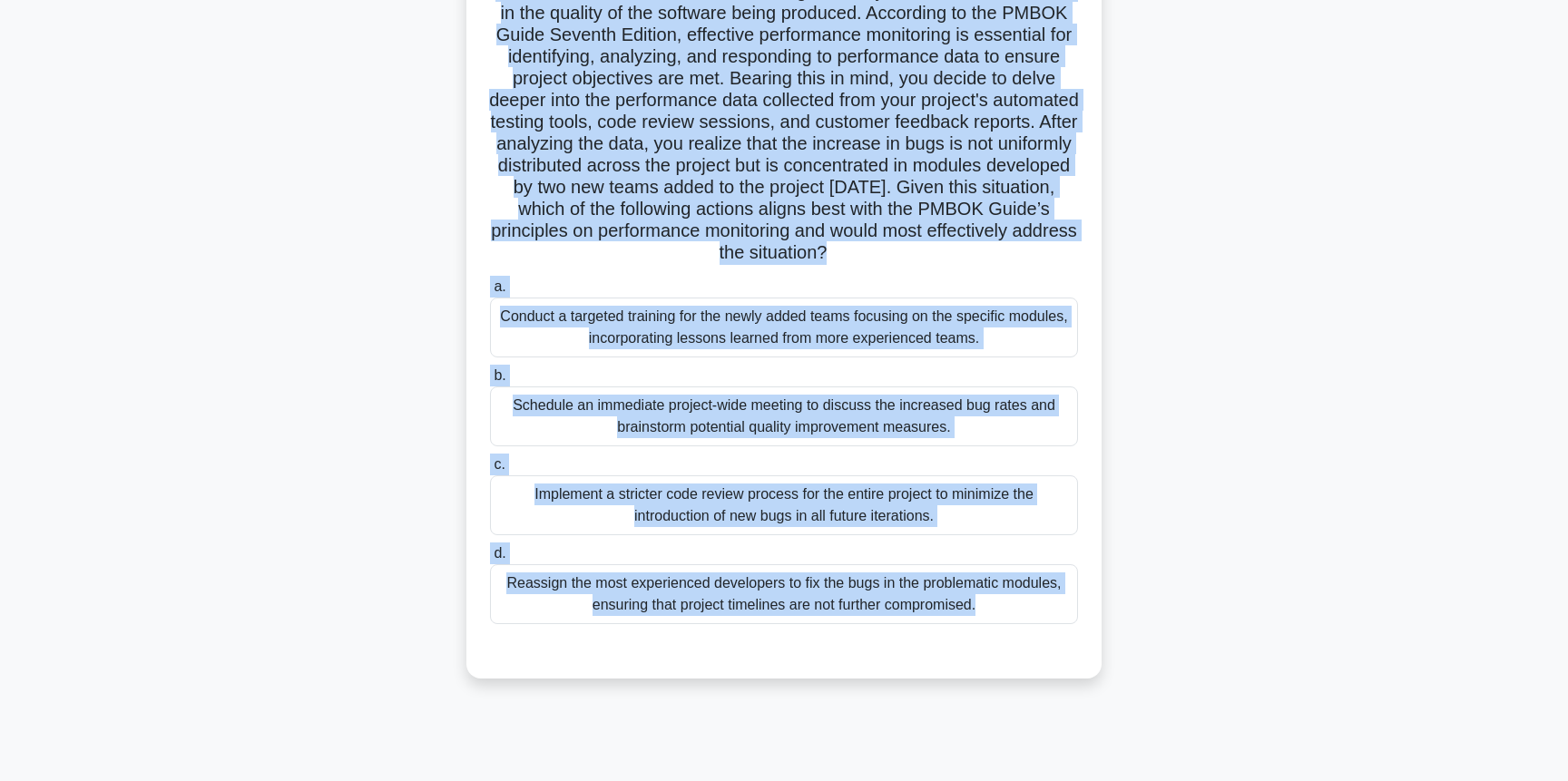
drag, startPoint x: 510, startPoint y: 140, endPoint x: 1037, endPoint y: 868, distance: 898.7
click at [1037, 780] on html "Go Premium Matteo" at bounding box center [784, 291] width 1568 height 980
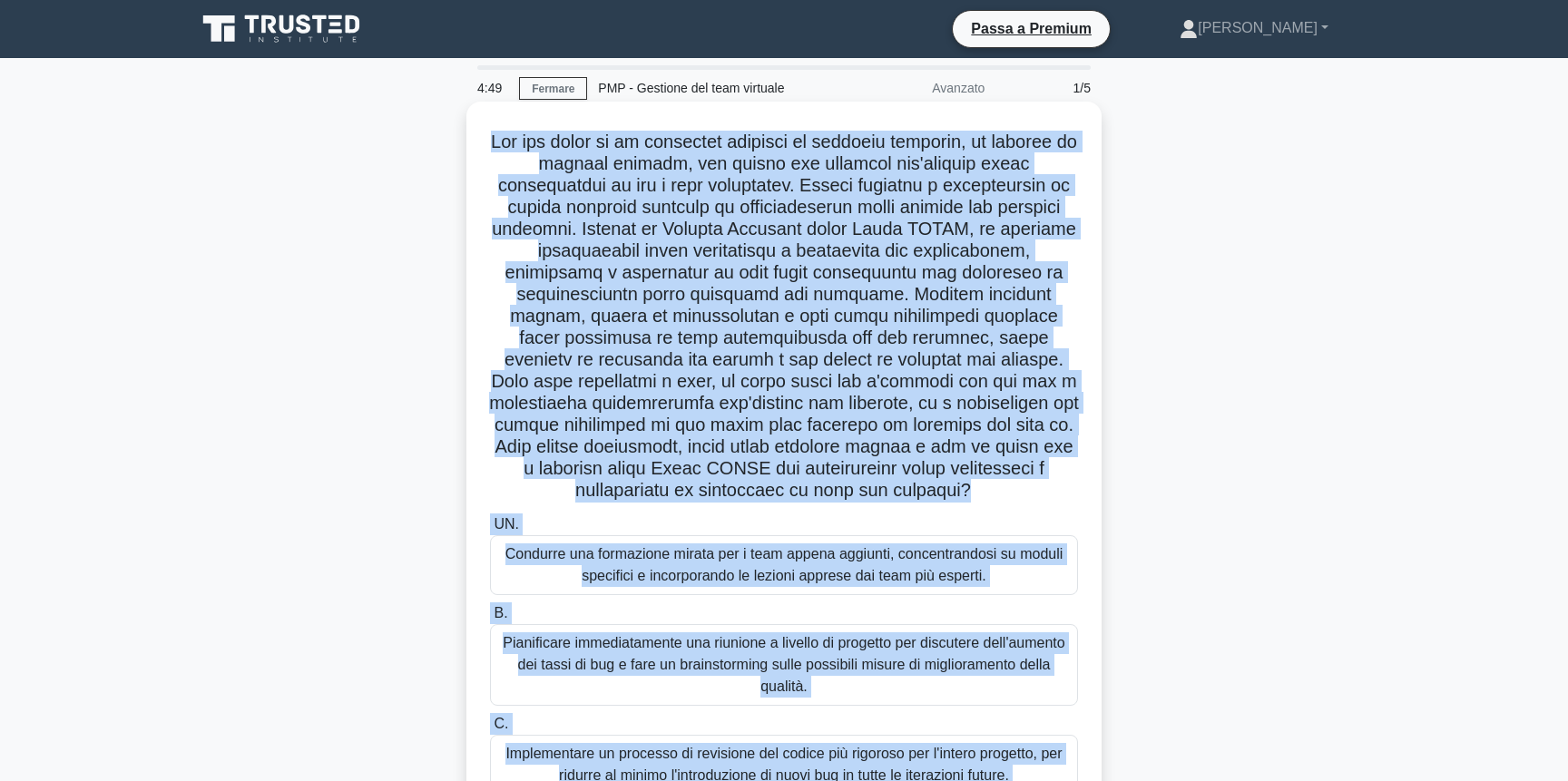
scroll to position [17, 0]
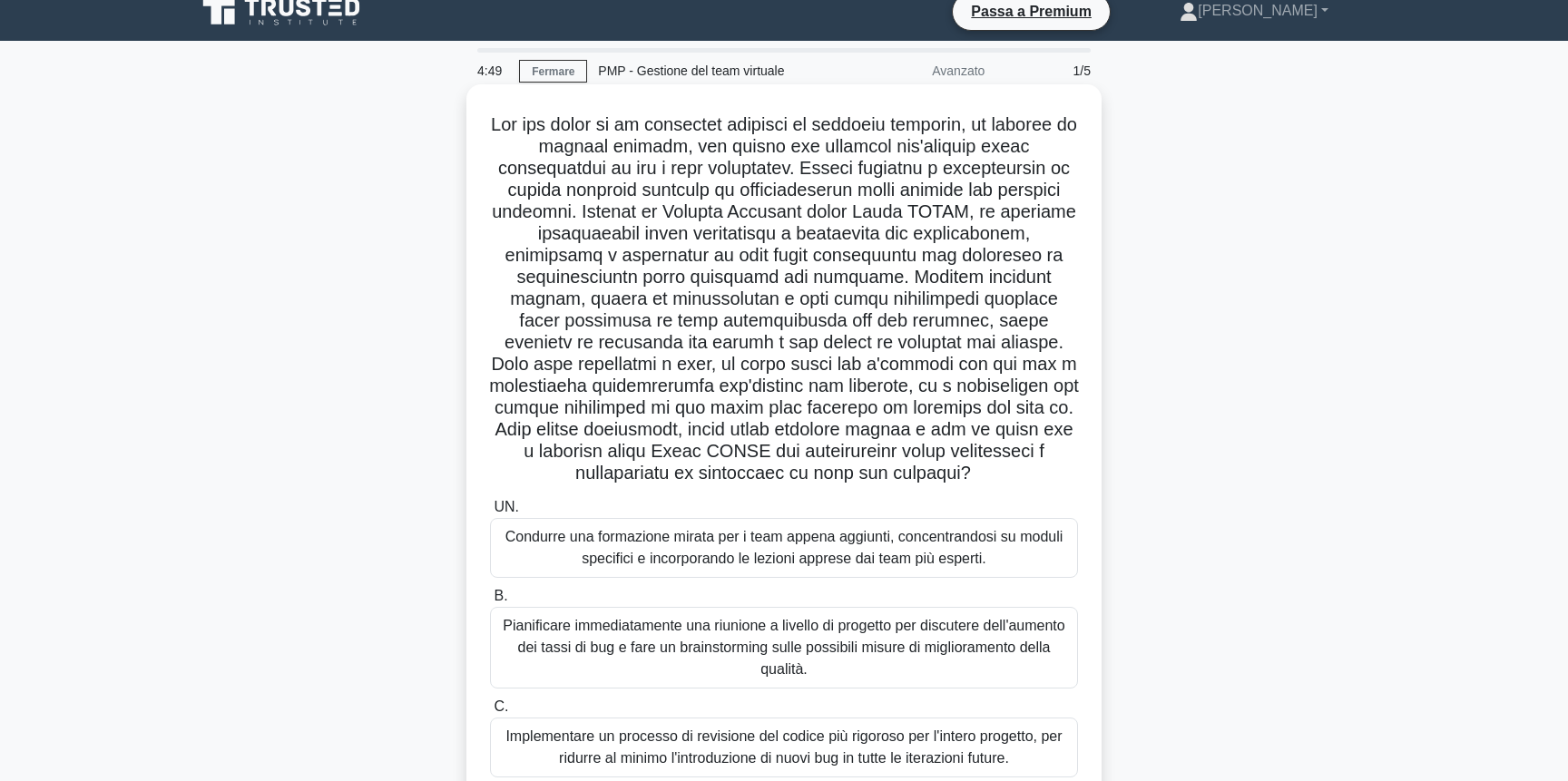
click at [676, 131] on font at bounding box center [784, 298] width 590 height 368
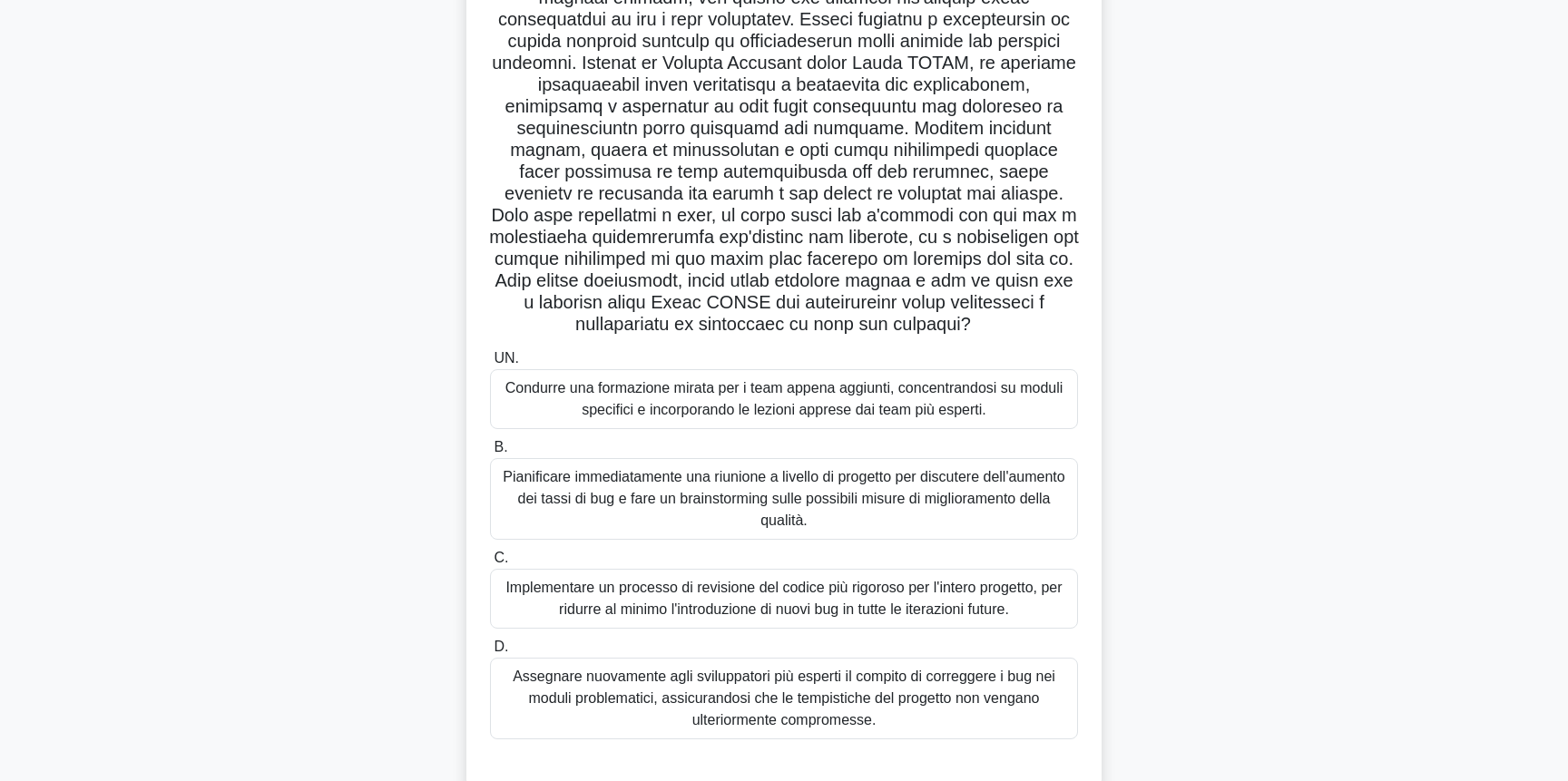
scroll to position [199, 0]
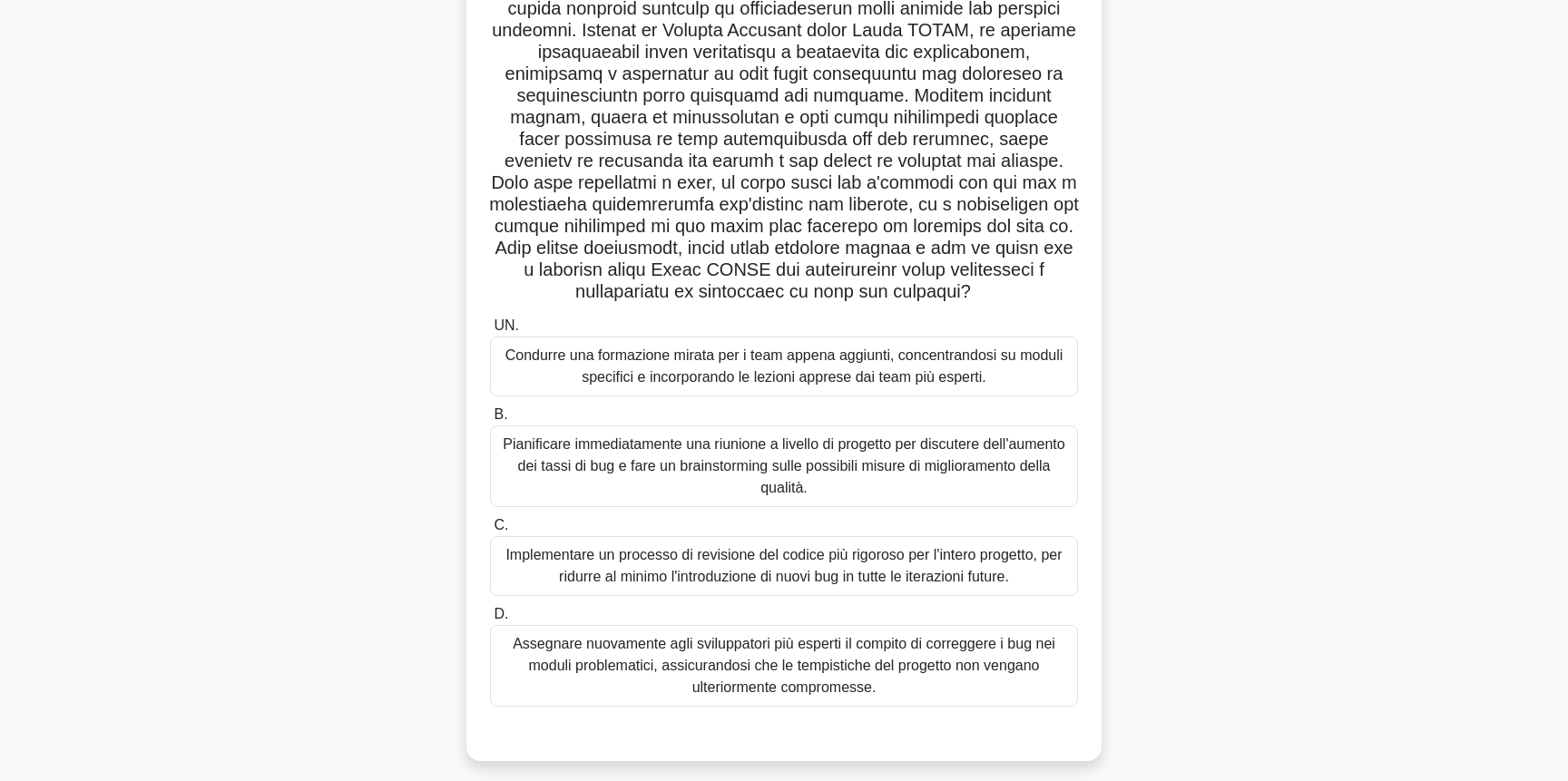
click at [860, 437] on font "Pianificare immediatamente una riunione a livello di progetto per discutere del…" at bounding box center [783, 466] width 562 height 59
click at [490, 421] on input "B. Pianificare immediatamente una riunione a livello di progetto per discutere …" at bounding box center [490, 415] width 0 height 12
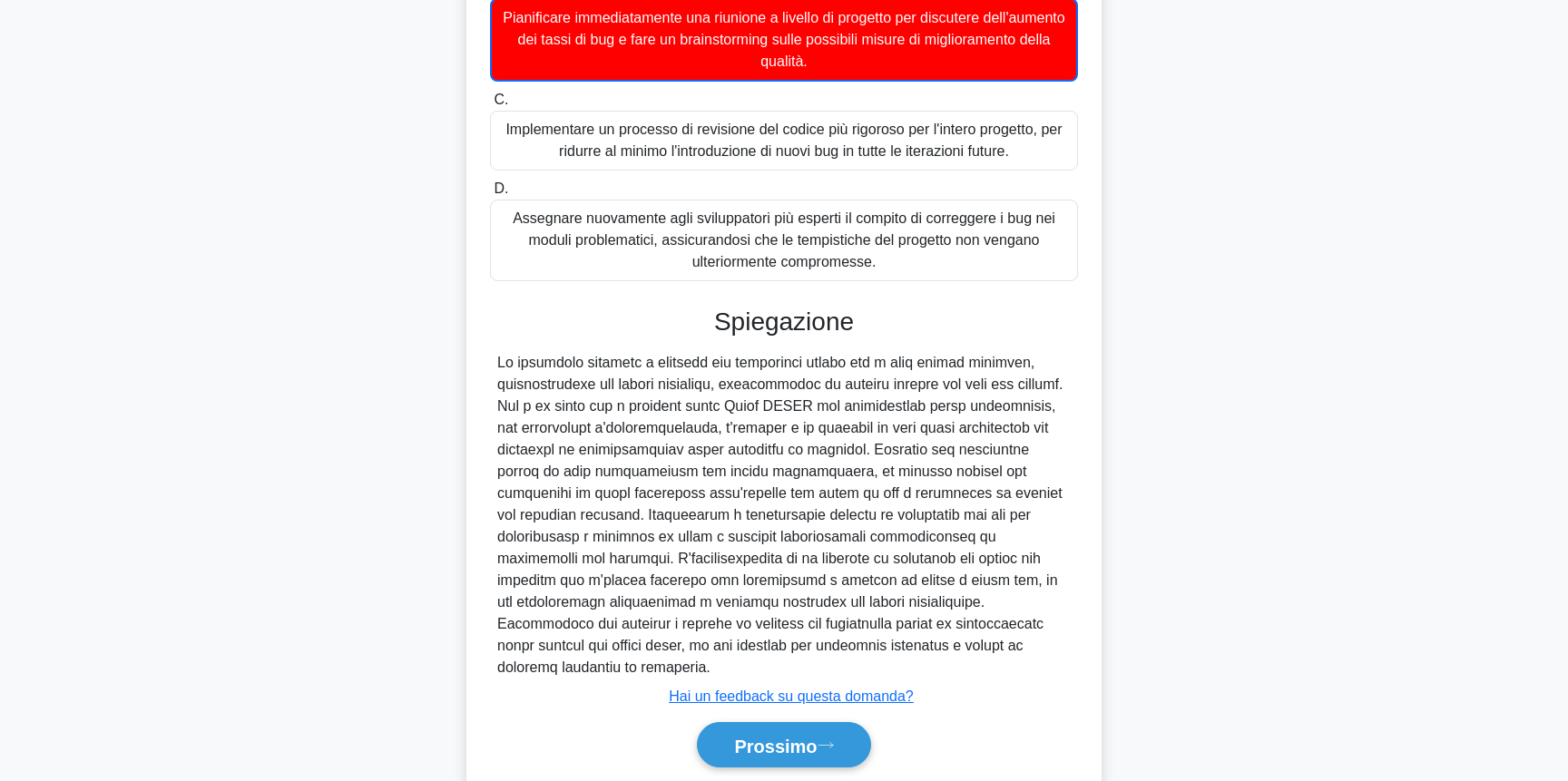
scroll to position [647, 0]
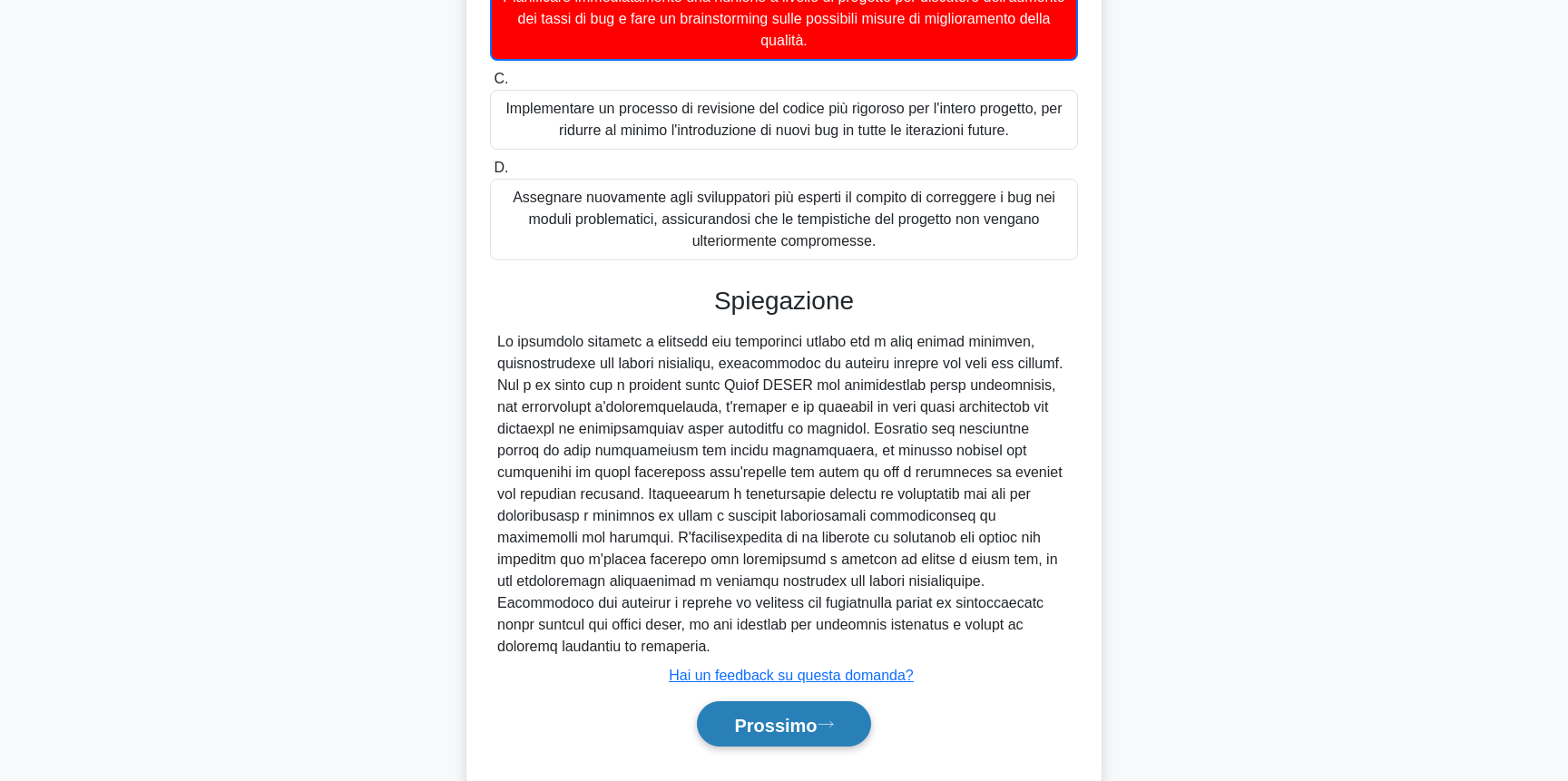
click at [793, 714] on font "Prossimo" at bounding box center [775, 724] width 83 height 20
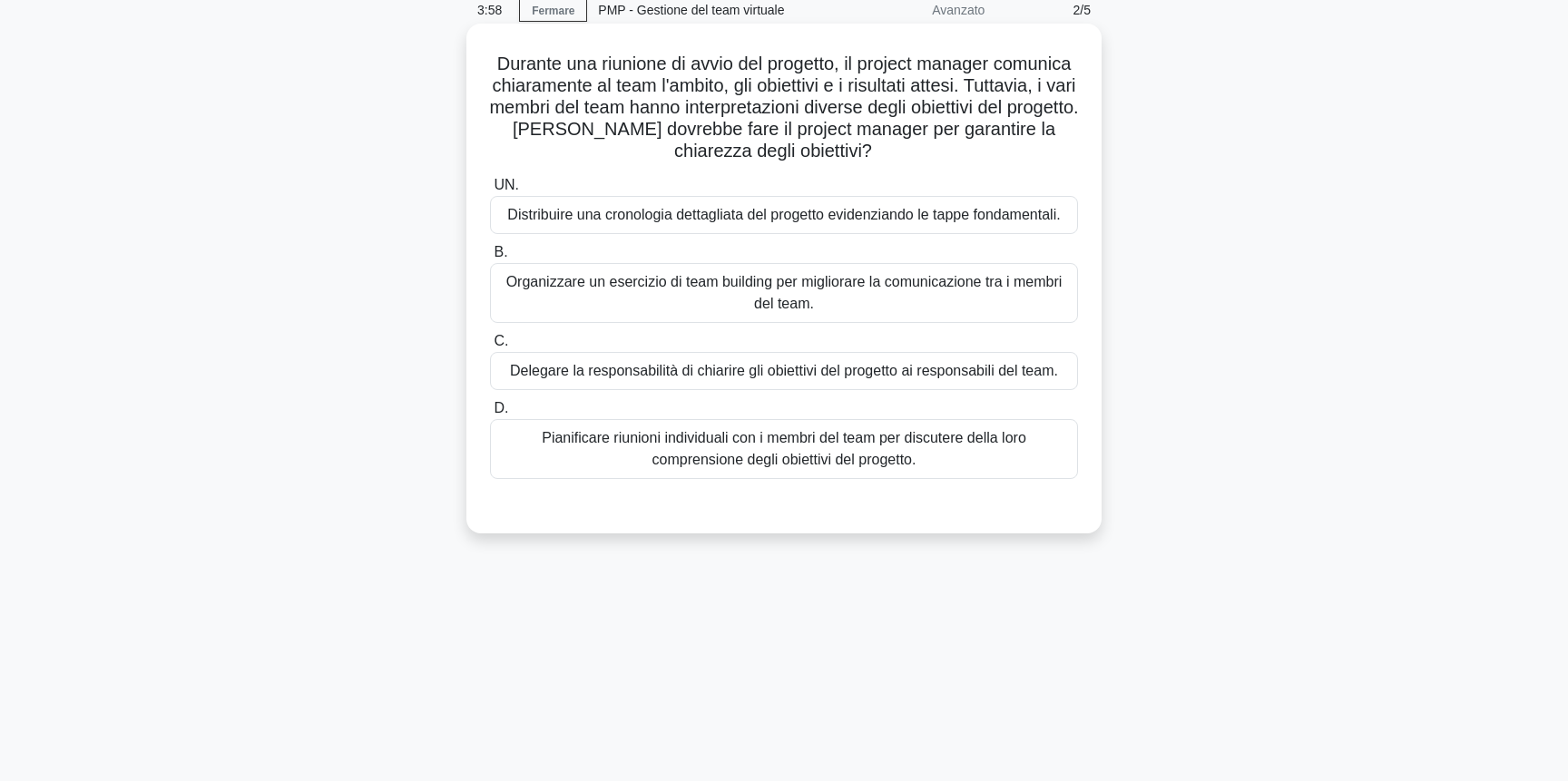
scroll to position [0, 0]
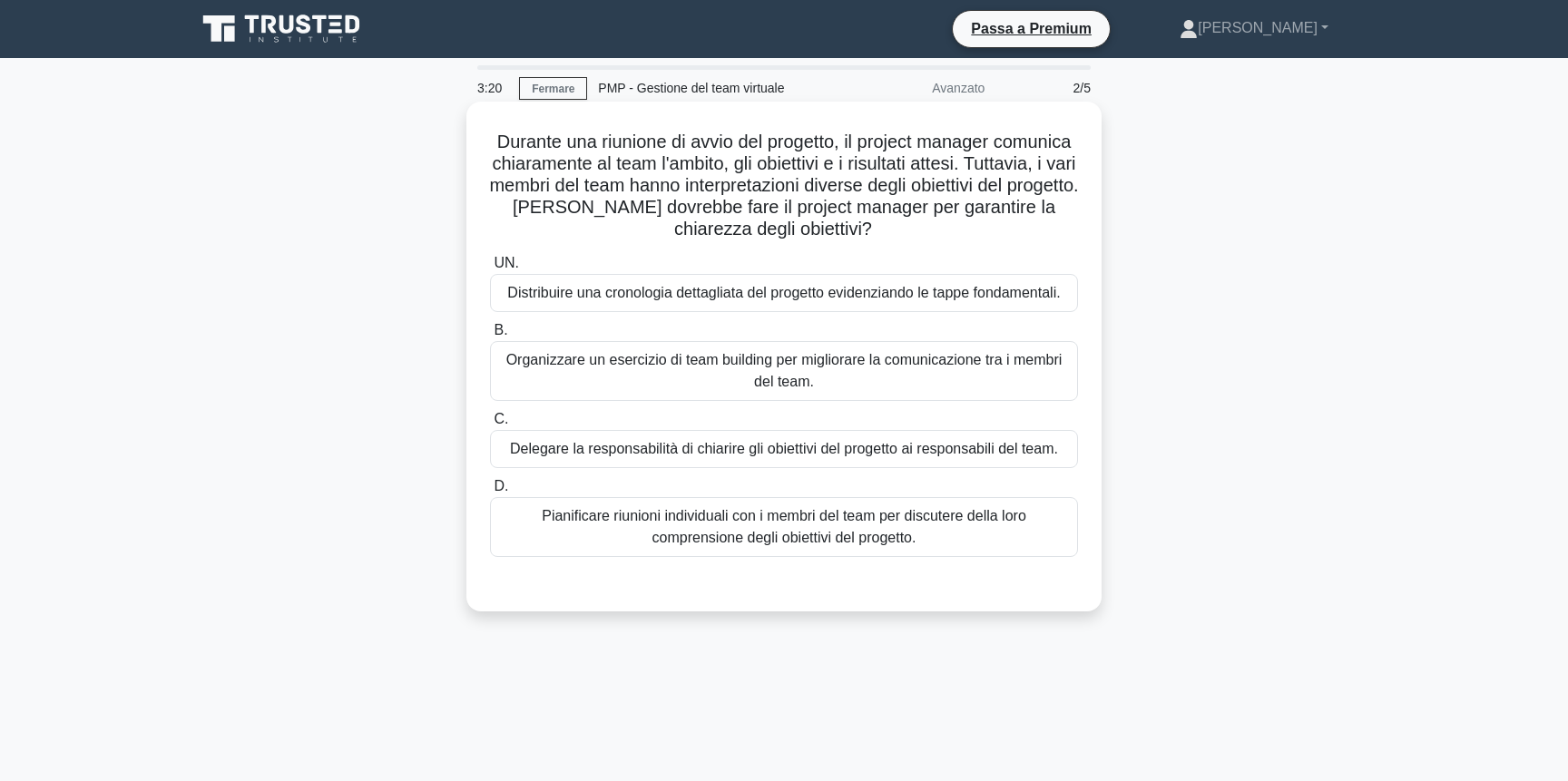
click at [810, 296] on font "Distribuire una cronologia dettagliata del progetto evidenziando le tappe fonda…" at bounding box center [783, 293] width 552 height 15
click at [490, 270] on input "UN. Distribuire una cronologia dettagliata del progetto evidenziando le tappe f…" at bounding box center [490, 263] width 0 height 12
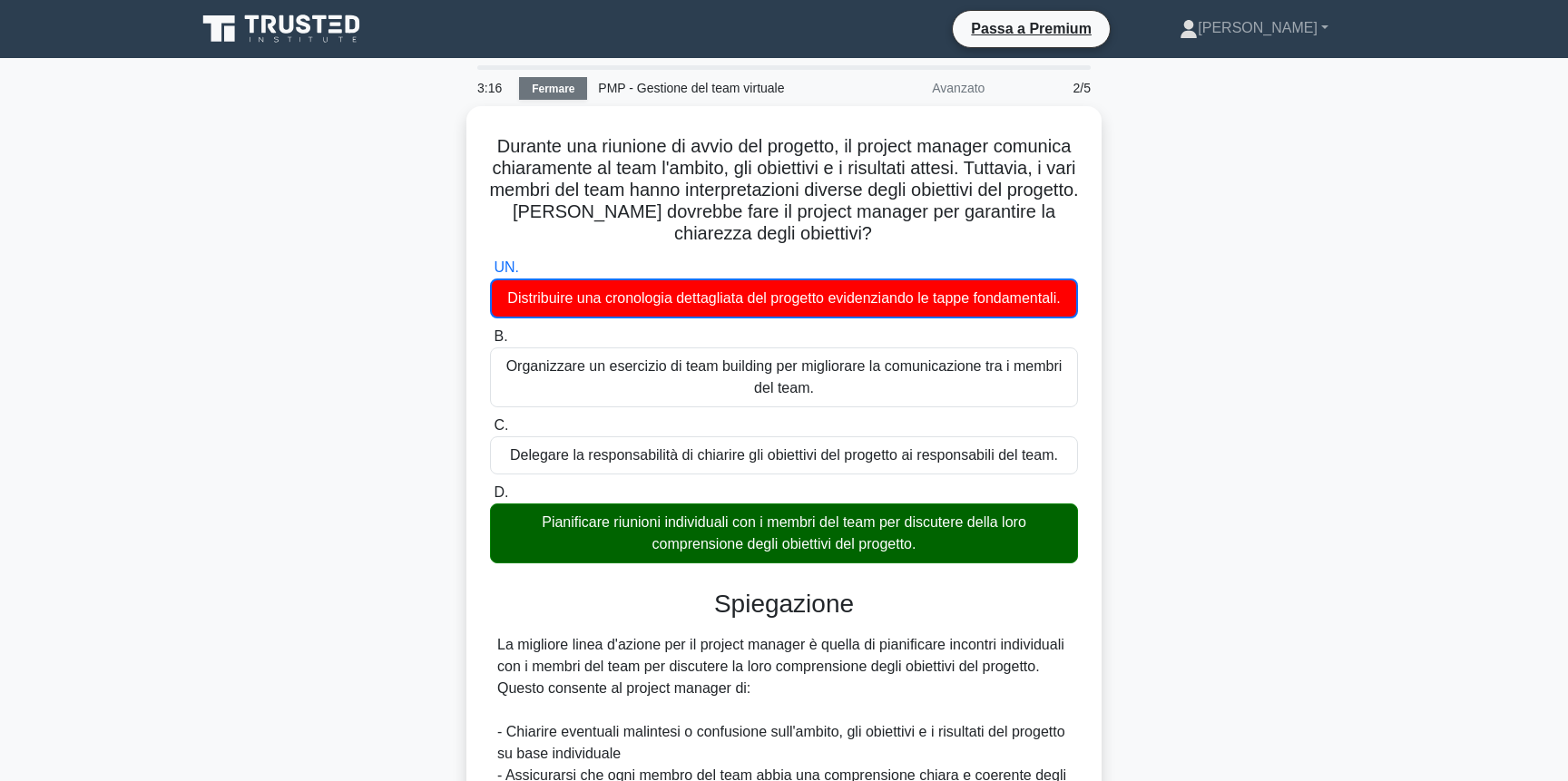
click at [551, 90] on font "Fermare" at bounding box center [552, 89] width 43 height 13
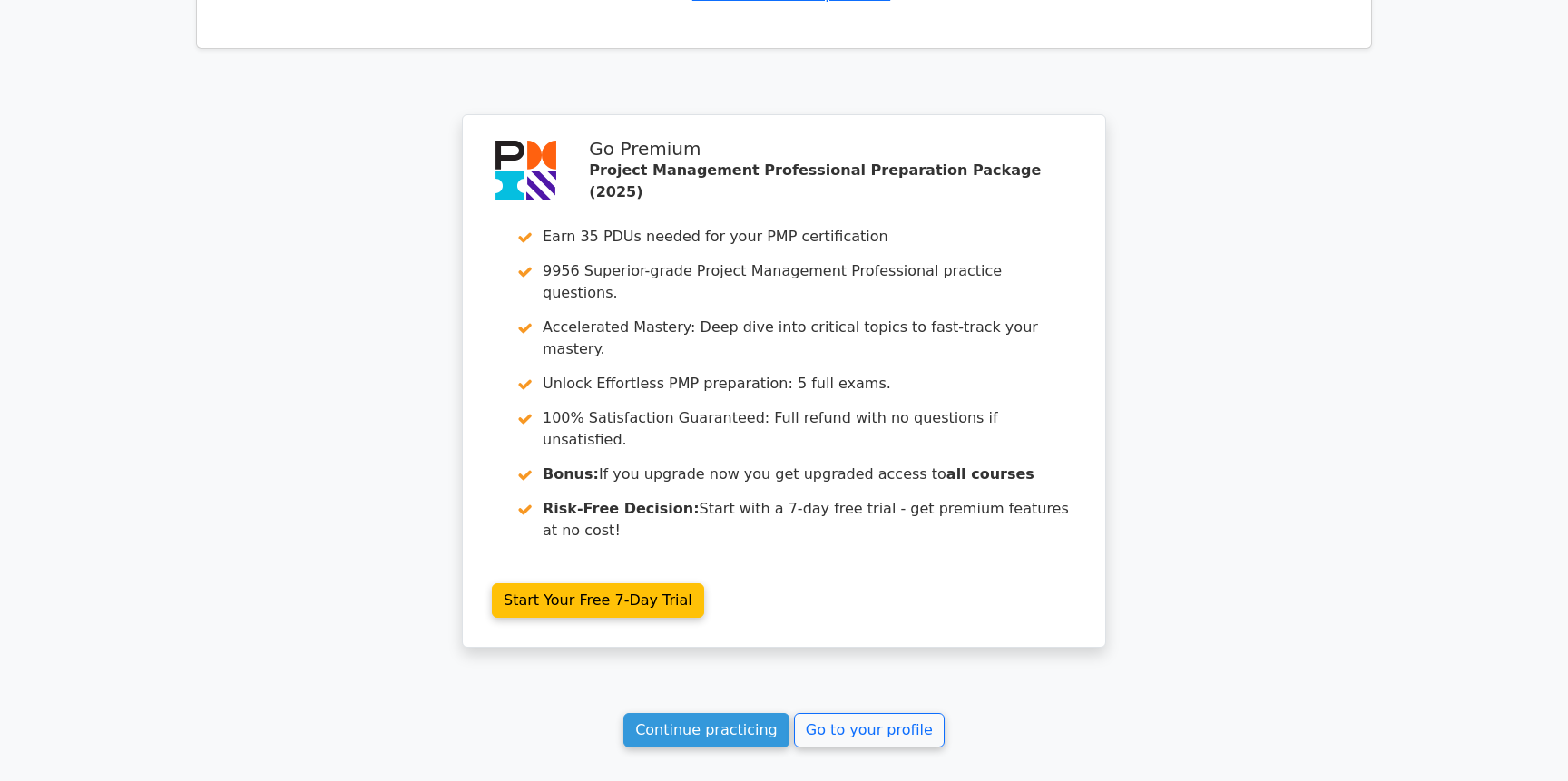
scroll to position [2786, 0]
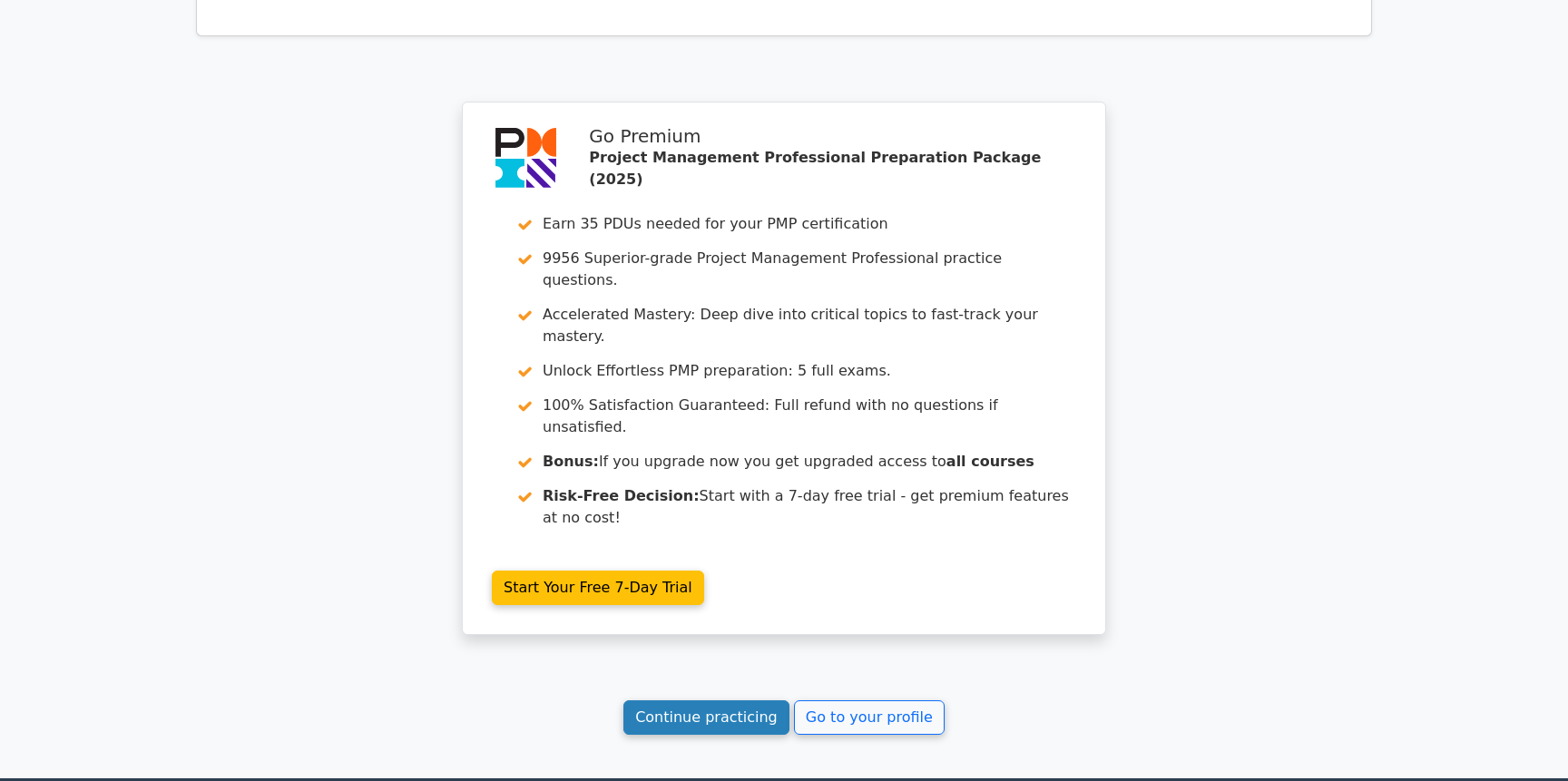
click at [720, 701] on link "Continue practicing" at bounding box center [707, 718] width 166 height 35
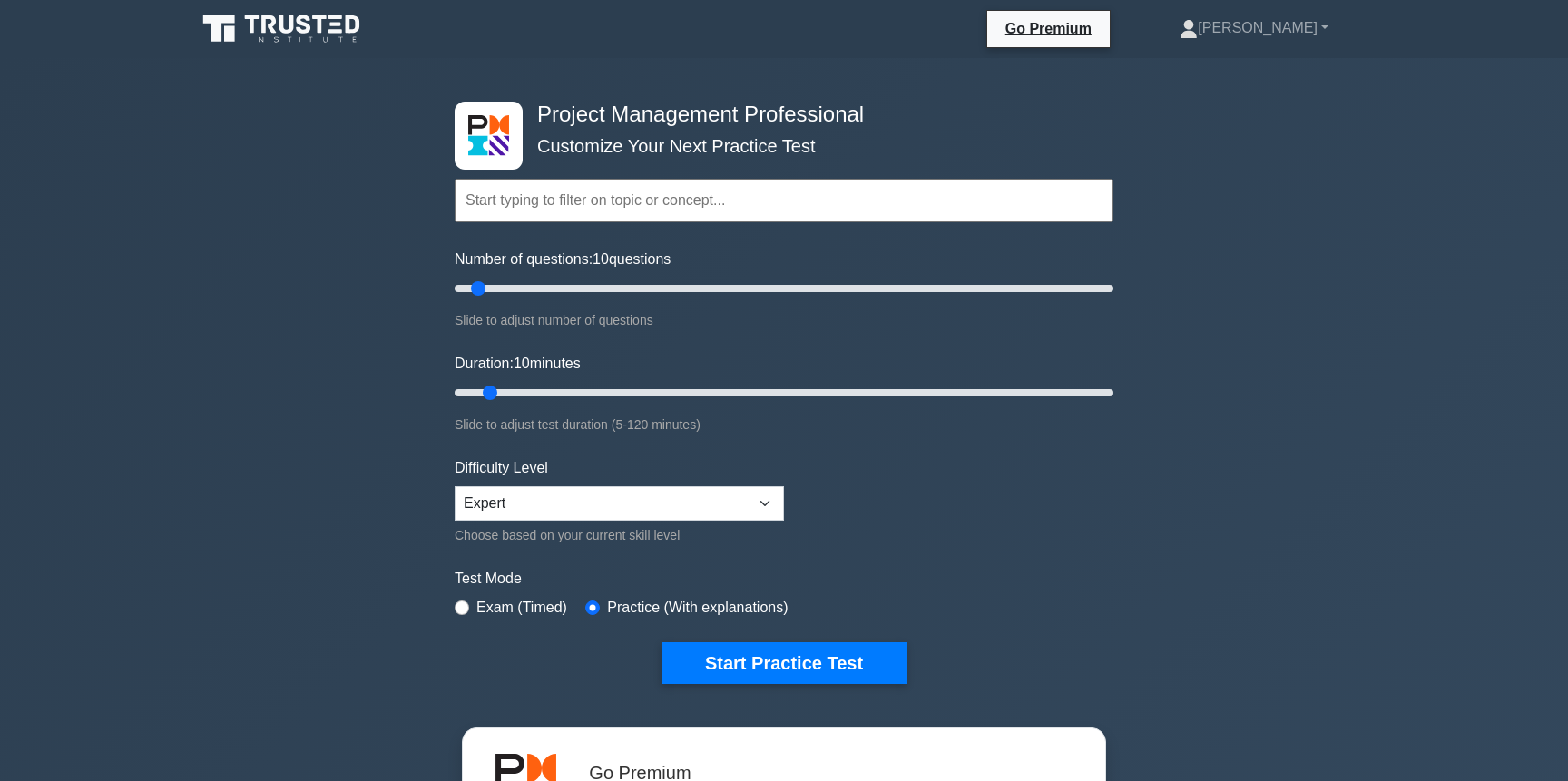
click at [638, 211] on input "text" at bounding box center [784, 200] width 659 height 44
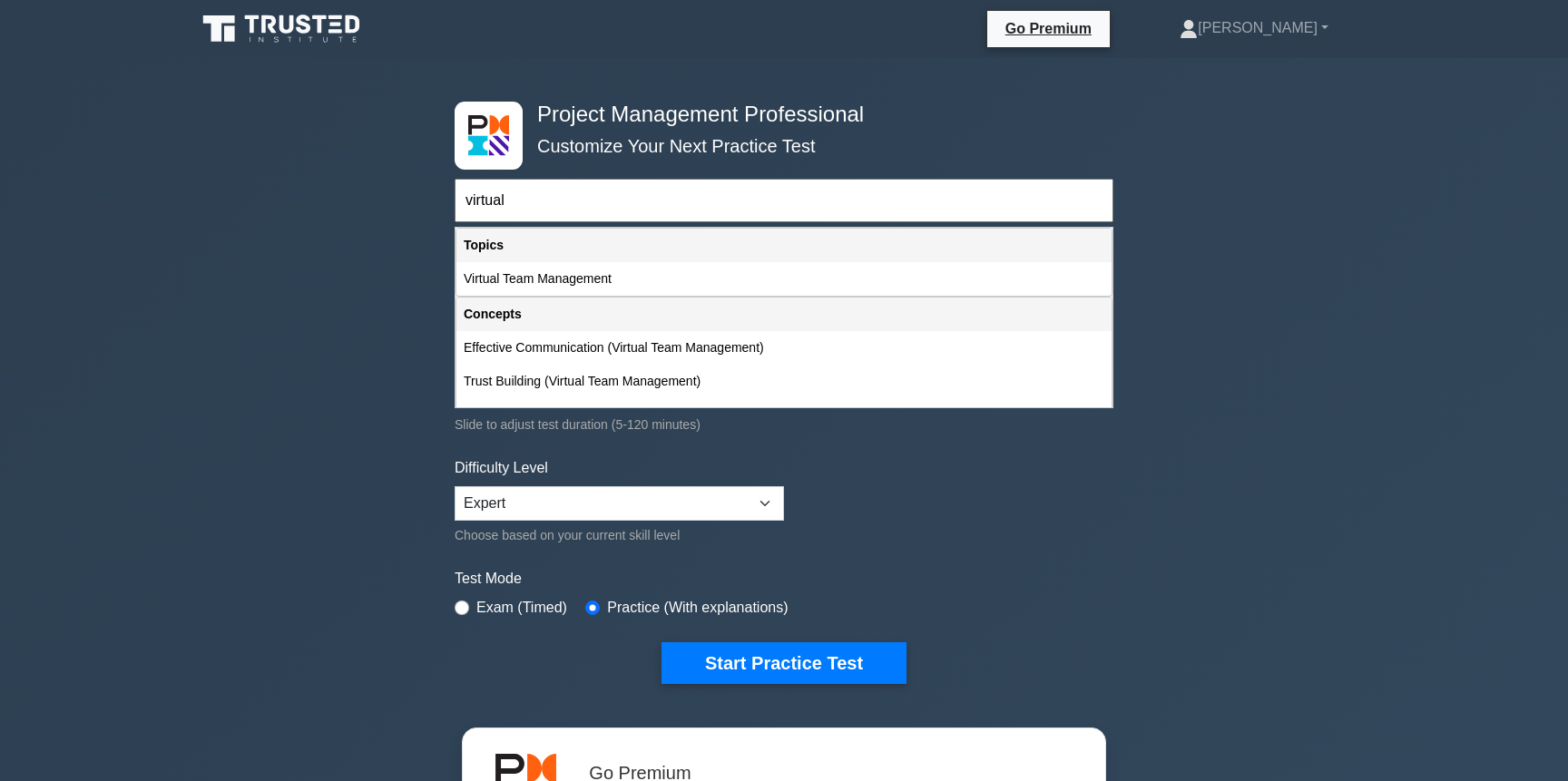
click at [581, 303] on div "Concepts" at bounding box center [784, 314] width 655 height 34
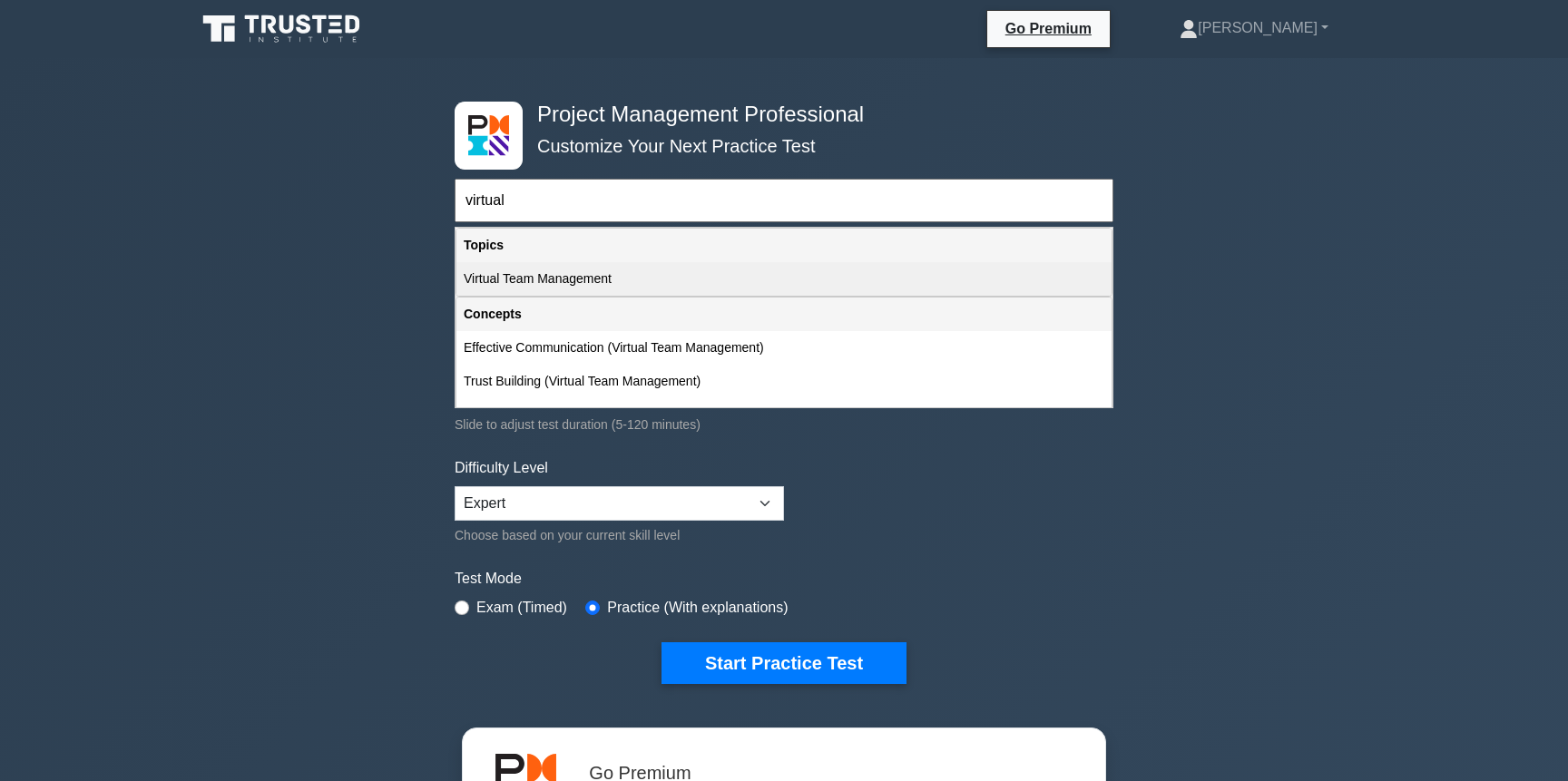
click at [596, 278] on div "Virtual Team Management" at bounding box center [784, 279] width 655 height 34
type input "Virtual Team Management"
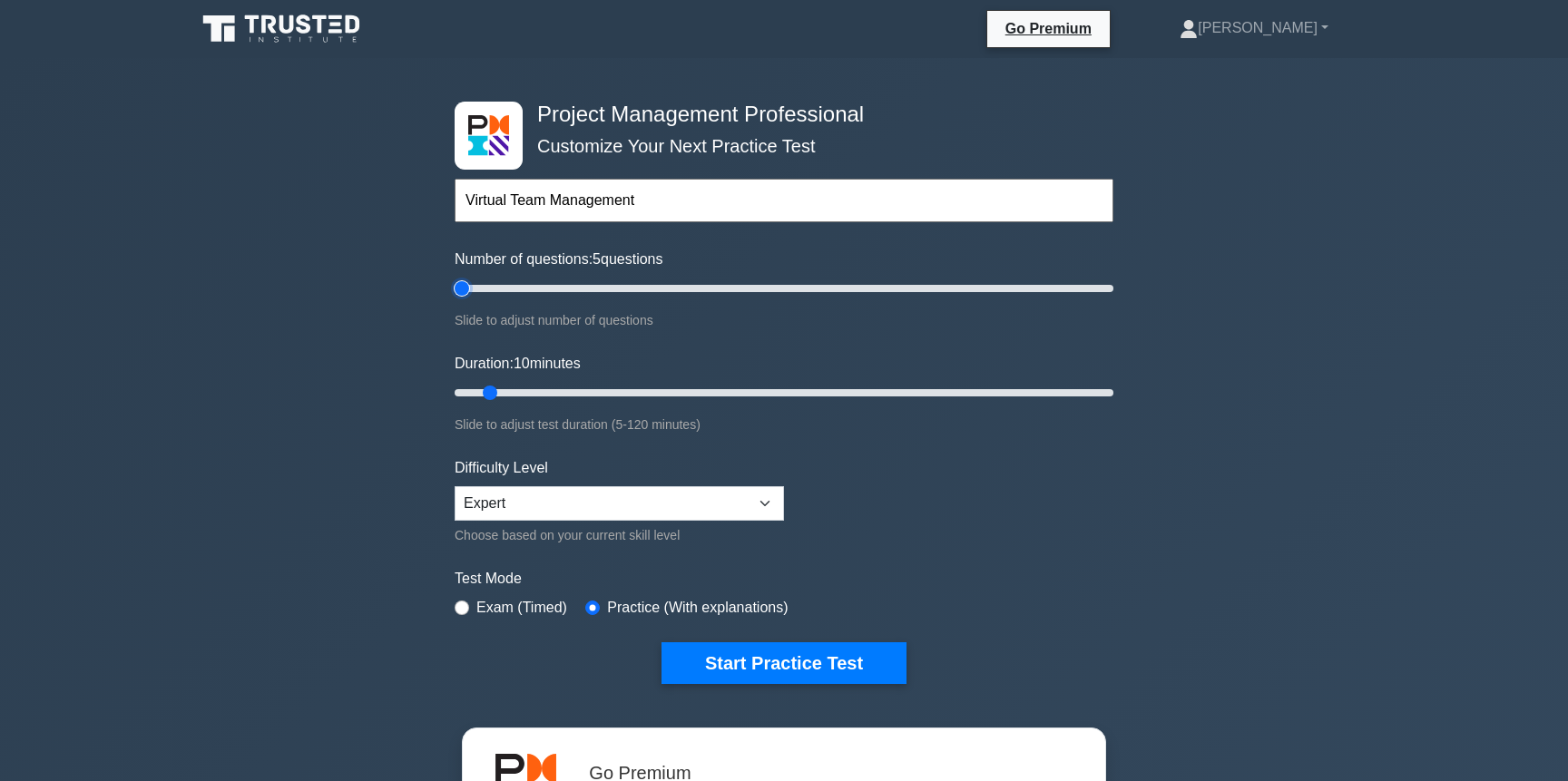
drag, startPoint x: 480, startPoint y: 293, endPoint x: 388, endPoint y: 299, distance: 92.2
type input "5"
click at [455, 297] on input "Number of questions: 5 questions" at bounding box center [784, 289] width 659 height 22
drag, startPoint x: 493, startPoint y: 390, endPoint x: 341, endPoint y: 388, distance: 152.0
type input "5"
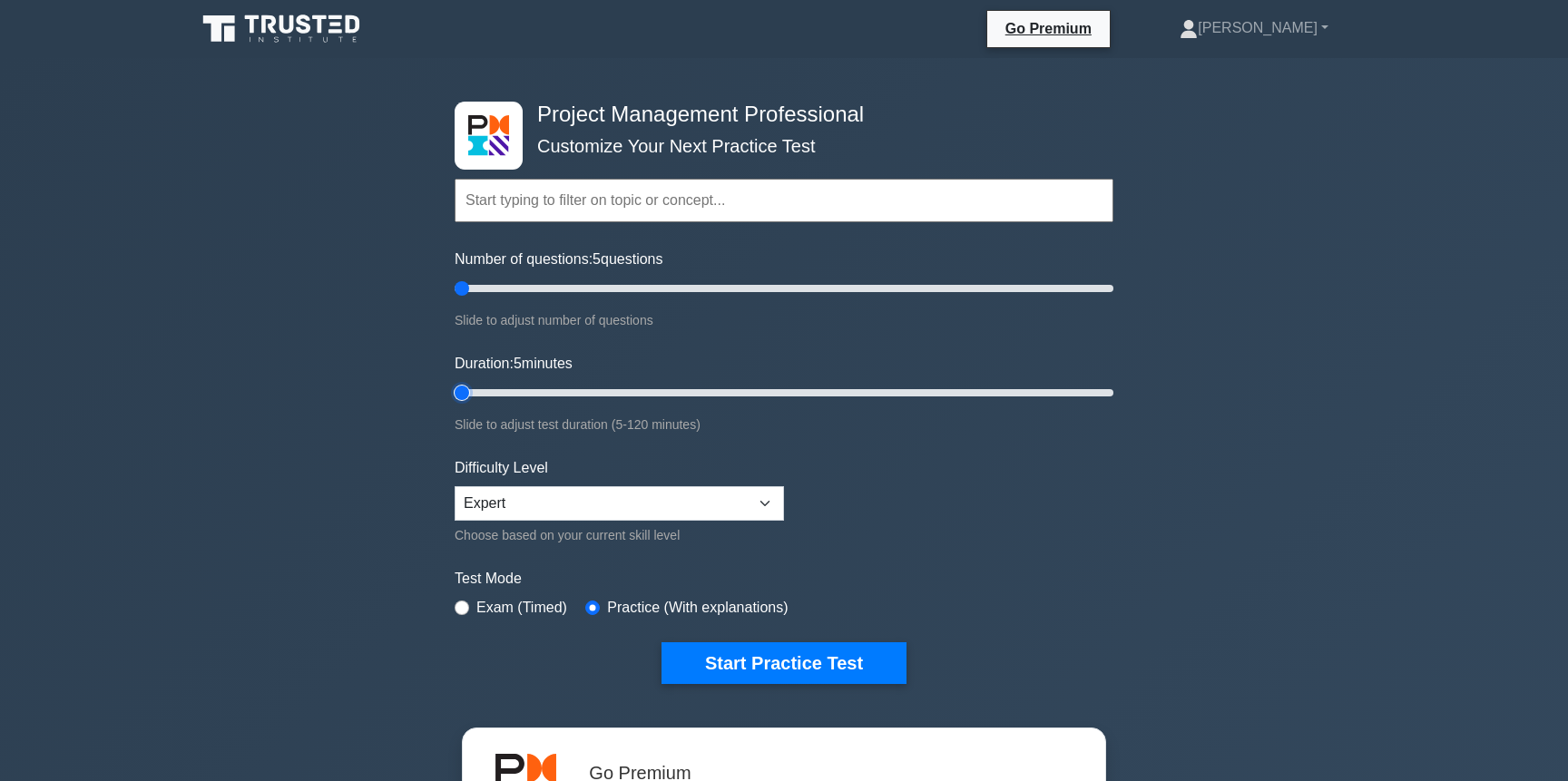
click at [455, 388] on input "Duration: 5 minutes" at bounding box center [784, 393] width 659 height 22
click at [708, 665] on button "Start Practice Test" at bounding box center [784, 663] width 245 height 42
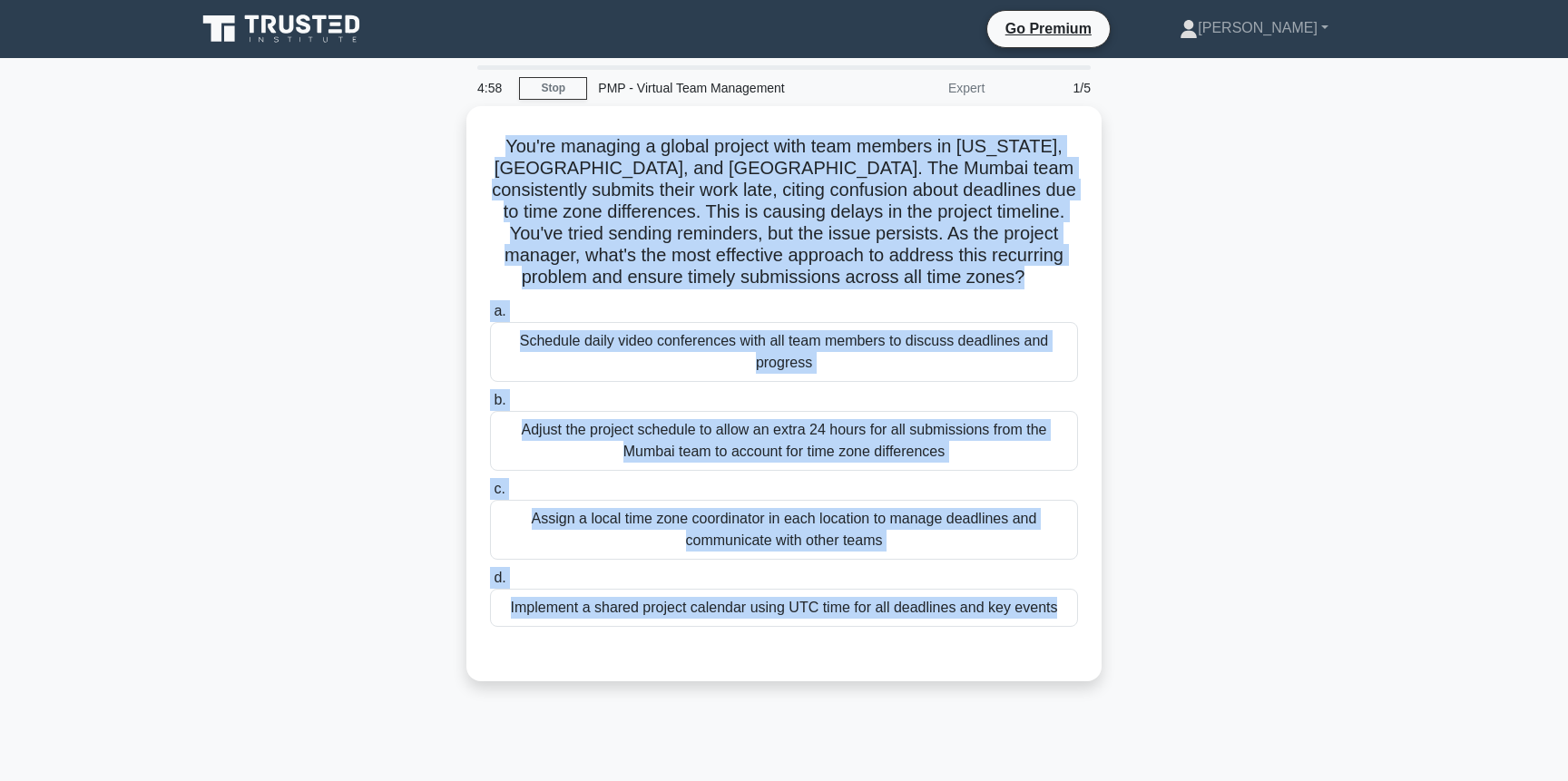
drag, startPoint x: 518, startPoint y: 141, endPoint x: 1153, endPoint y: 704, distance: 848.6
click at [1155, 706] on div "4:58 Stop PMP - Virtual Team Management Expert 1/5 You're managing a global pro…" at bounding box center [784, 519] width 1198 height 907
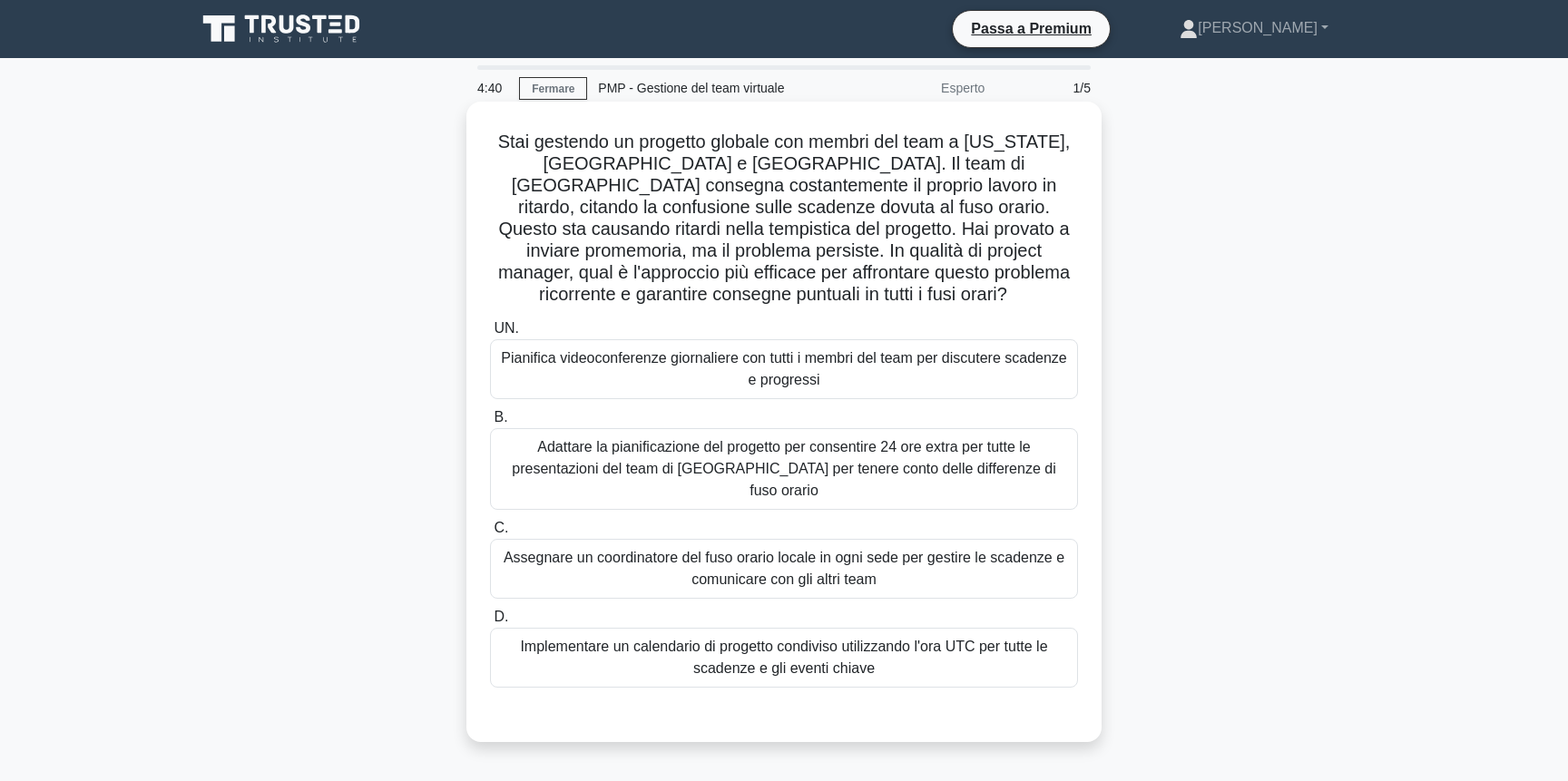
click at [734, 317] on label "UN. Pianifica videoconferenze giornaliere con tutti i membri del team per discu…" at bounding box center [784, 358] width 588 height 82
click at [490, 323] on input "UN. Pianifica videoconferenze giornaliere con tutti i membri del team per discu…" at bounding box center [490, 328] width 0 height 12
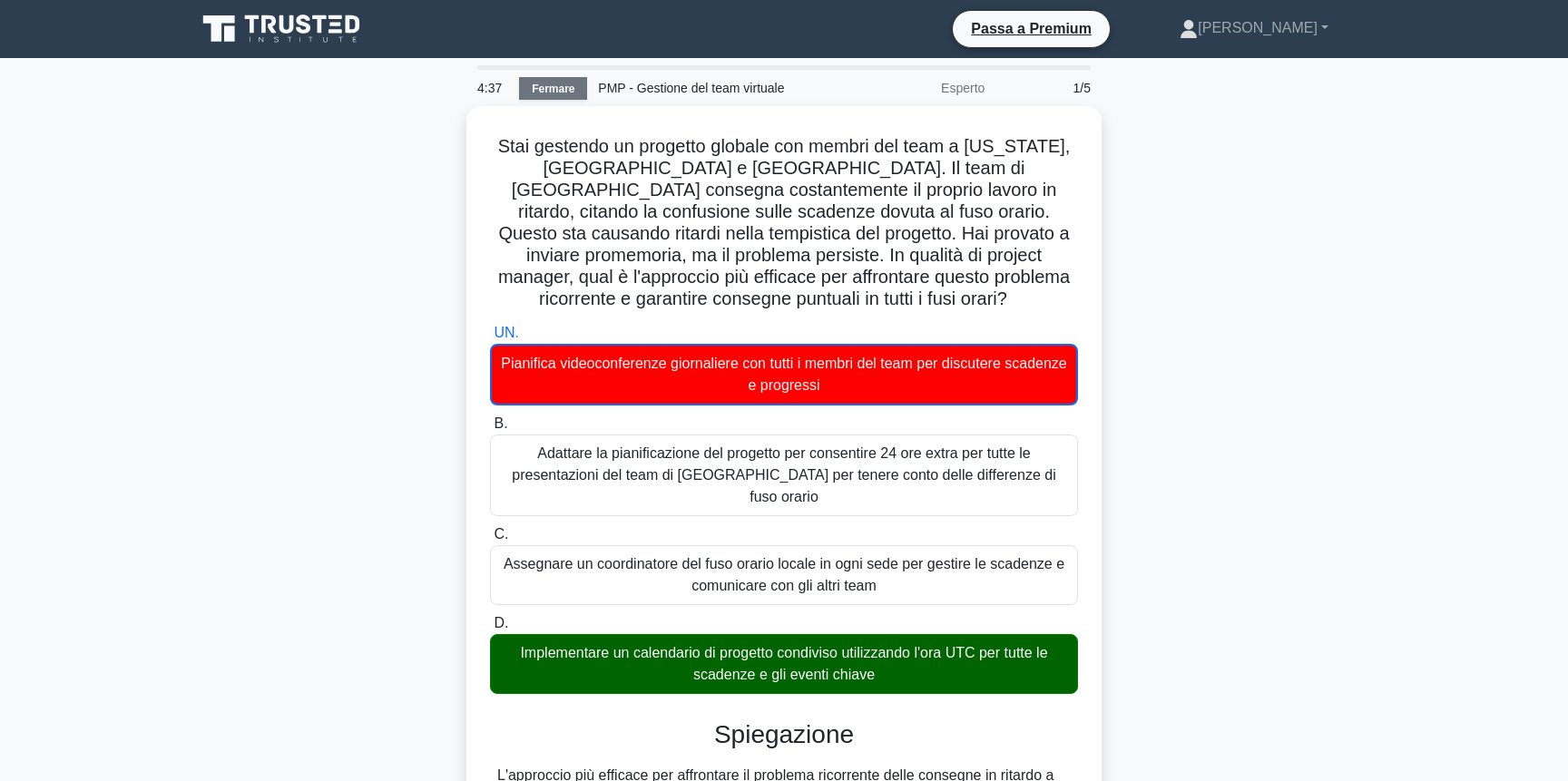
click at [549, 87] on font "Fermare" at bounding box center [552, 89] width 43 height 13
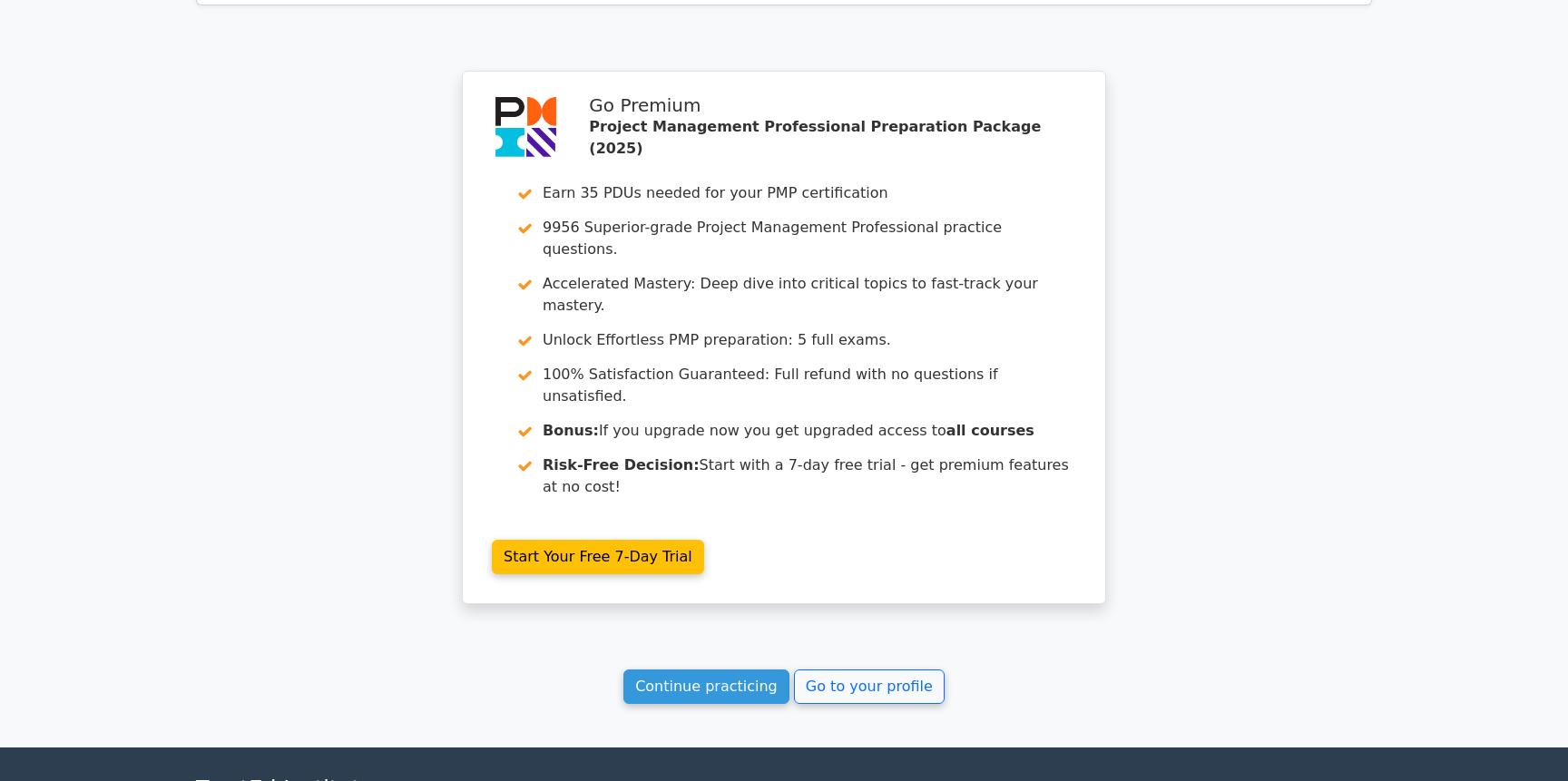
scroll to position [1562, 0]
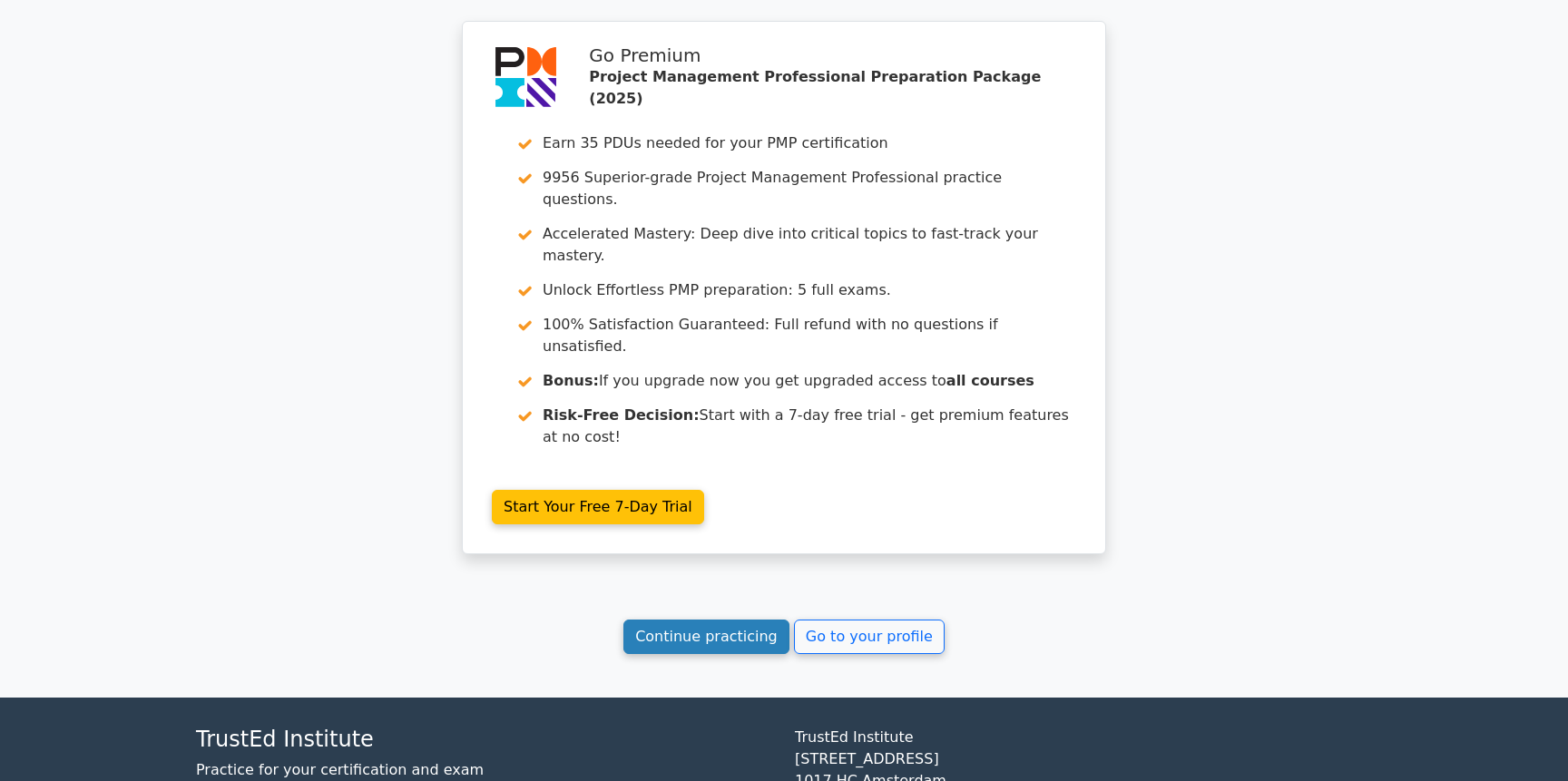
click at [752, 620] on link "Continue practicing" at bounding box center [707, 637] width 166 height 35
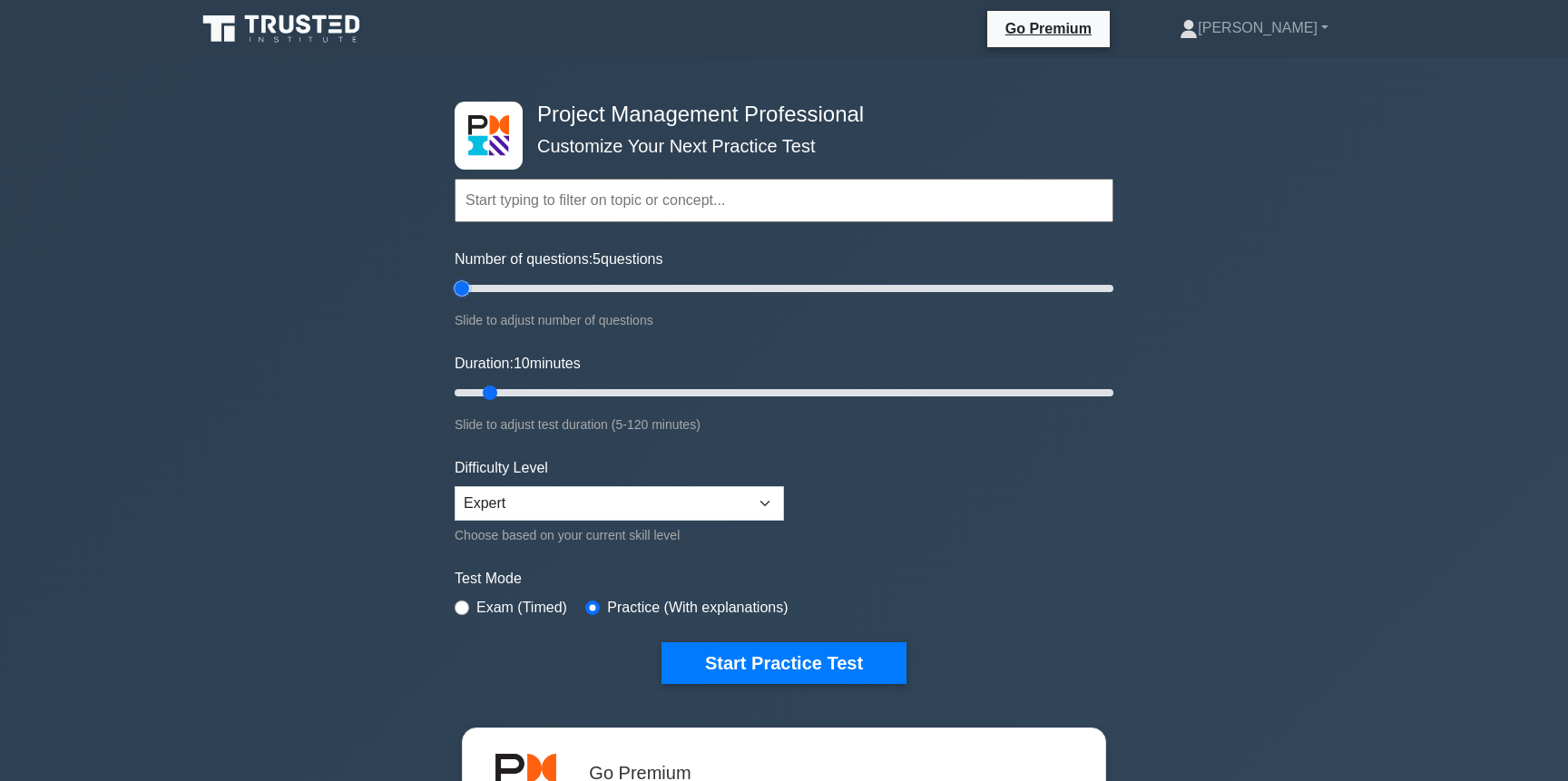
drag, startPoint x: 480, startPoint y: 297, endPoint x: 389, endPoint y: 296, distance: 91.0
type input "5"
click at [455, 278] on input "Number of questions: 5 questions" at bounding box center [784, 289] width 659 height 22
drag, startPoint x: 491, startPoint y: 391, endPoint x: 441, endPoint y: 372, distance: 53.5
type input "5"
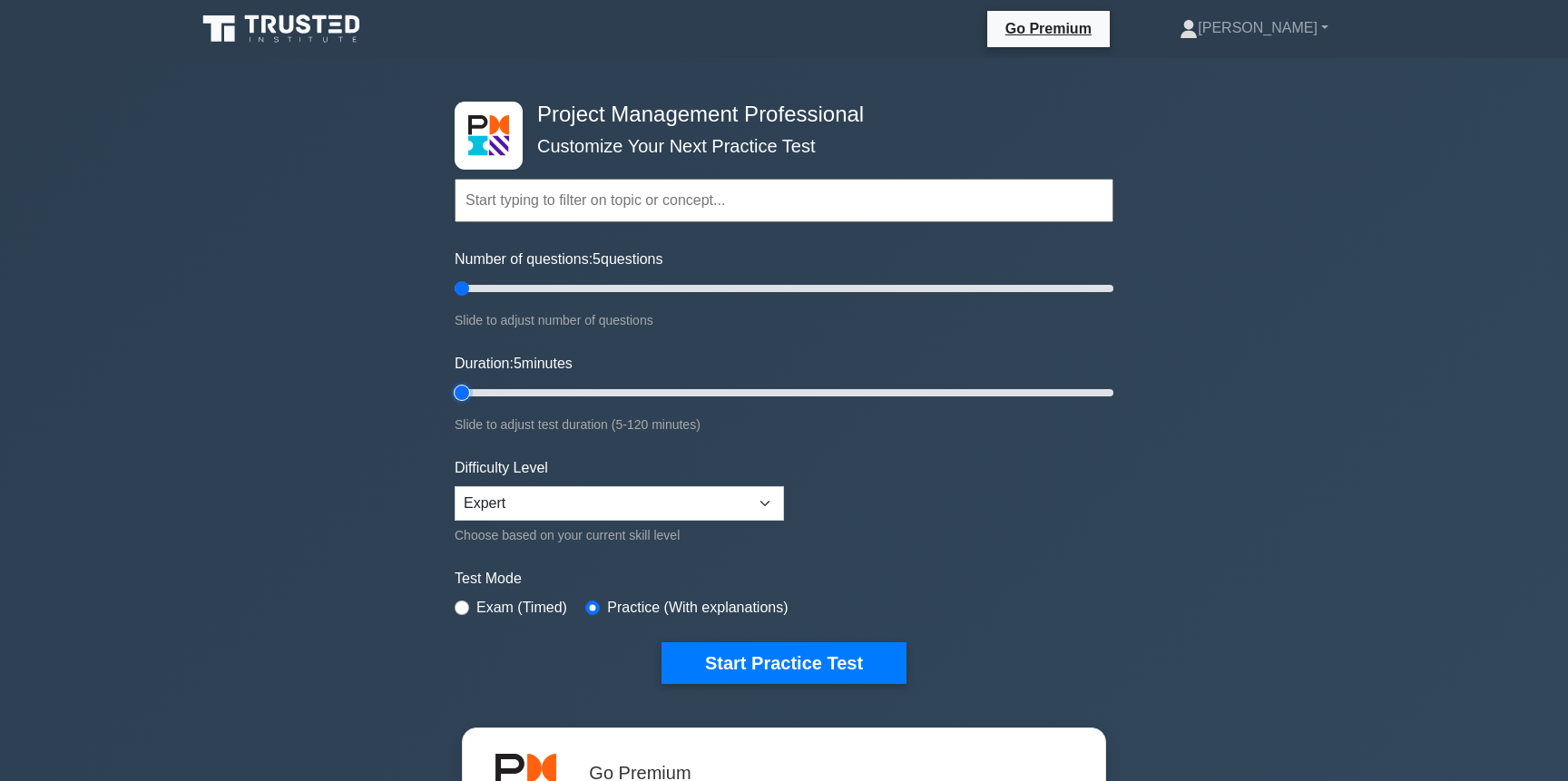
click at [455, 387] on input "Duration: 5 minutes" at bounding box center [784, 393] width 659 height 22
click at [594, 196] on input "text" at bounding box center [784, 200] width 659 height 44
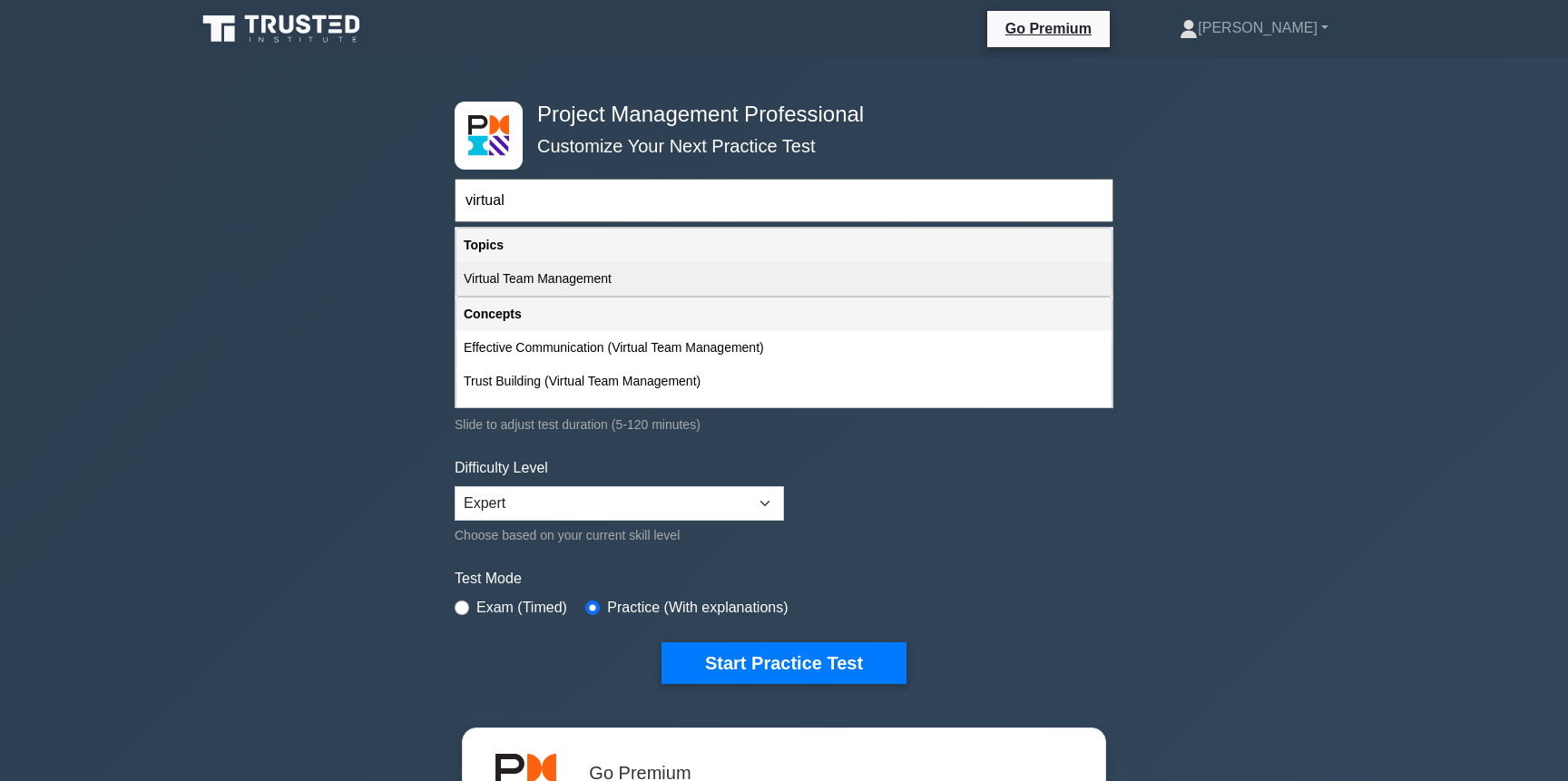
click at [594, 281] on div "Virtual Team Management" at bounding box center [784, 279] width 655 height 34
type input "Virtual Team Management"
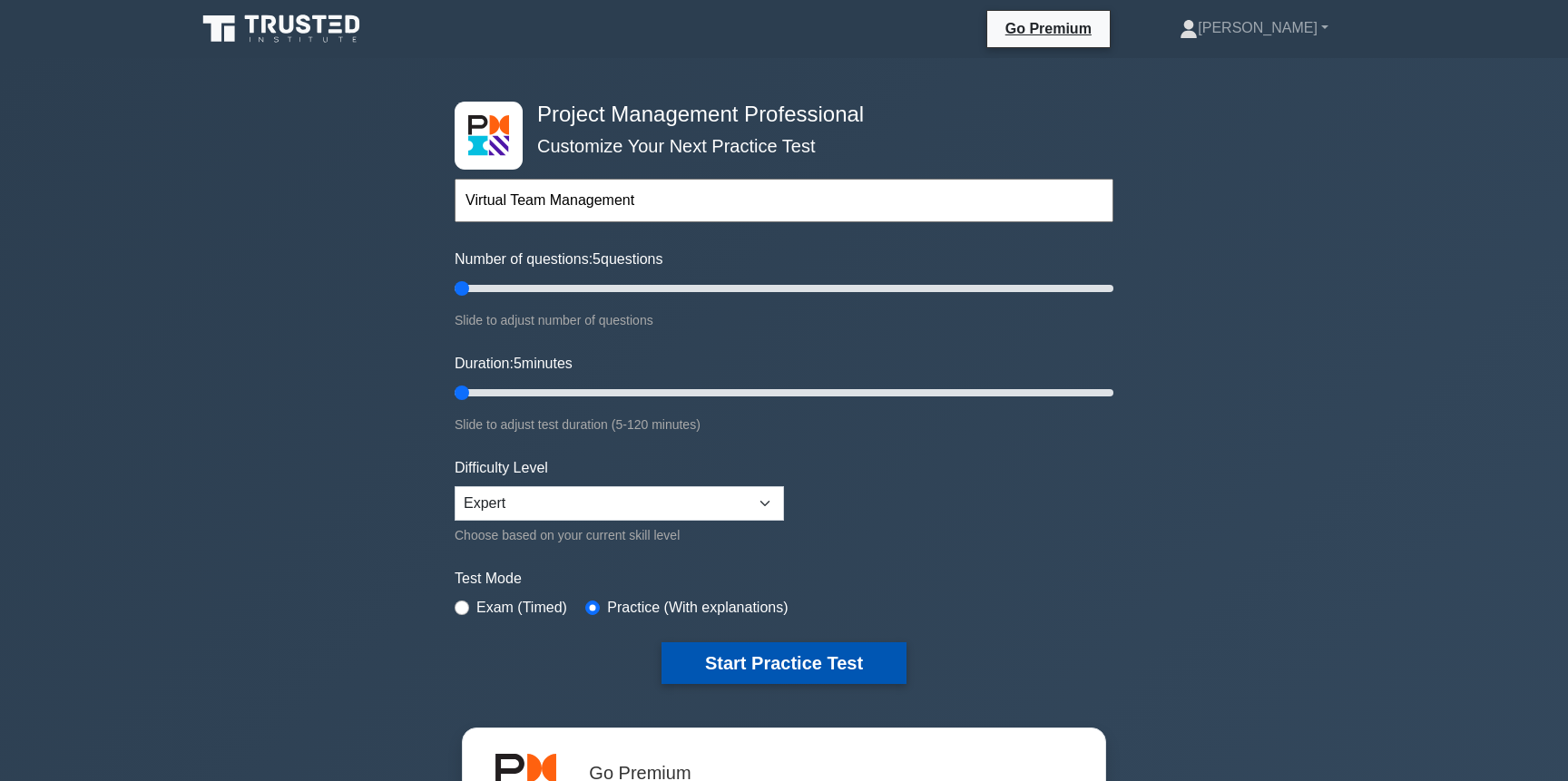
click at [809, 670] on button "Start Practice Test" at bounding box center [784, 663] width 245 height 42
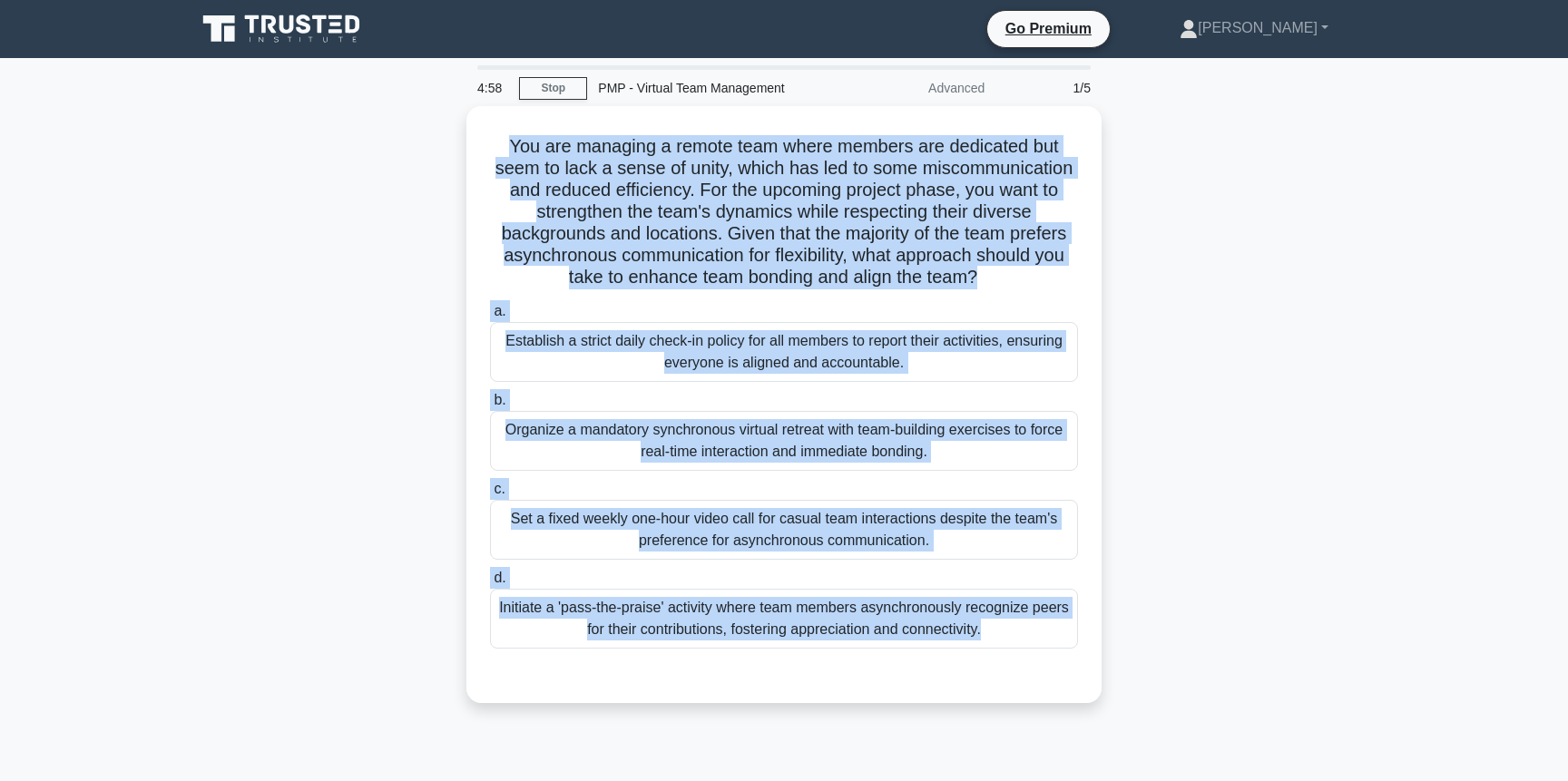
drag, startPoint x: 512, startPoint y: 137, endPoint x: 1111, endPoint y: 664, distance: 797.8
click at [1111, 664] on div "You are managing a remote team where members are dedicated but seem to lack a s…" at bounding box center [784, 415] width 1198 height 619
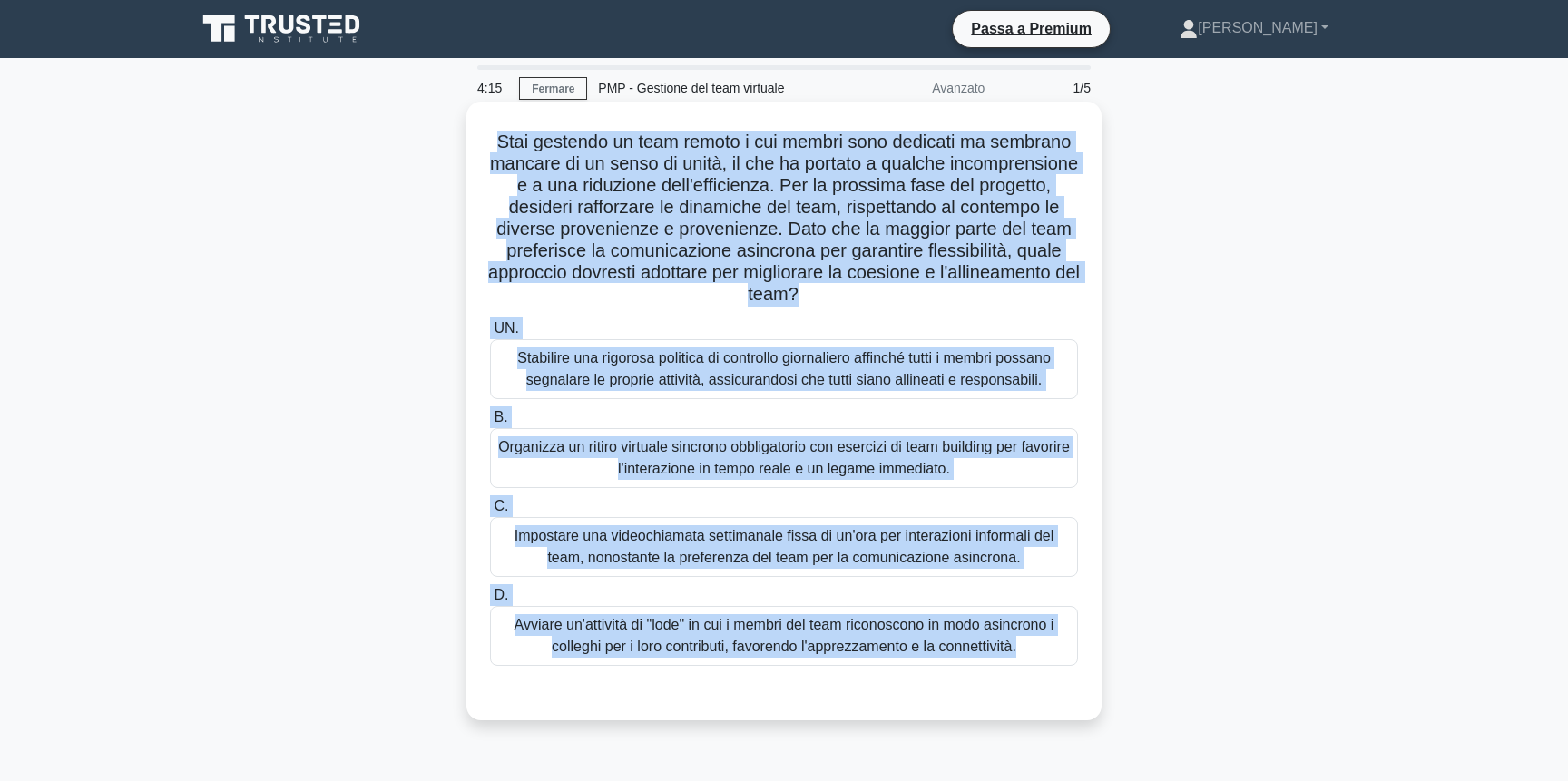
click at [1054, 563] on font "Impostare una videochiamata settimanale fissa di un'ora per interazioni informa…" at bounding box center [784, 547] width 572 height 44
click at [490, 512] on input "C. Impostare una videochiamata settimanale fissa di un'ora per interazioni info…" at bounding box center [490, 507] width 0 height 12
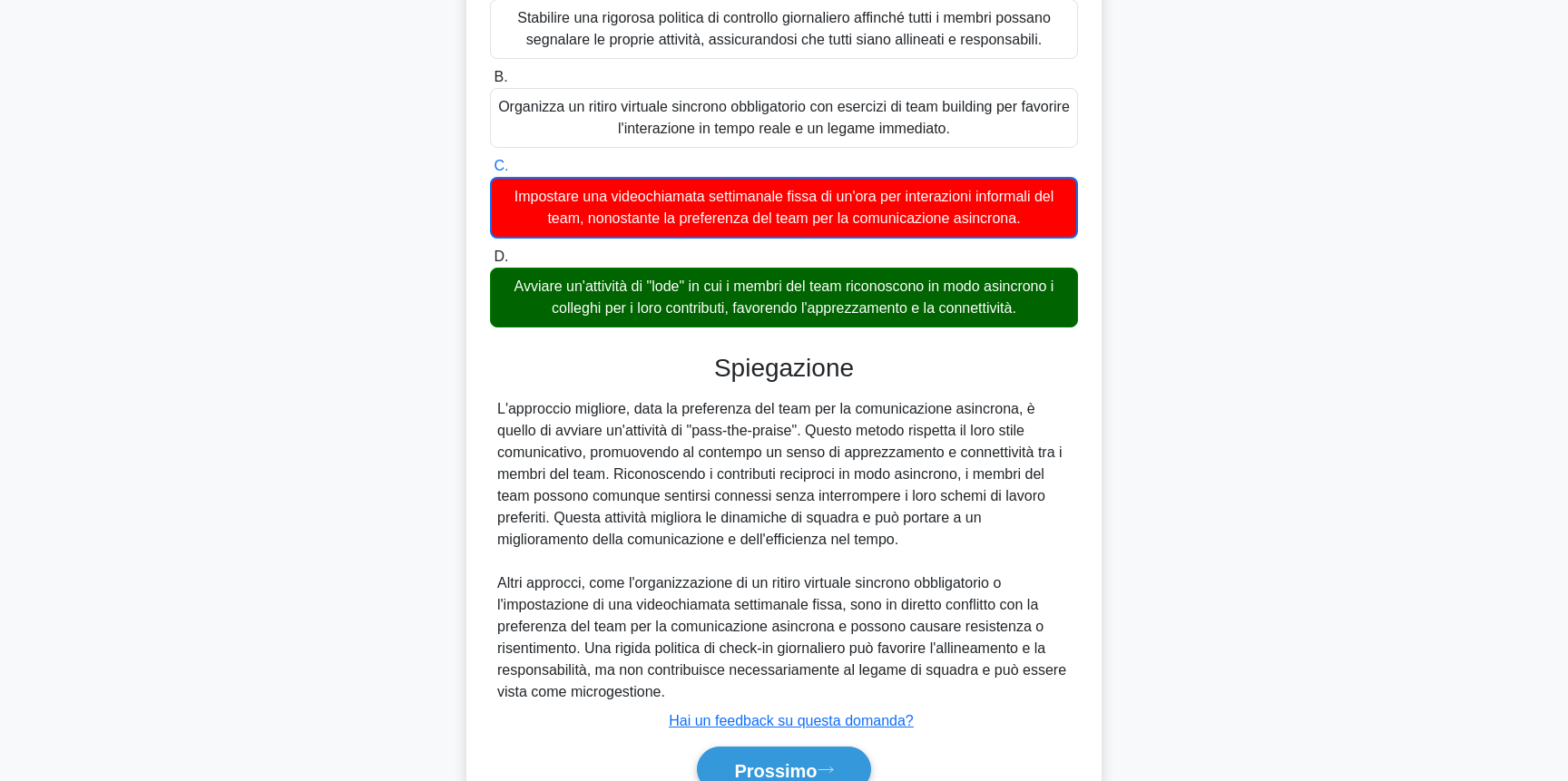
scroll to position [365, 0]
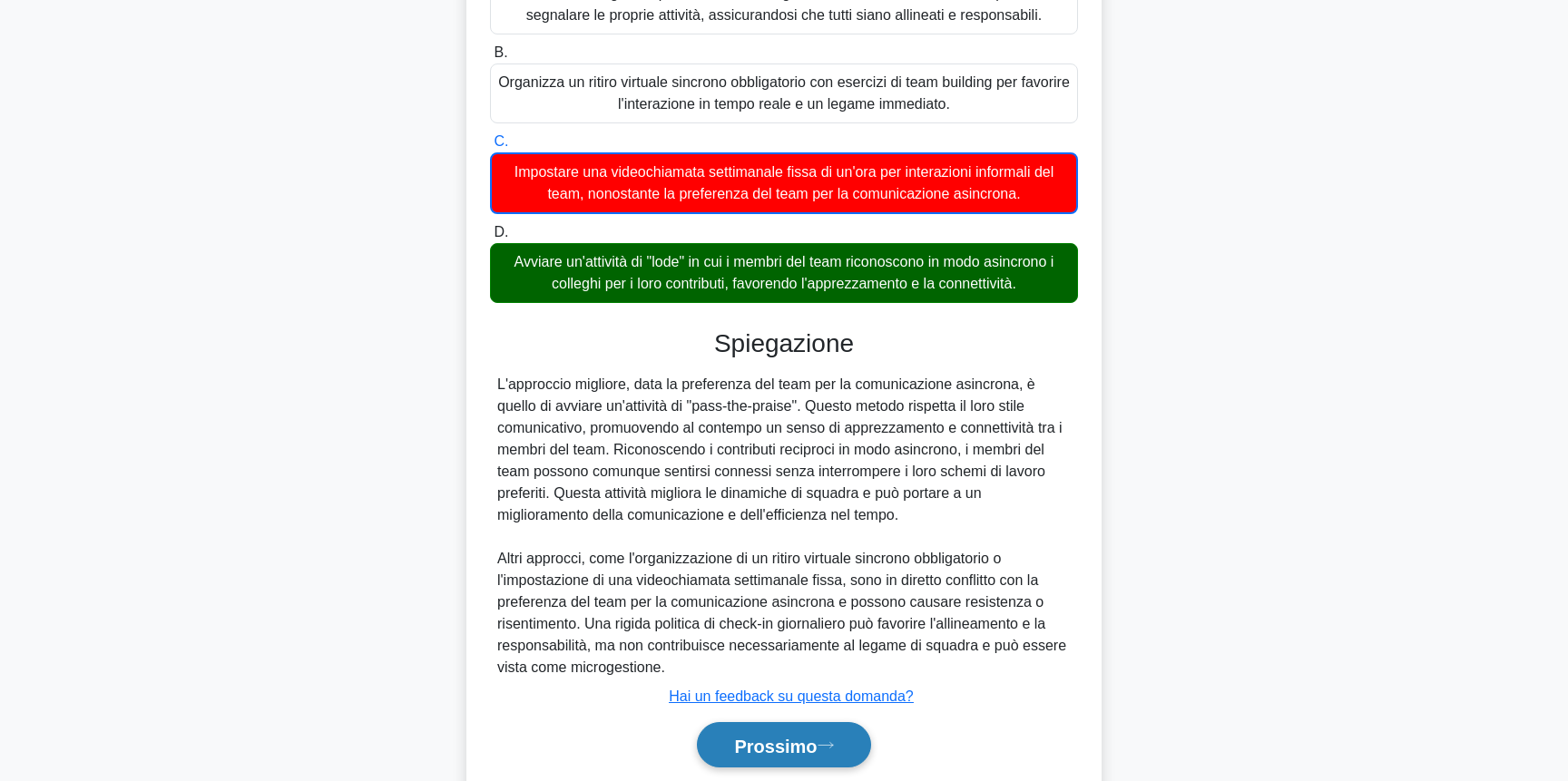
click at [734, 739] on font "Prossimo" at bounding box center [775, 745] width 83 height 20
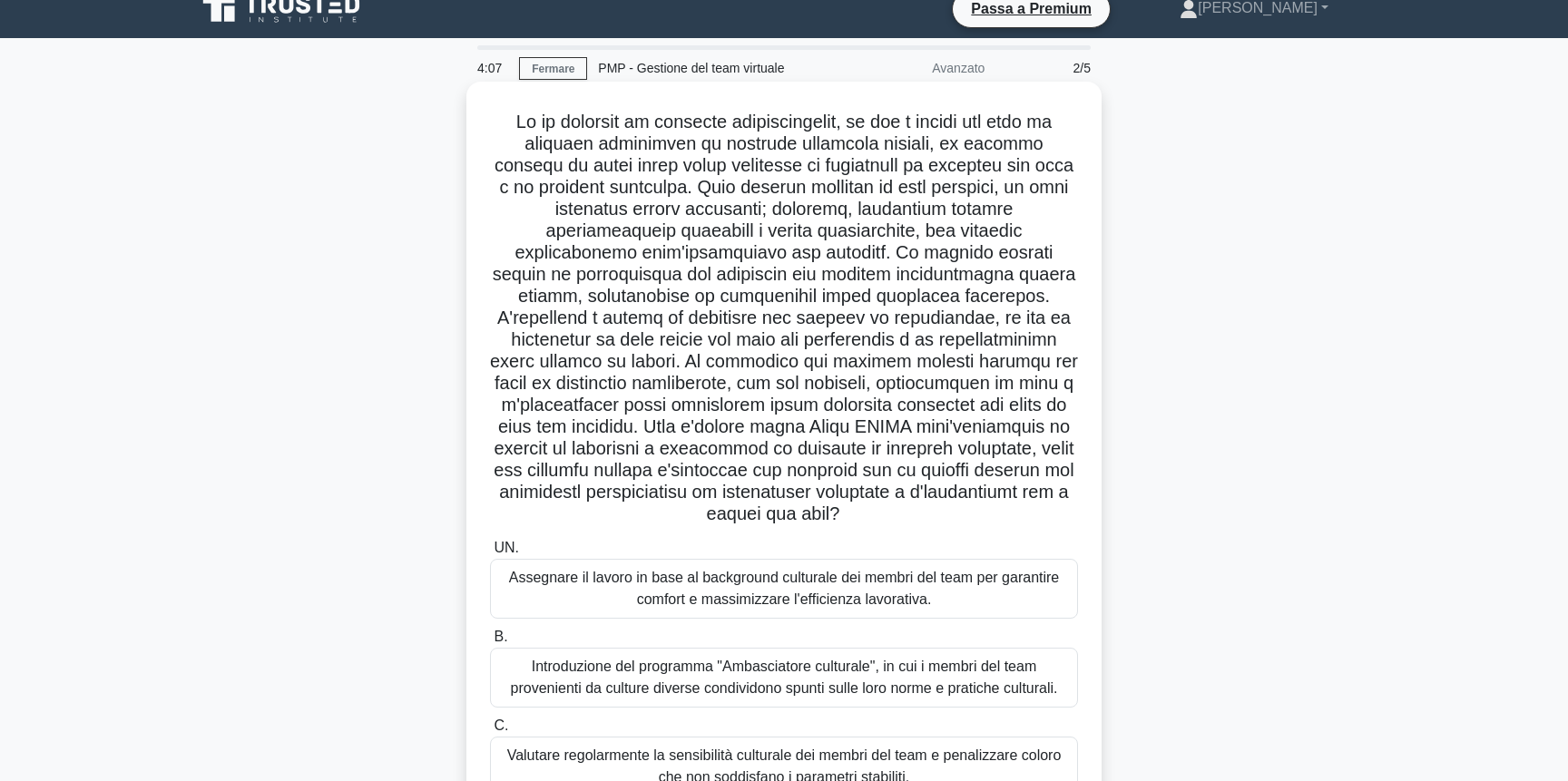
scroll to position [0, 0]
